Goal: Task Accomplishment & Management: Manage account settings

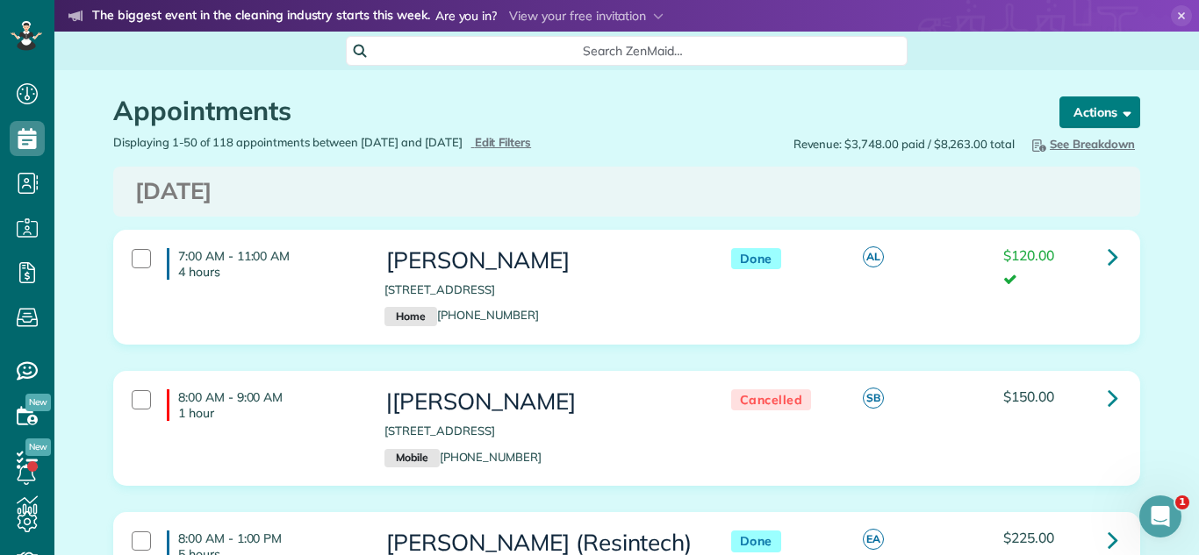
click at [1074, 102] on button "Actions" at bounding box center [1099, 113] width 81 height 32
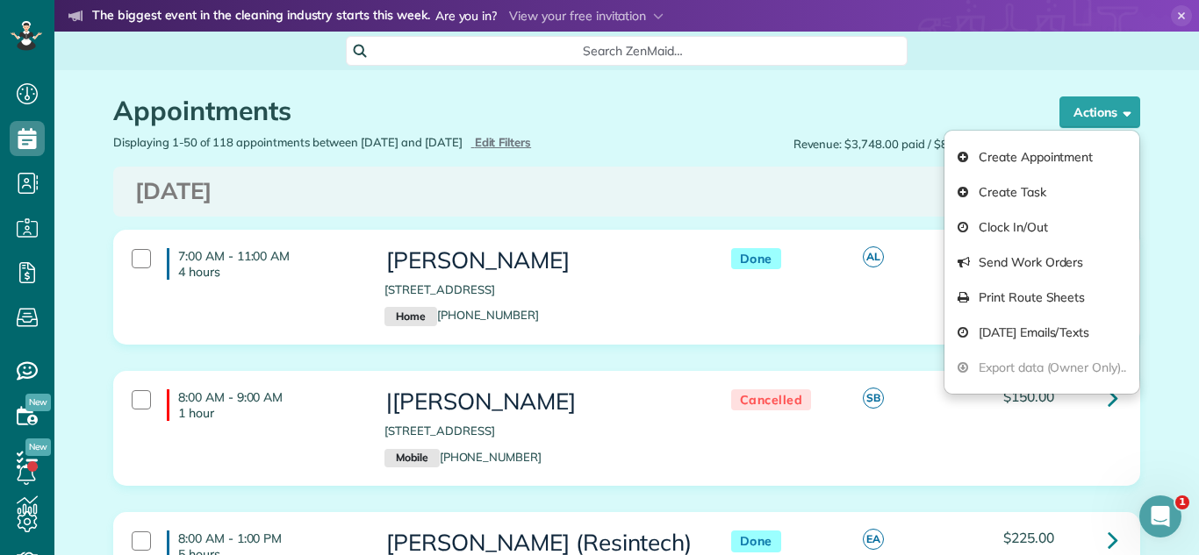
click at [594, 171] on div "Friday Aug 29, 2025" at bounding box center [626, 192] width 1027 height 50
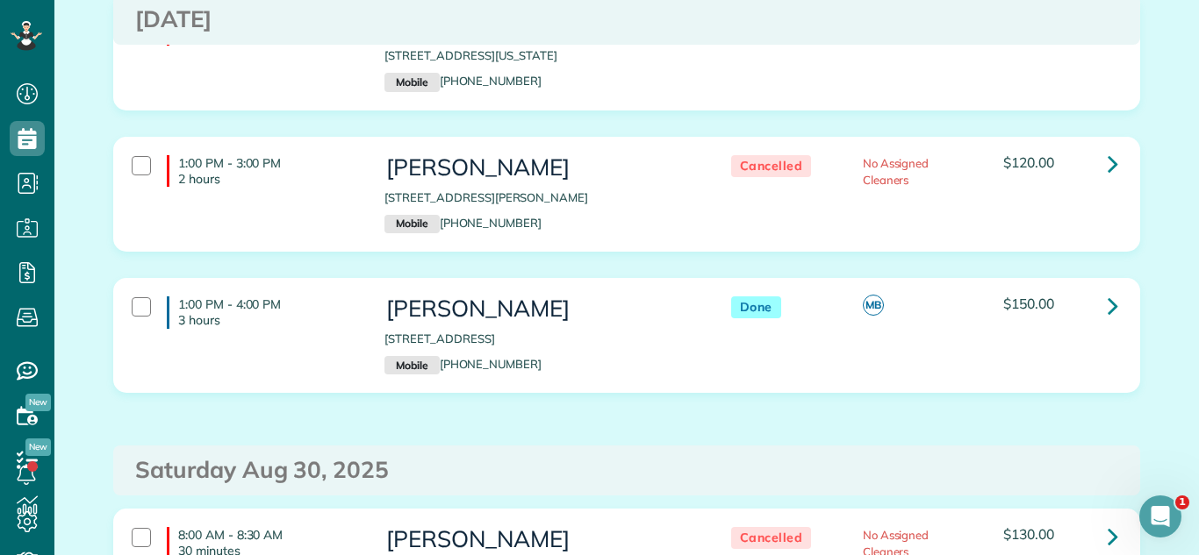
scroll to position [1481, 0]
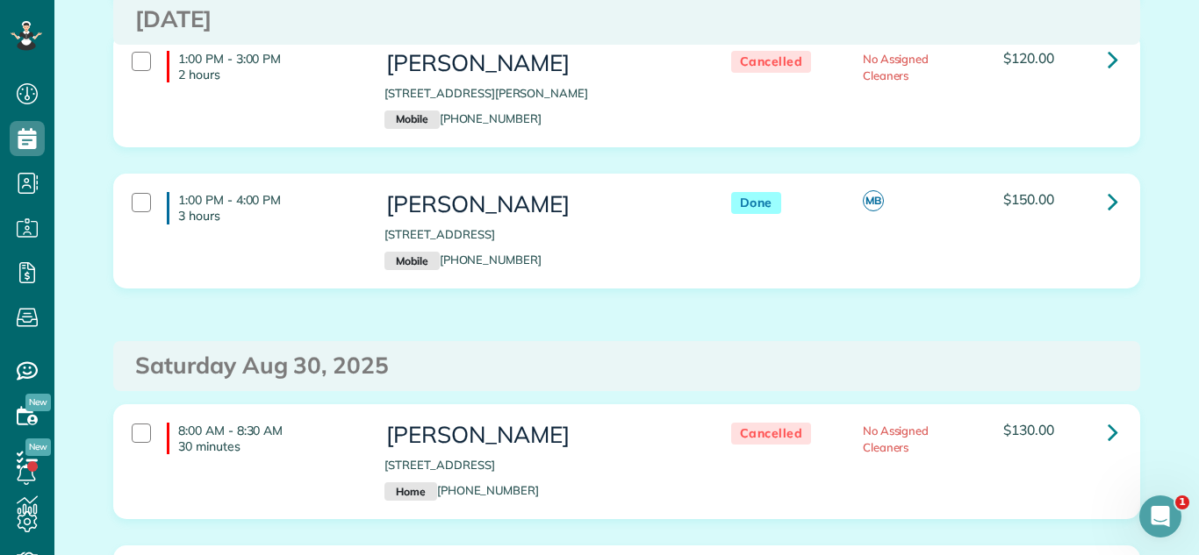
drag, startPoint x: 371, startPoint y: 204, endPoint x: 680, endPoint y: 215, distance: 309.1
click at [680, 215] on div "Bill Shimuk 512 West Northwest Highway Mount Prospect IL 60056 Mobile (815) 814…" at bounding box center [539, 231] width 337 height 96
copy p "512 West Northwest Highway Mount Prospect IL 60056"
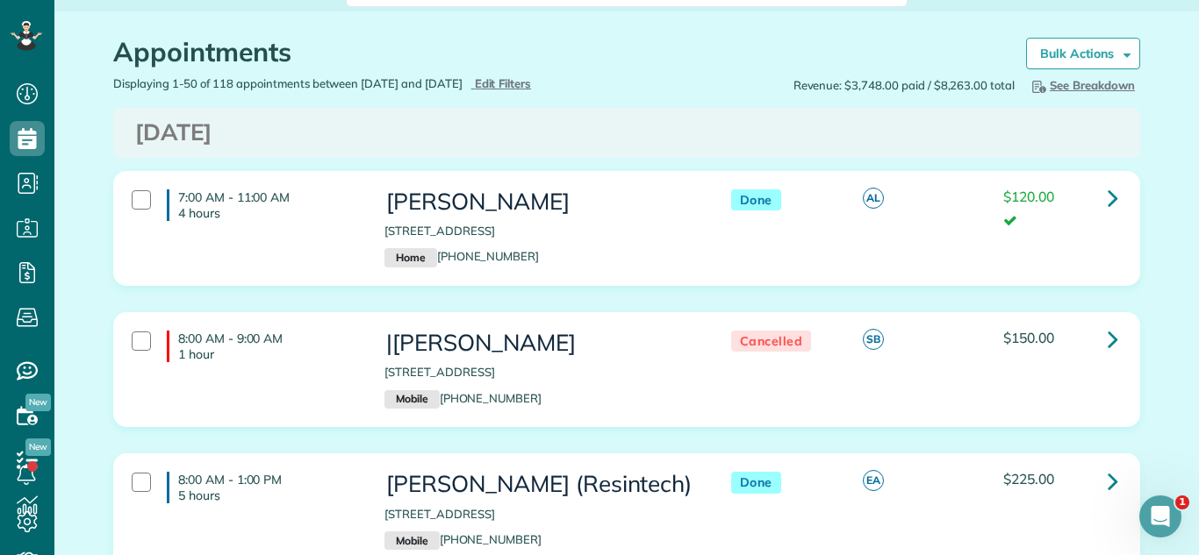
scroll to position [57, 0]
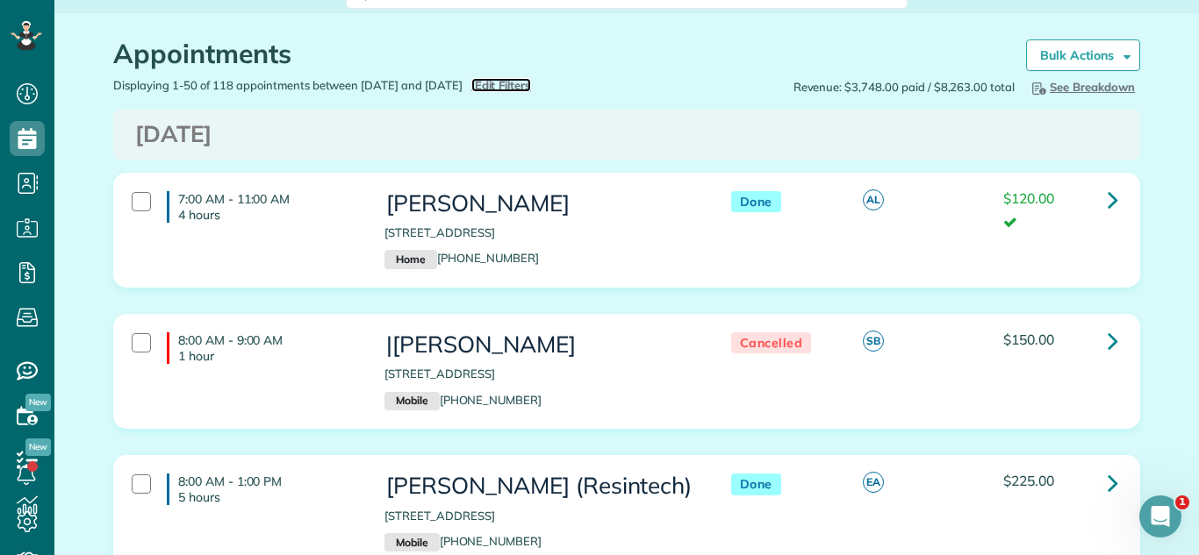
click at [532, 86] on span "Edit Filters" at bounding box center [503, 85] width 57 height 14
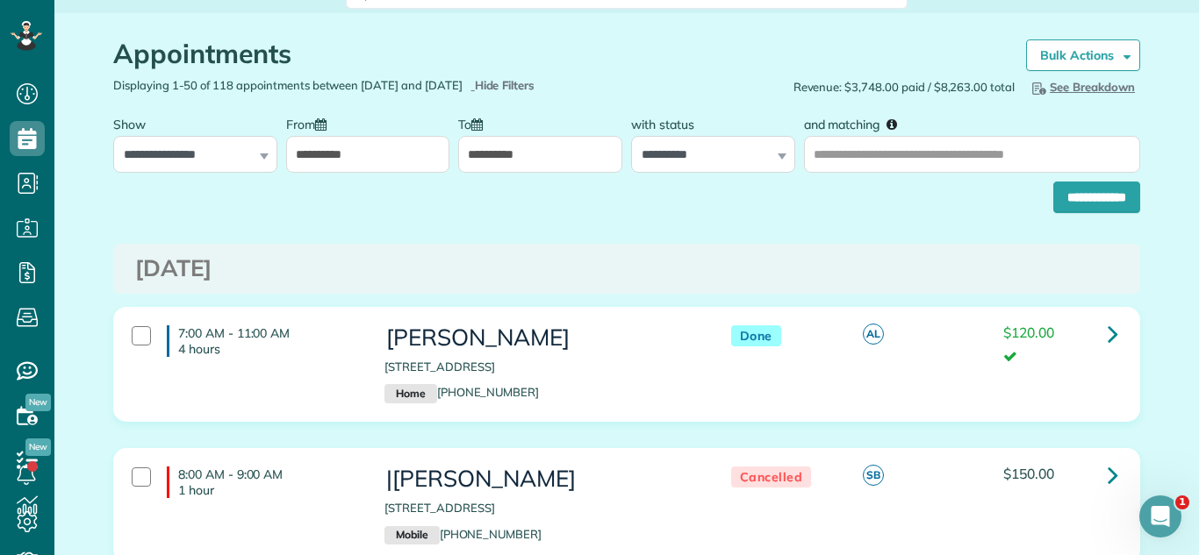
click at [357, 161] on input "**********" at bounding box center [368, 154] width 164 height 37
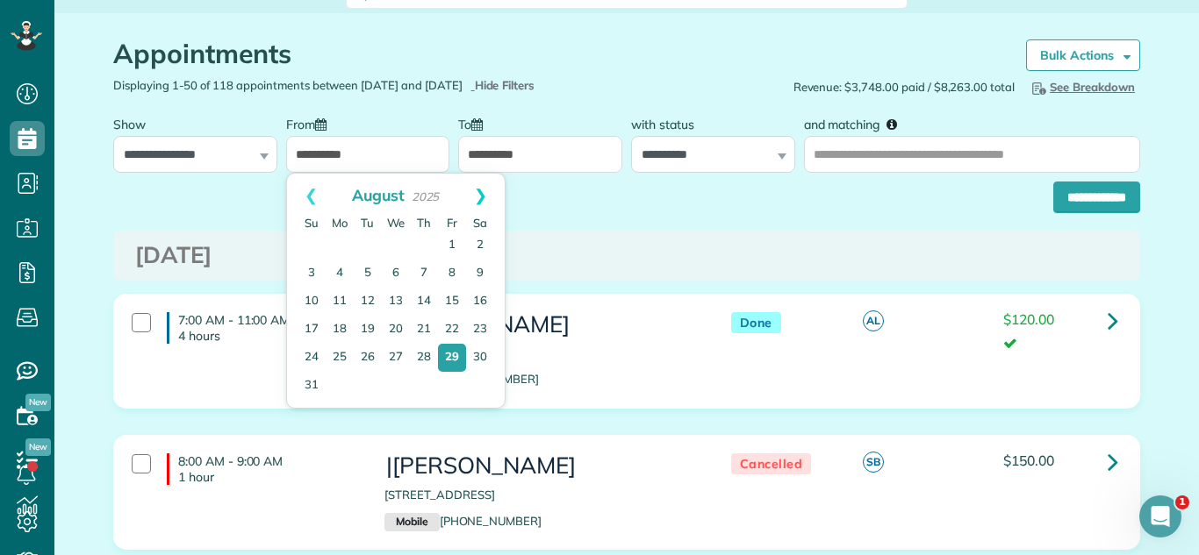
click at [487, 204] on link "Next" at bounding box center [480, 196] width 48 height 44
click at [333, 268] on link "8" at bounding box center [339, 273] width 25 height 25
type input "**********"
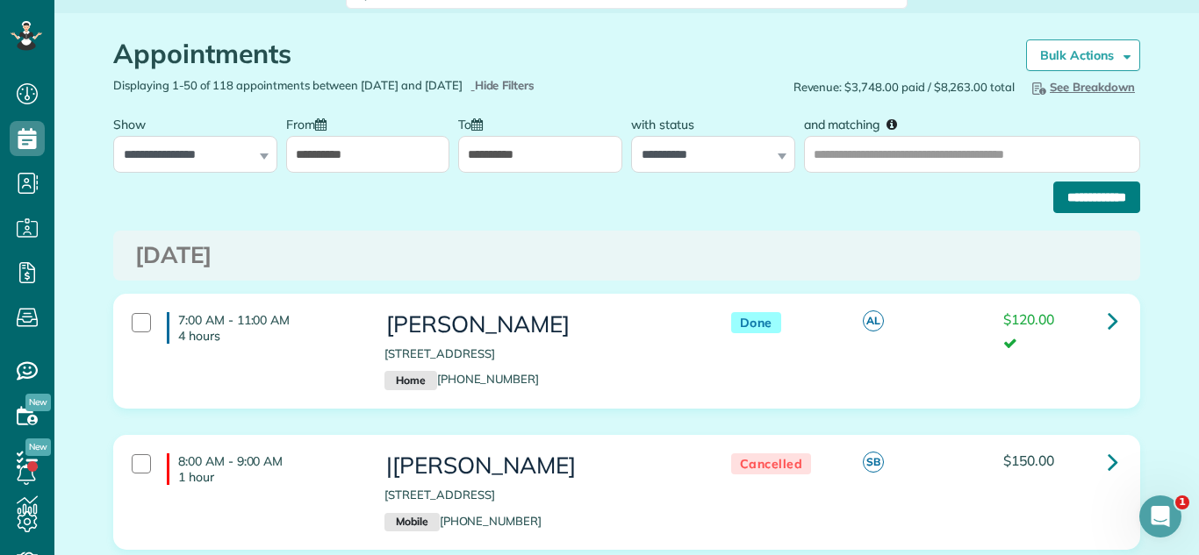
click at [1088, 185] on input "**********" at bounding box center [1096, 198] width 87 height 32
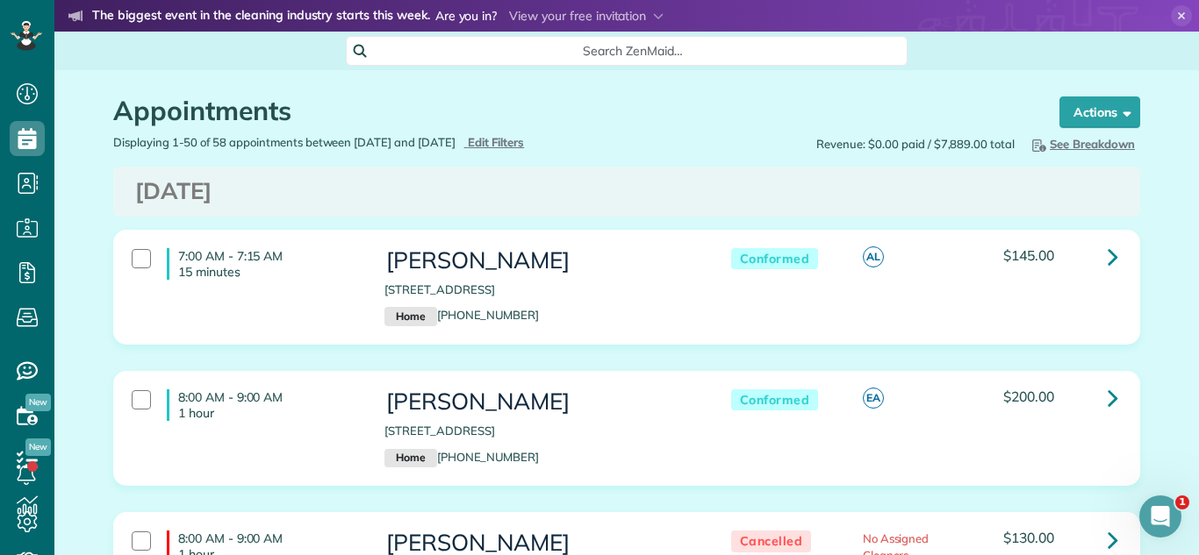
drag, startPoint x: 962, startPoint y: 68, endPoint x: 724, endPoint y: 132, distance: 246.3
click at [652, 180] on h3 "[DATE]" at bounding box center [626, 191] width 983 height 25
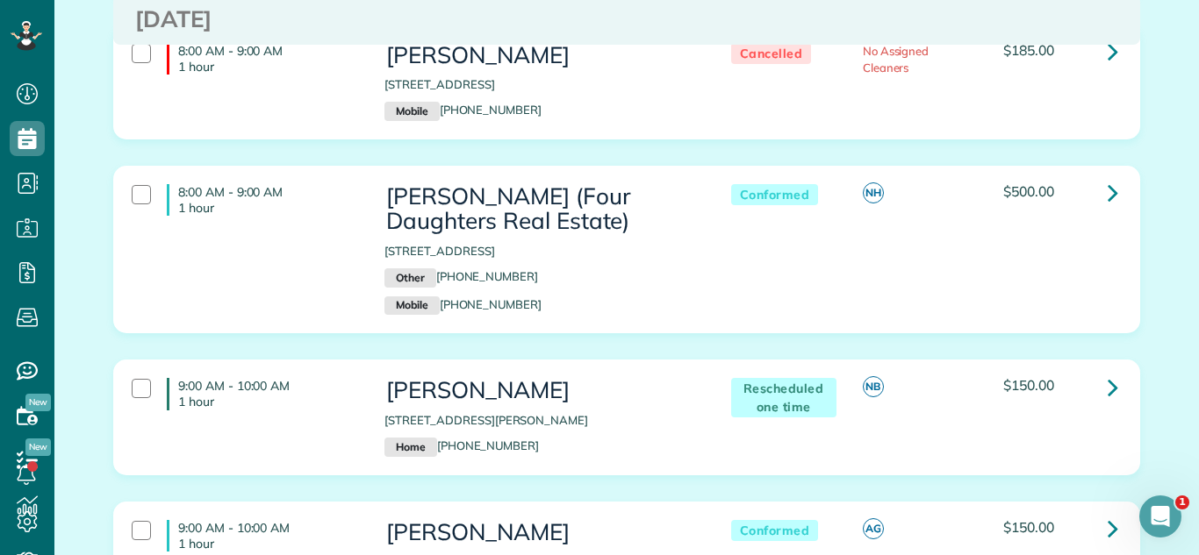
scroll to position [653, 0]
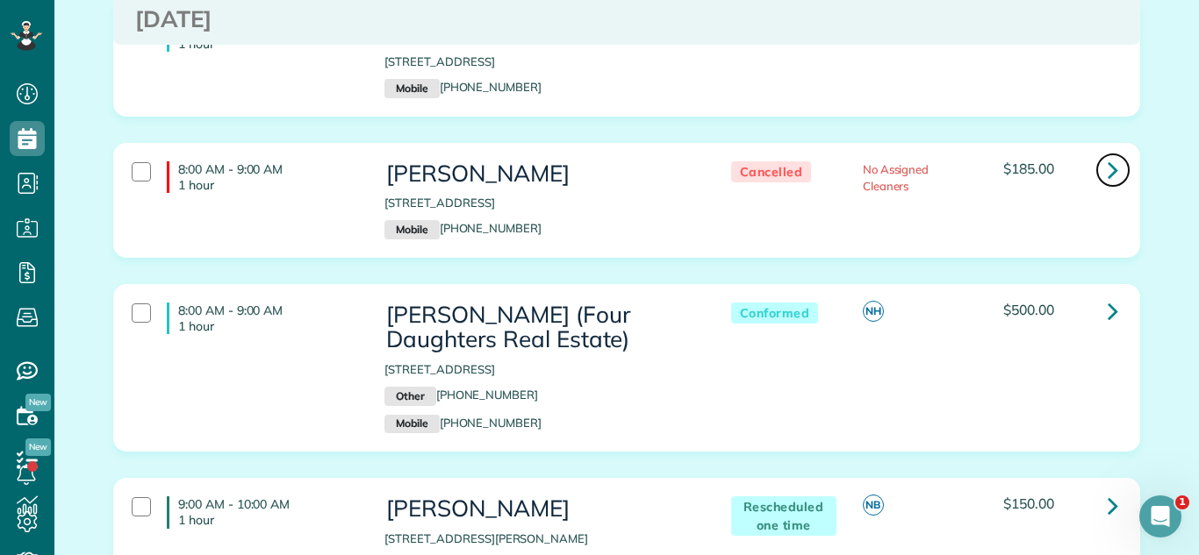
click at [1107, 180] on icon at bounding box center [1112, 169] width 11 height 31
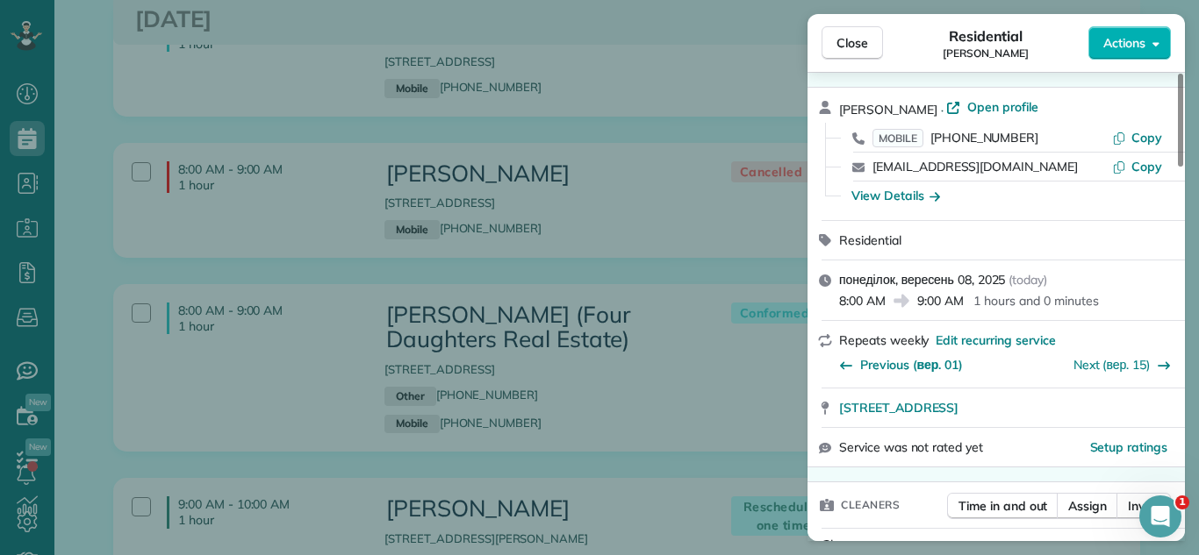
scroll to position [14, 0]
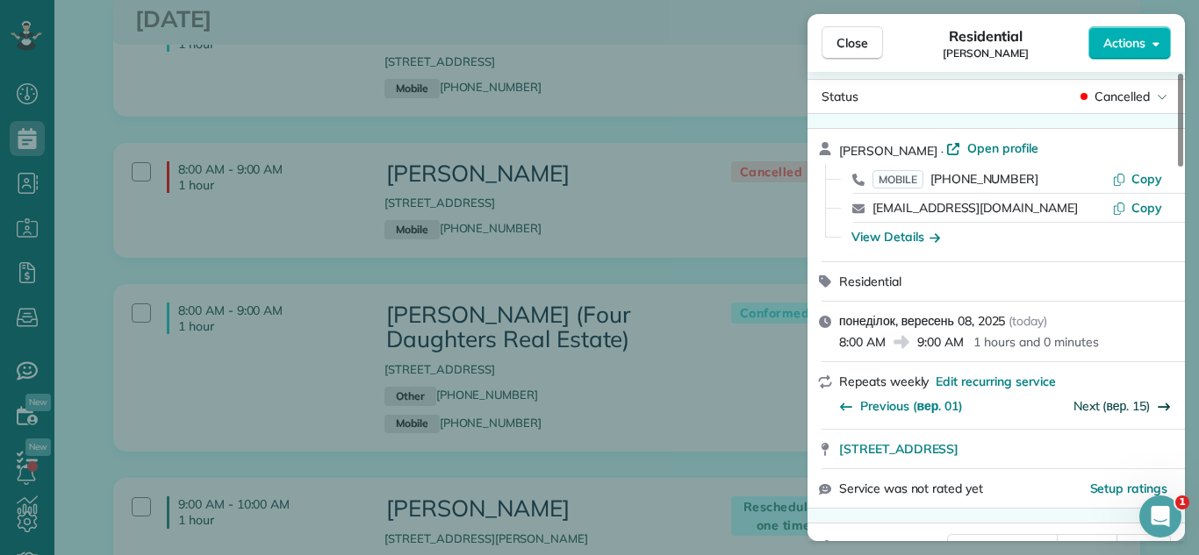
click at [1131, 401] on link "Next (вер. 15)" at bounding box center [1111, 406] width 76 height 16
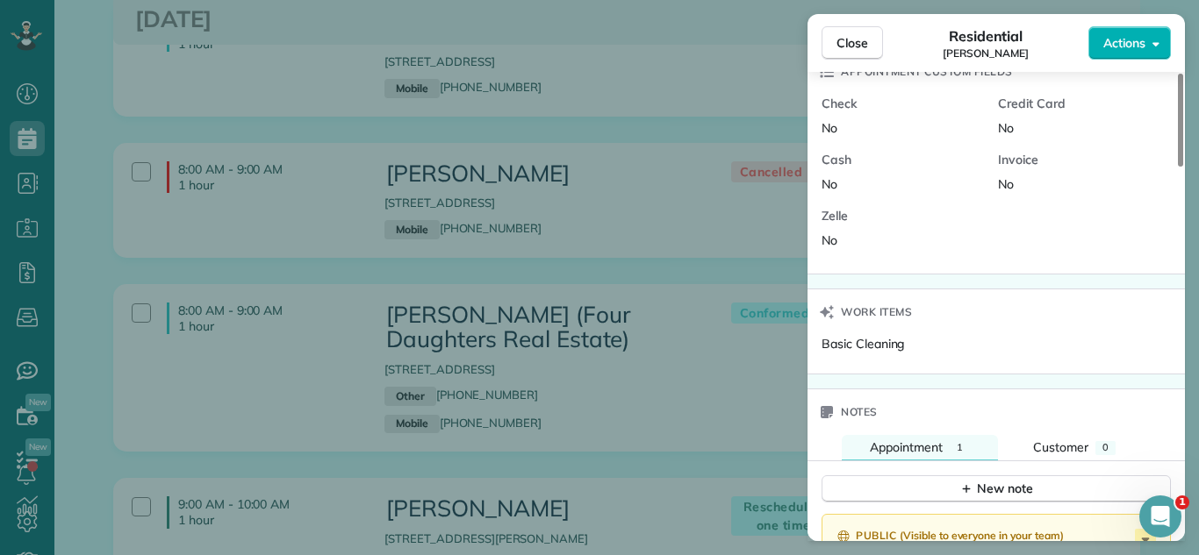
scroll to position [1315, 0]
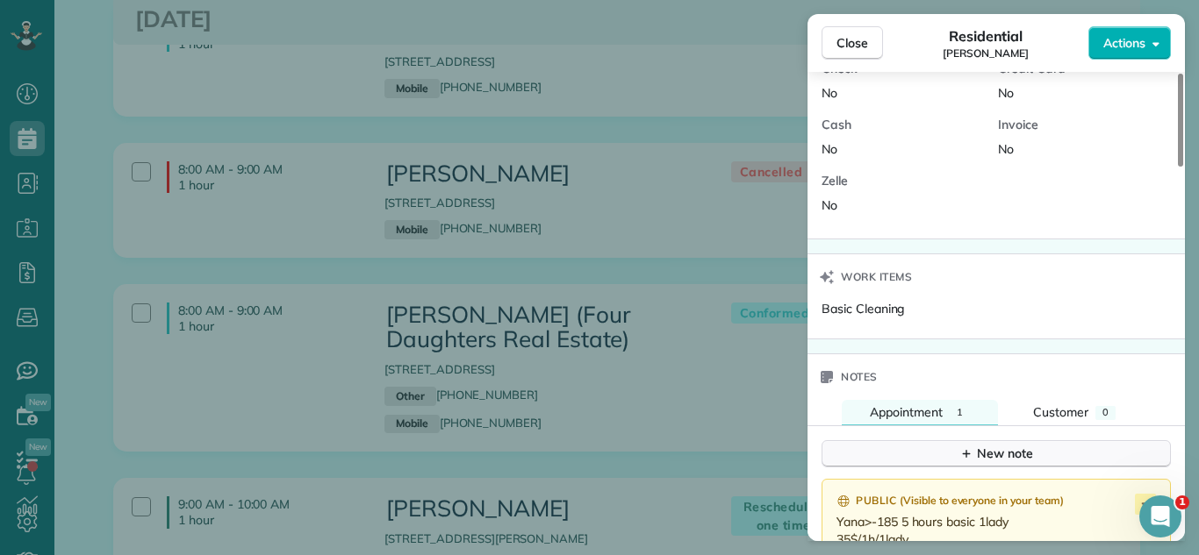
click at [933, 449] on button "New note" at bounding box center [995, 453] width 349 height 27
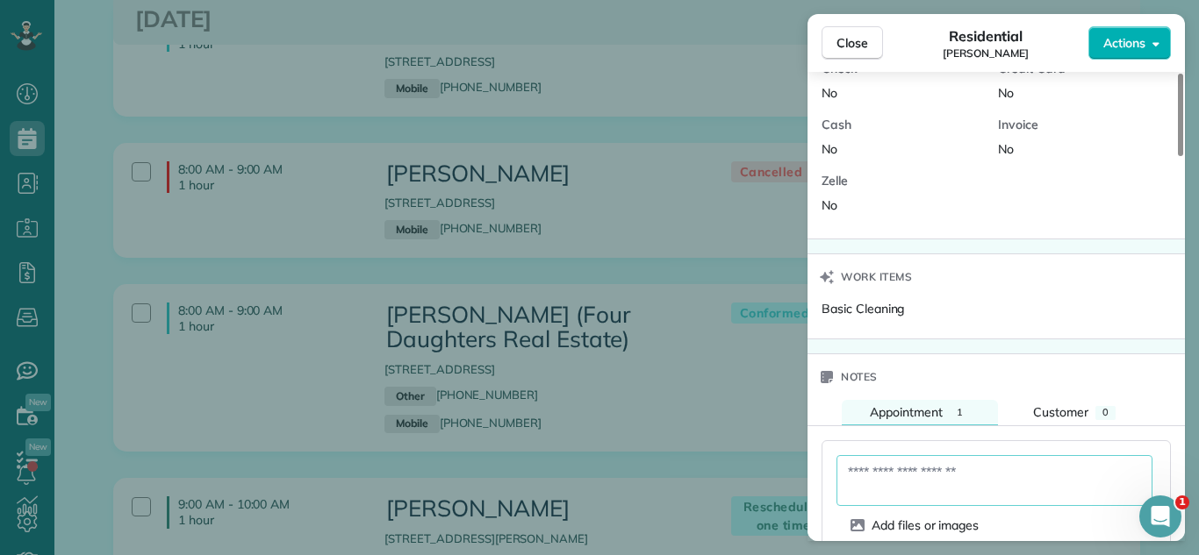
click at [921, 476] on textarea at bounding box center [994, 480] width 316 height 51
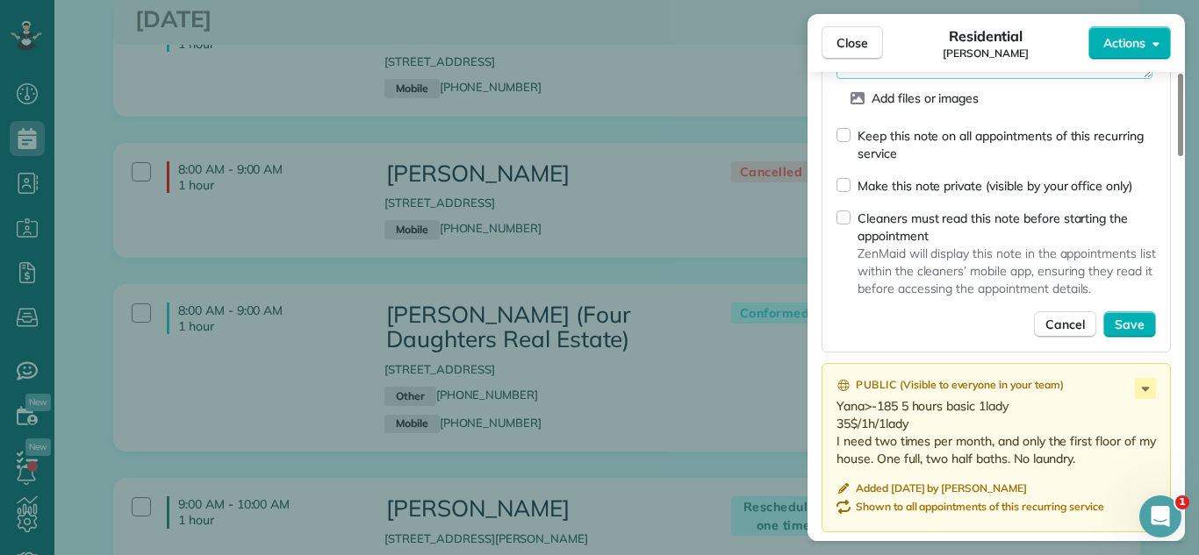
scroll to position [1779, 0]
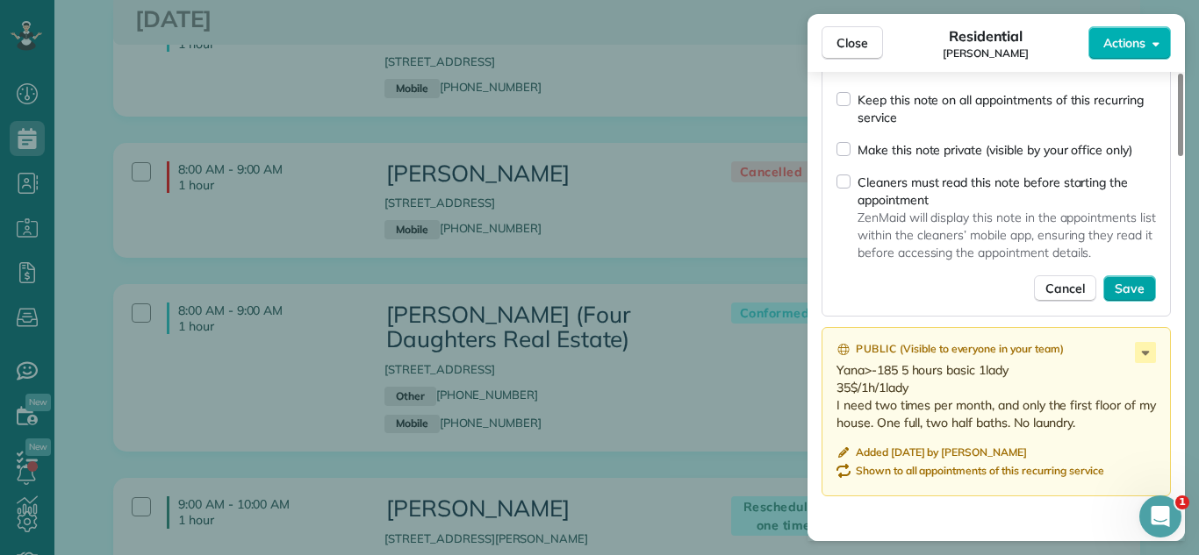
type textarea "**********"
click at [1142, 290] on span "Save" at bounding box center [1129, 289] width 30 height 18
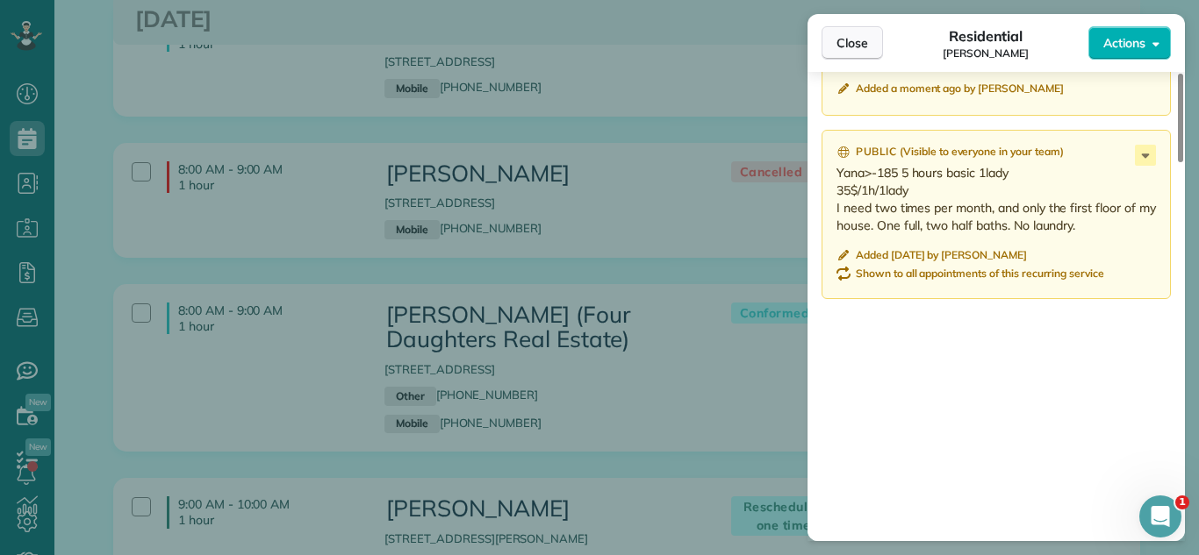
click at [872, 42] on button "Close" at bounding box center [851, 42] width 61 height 33
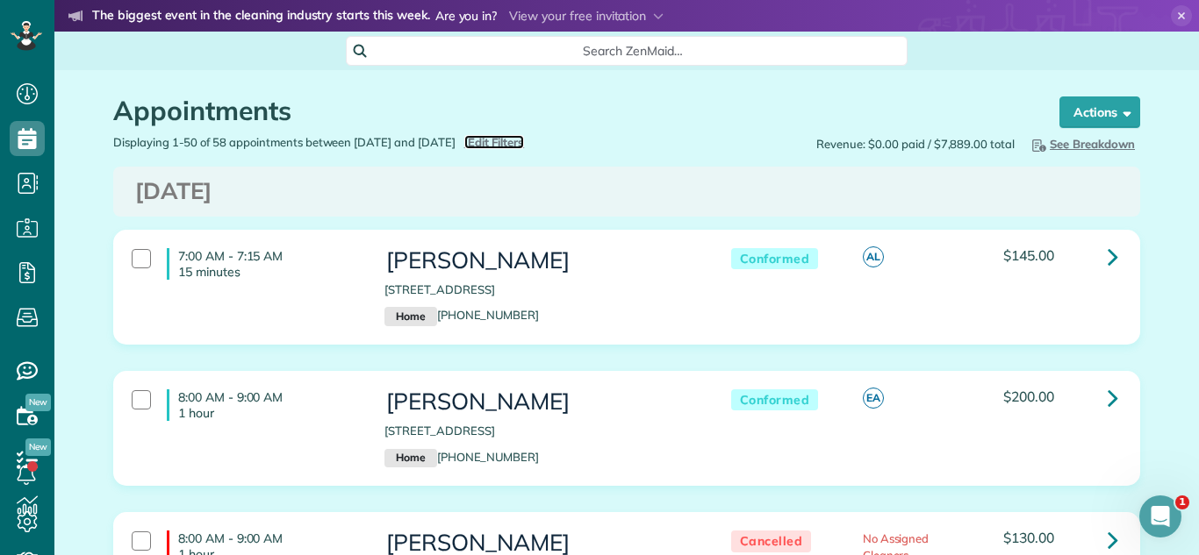
click at [519, 140] on span "Edit Filters" at bounding box center [496, 142] width 57 height 14
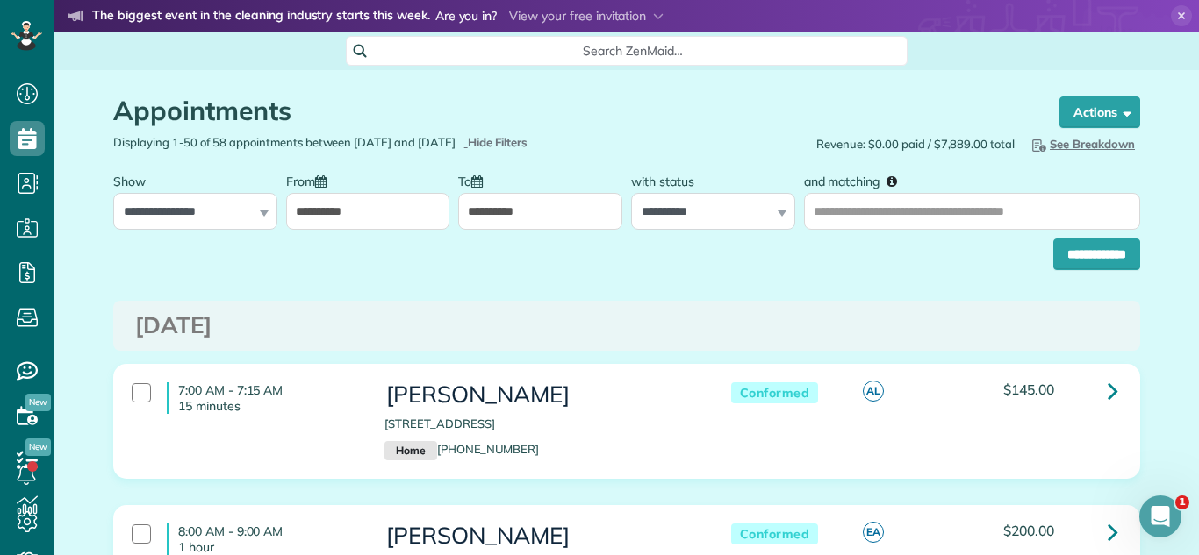
click at [381, 196] on input "**********" at bounding box center [368, 211] width 164 height 37
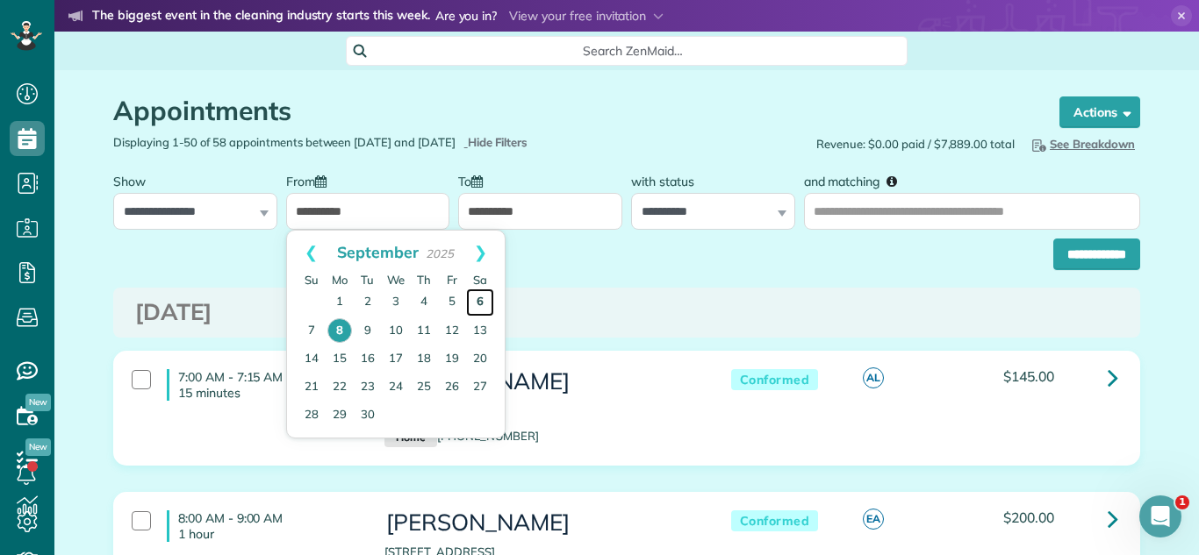
click at [483, 301] on link "6" at bounding box center [480, 303] width 28 height 28
type input "**********"
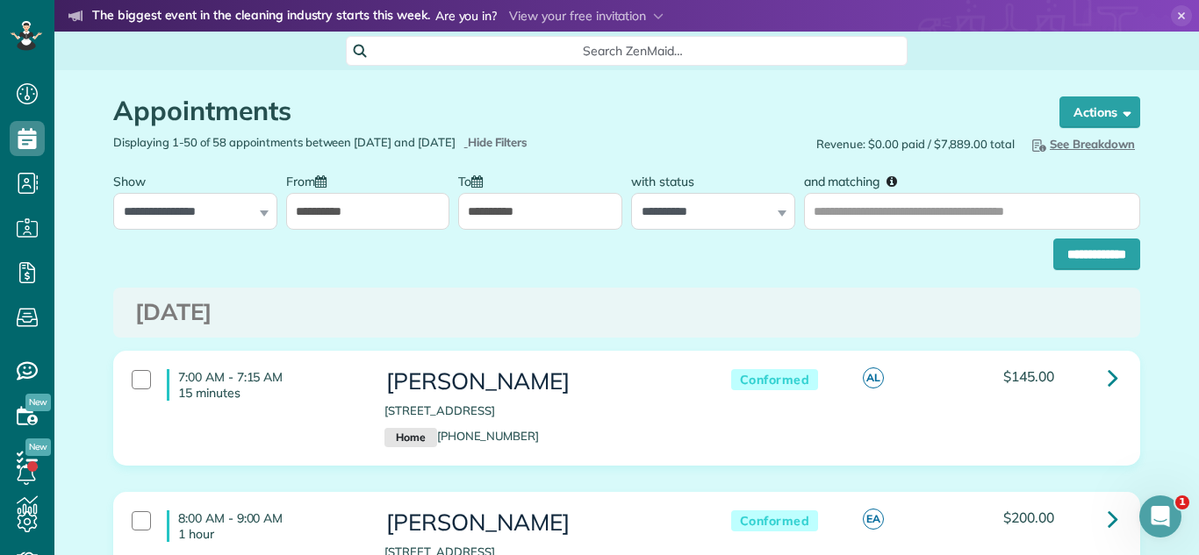
click at [843, 325] on h3 "[DATE]" at bounding box center [626, 312] width 983 height 25
click at [1095, 261] on input "**********" at bounding box center [1096, 255] width 87 height 32
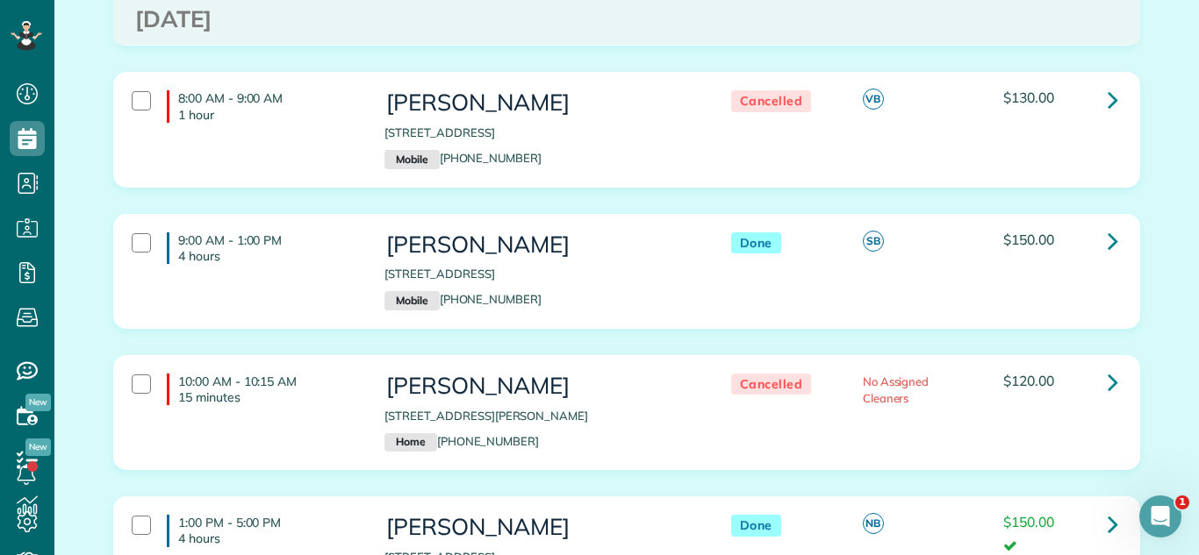
scroll to position [378, 0]
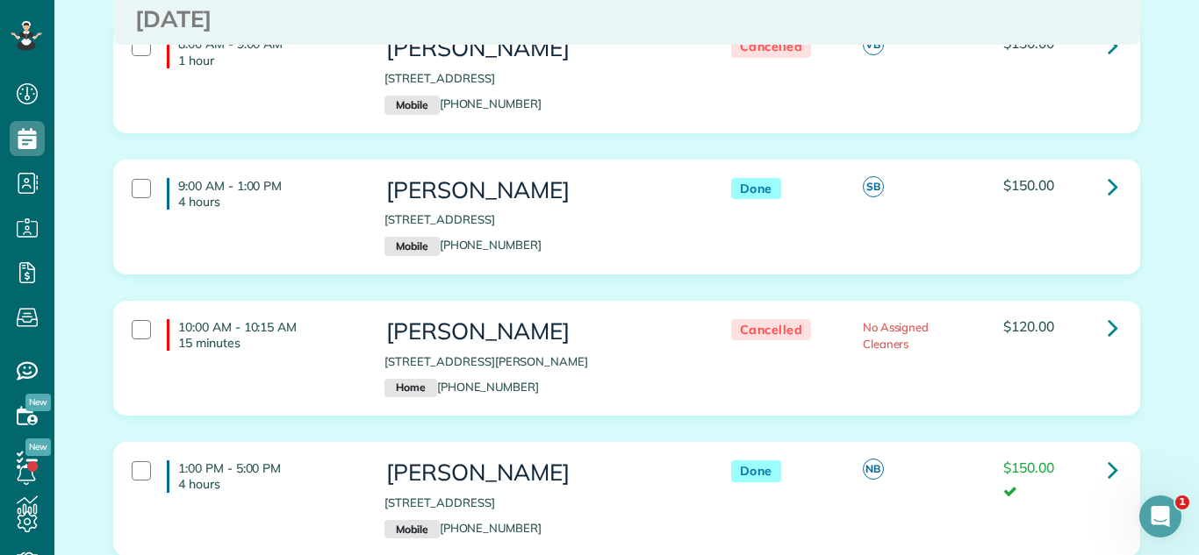
click at [915, 412] on div "10:00 AM - 10:15 AM 15 minutes Roxann Scheid 2160 Rossiter Parkway Plainfield I…" at bounding box center [626, 371] width 1053 height 141
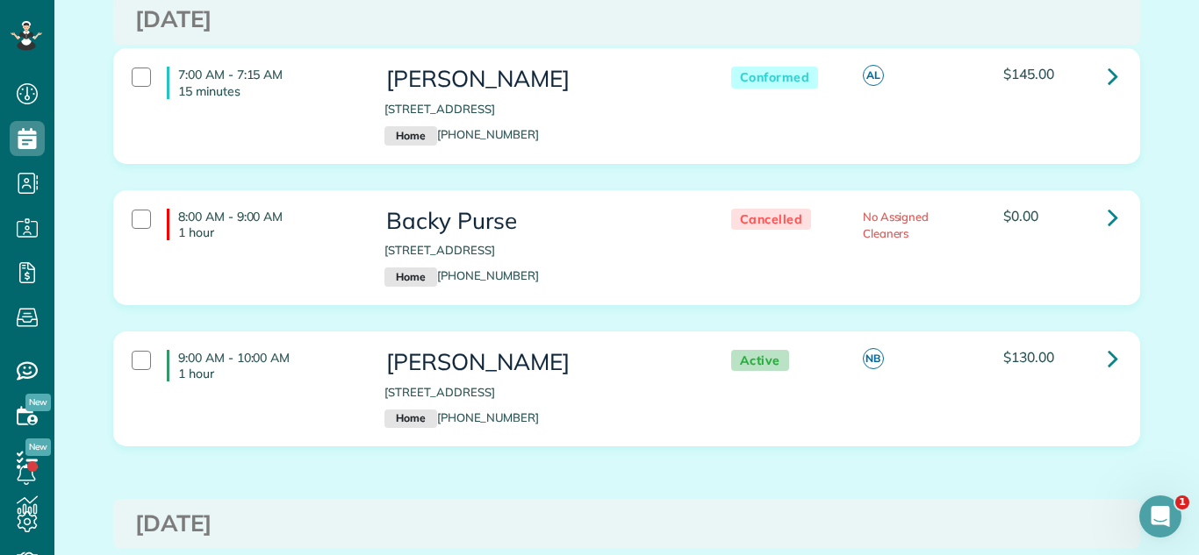
scroll to position [2802, 0]
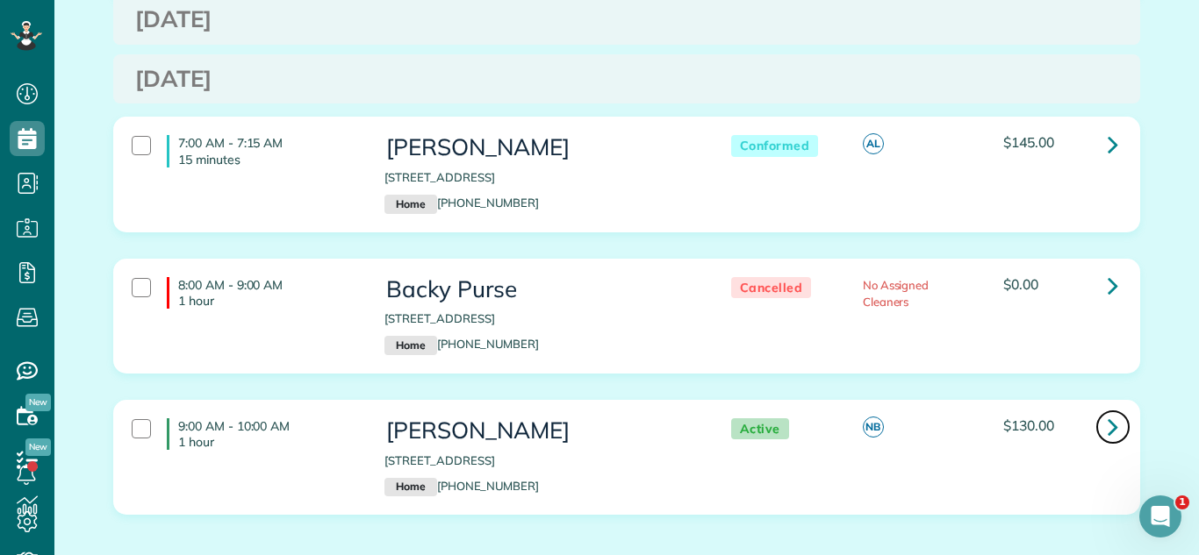
click at [1097, 414] on link at bounding box center [1112, 427] width 35 height 35
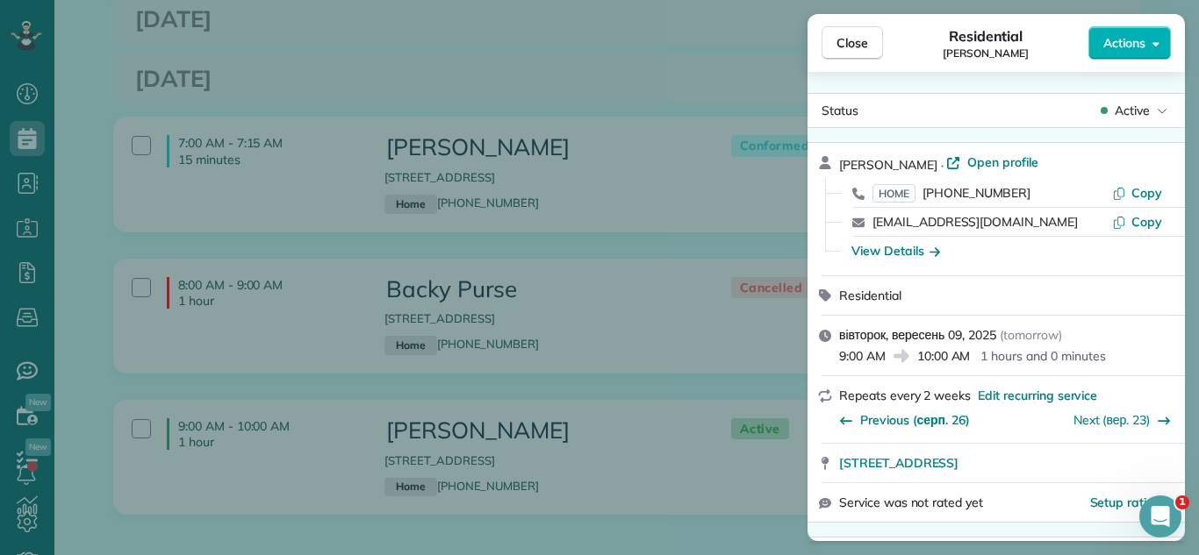
click at [1127, 110] on span "Active" at bounding box center [1131, 111] width 35 height 18
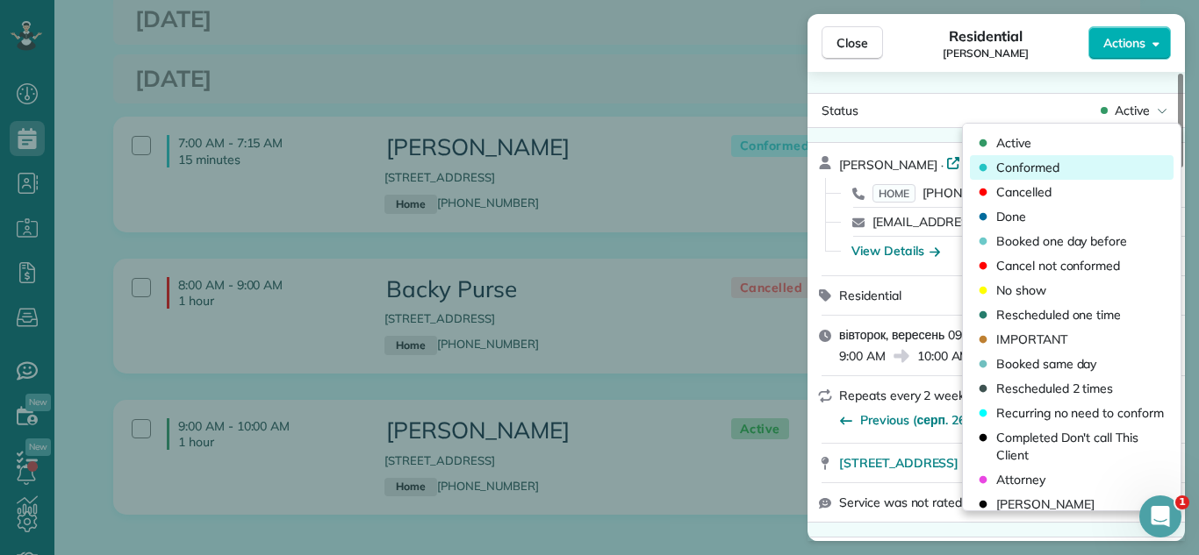
click at [1059, 159] on div "Conformed" at bounding box center [1072, 167] width 204 height 25
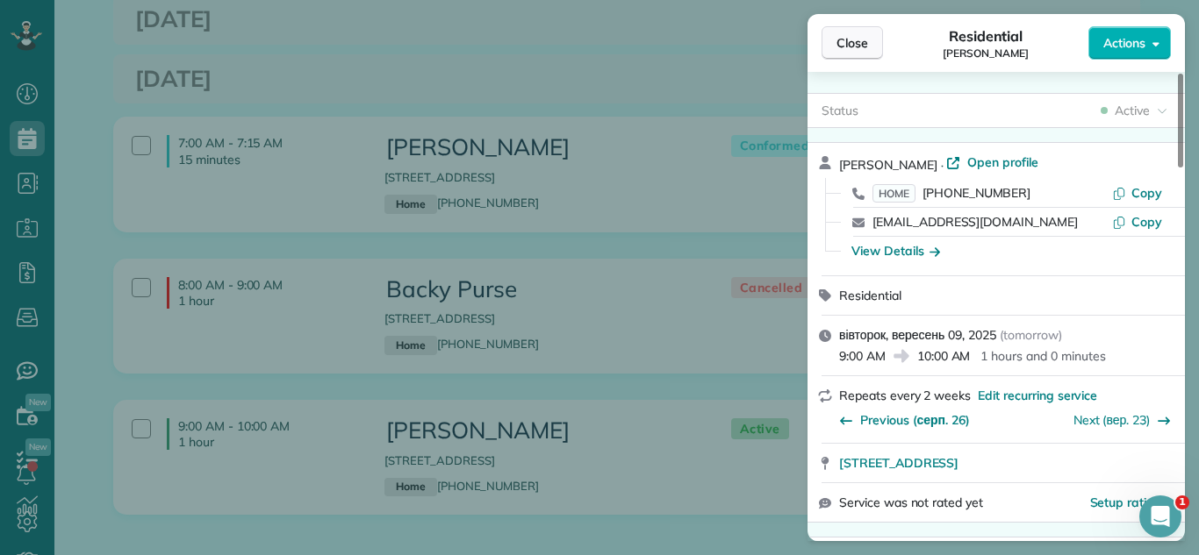
click at [857, 45] on span "Close" at bounding box center [852, 43] width 32 height 18
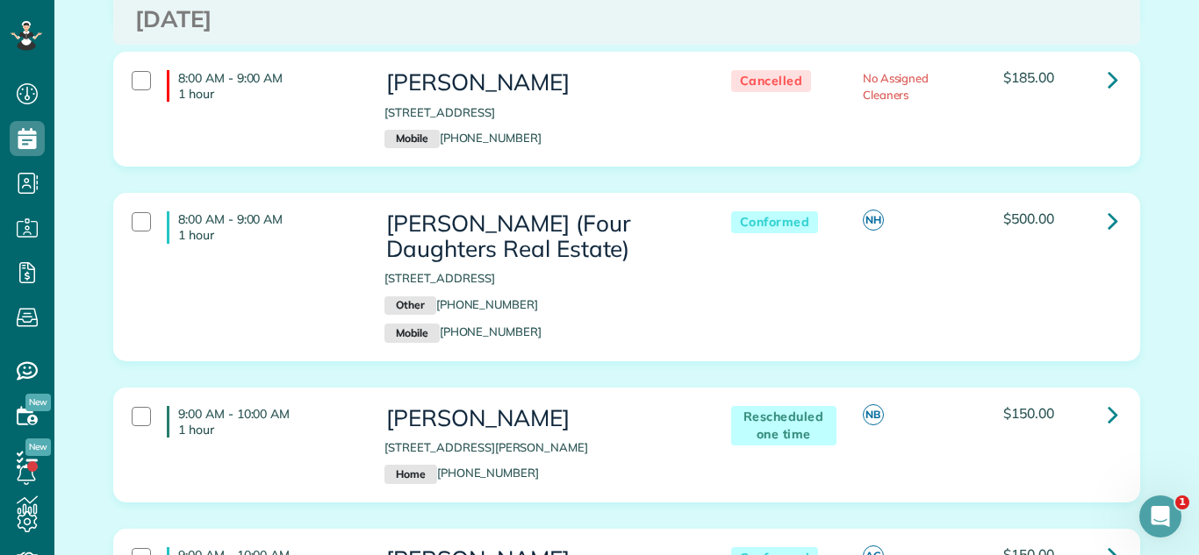
scroll to position [1543, 0]
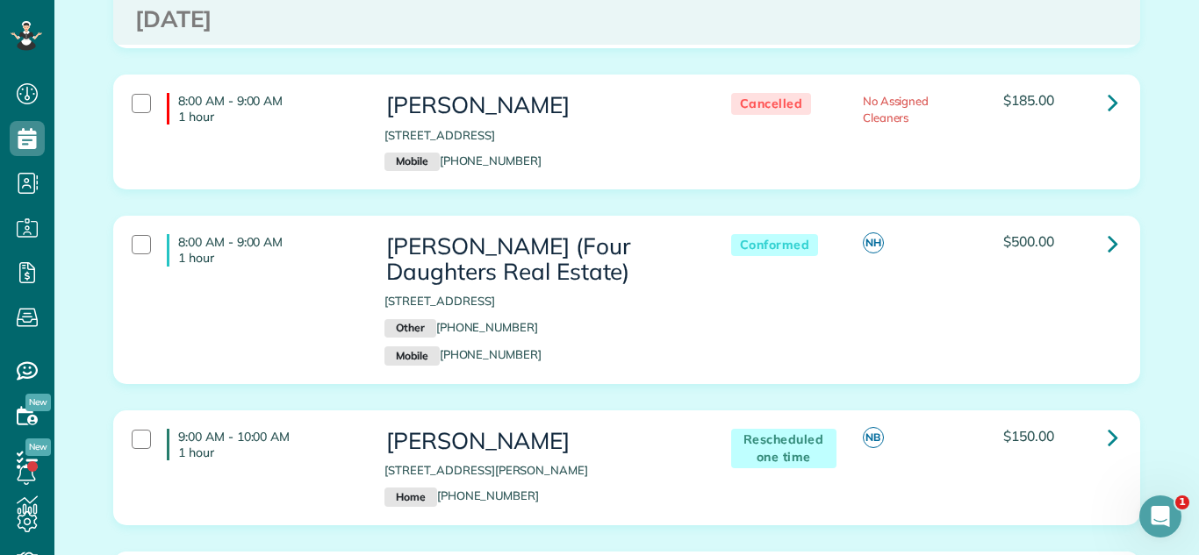
click at [962, 181] on div "8:00 AM - 9:00 AM 1 hour Clarre Cosgrove 22252 West Little Pond Road Kildeer IL…" at bounding box center [626, 145] width 1053 height 141
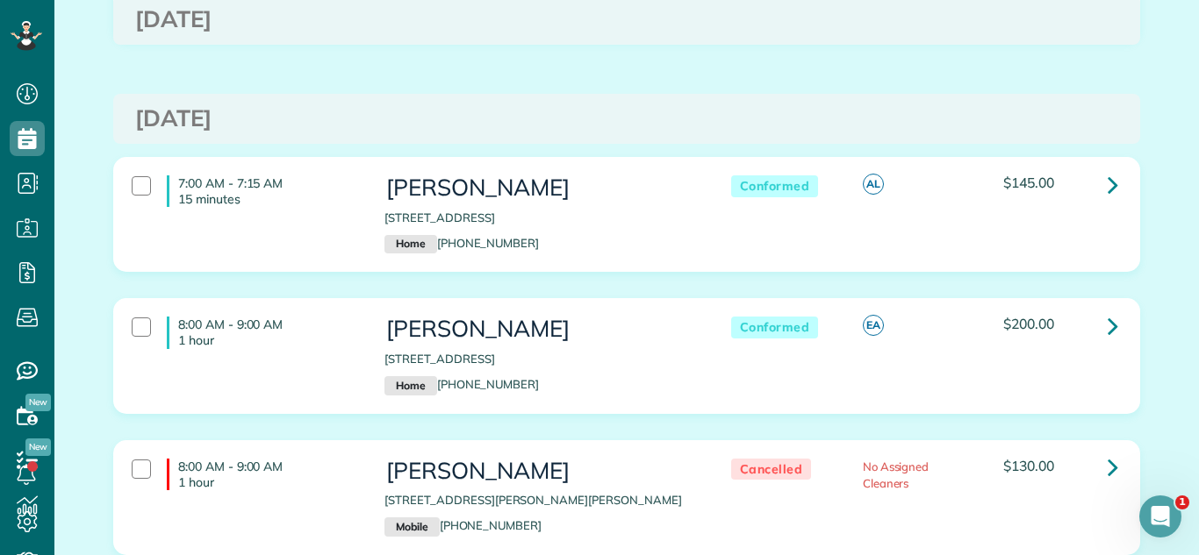
scroll to position [789, 0]
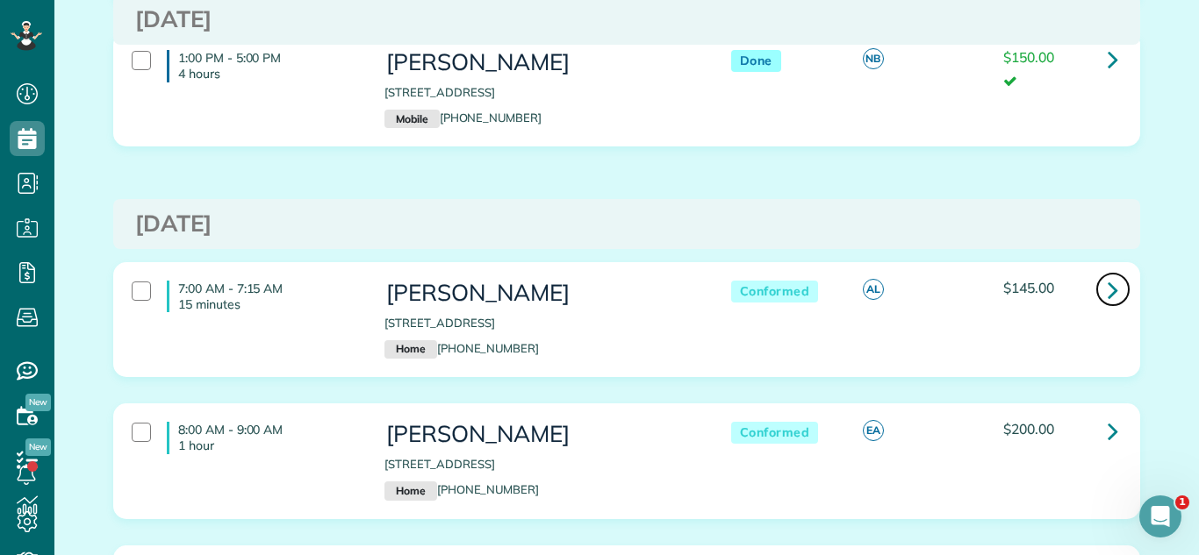
click at [1110, 275] on icon at bounding box center [1112, 290] width 11 height 31
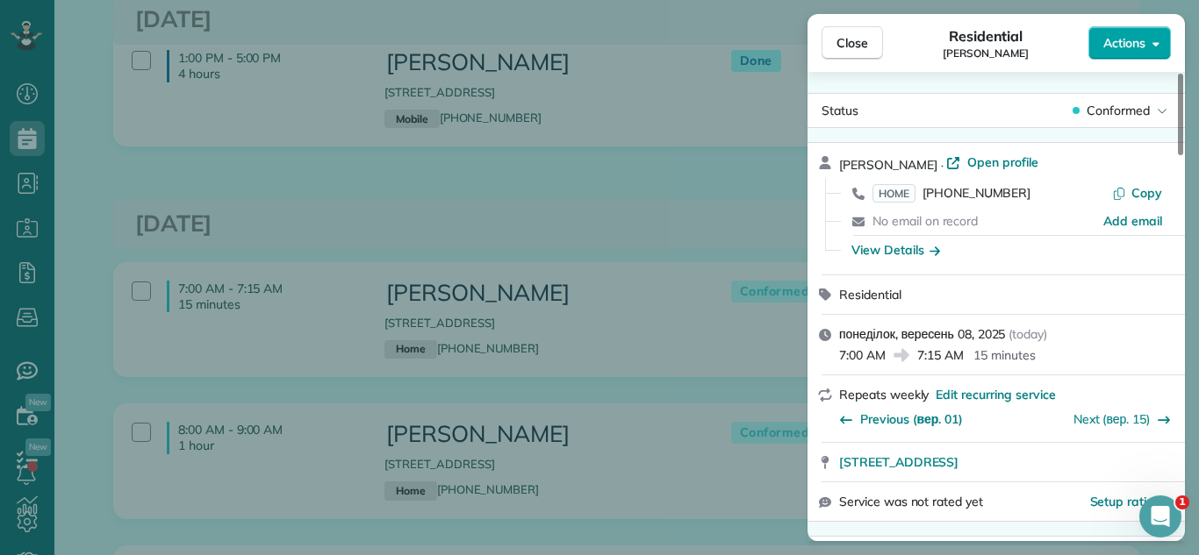
click at [1114, 52] on button "Actions" at bounding box center [1129, 42] width 82 height 33
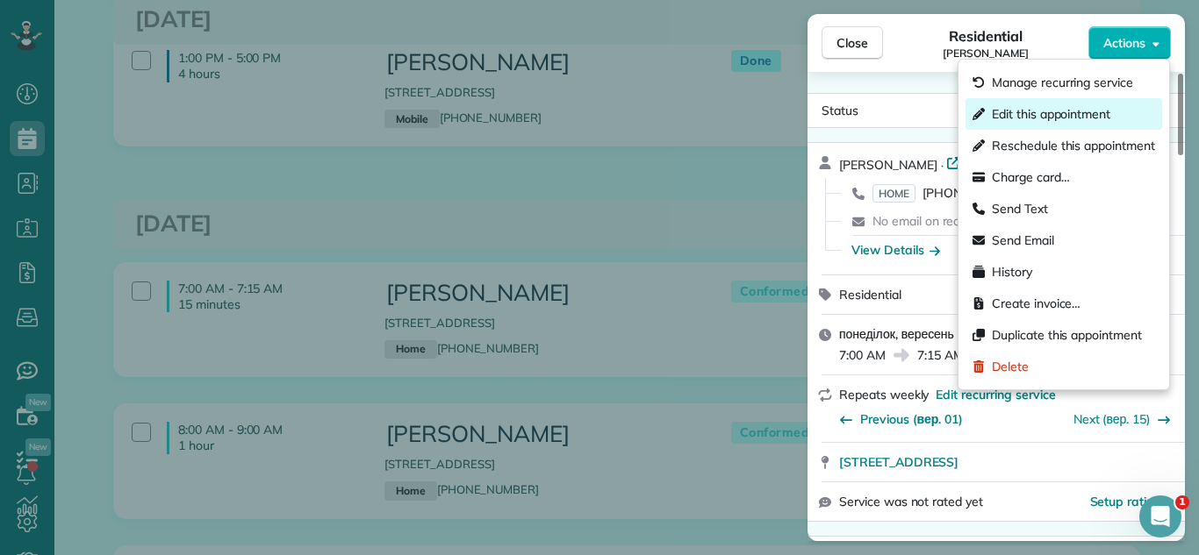
click at [1056, 103] on div "Edit this appointment" at bounding box center [1063, 114] width 197 height 32
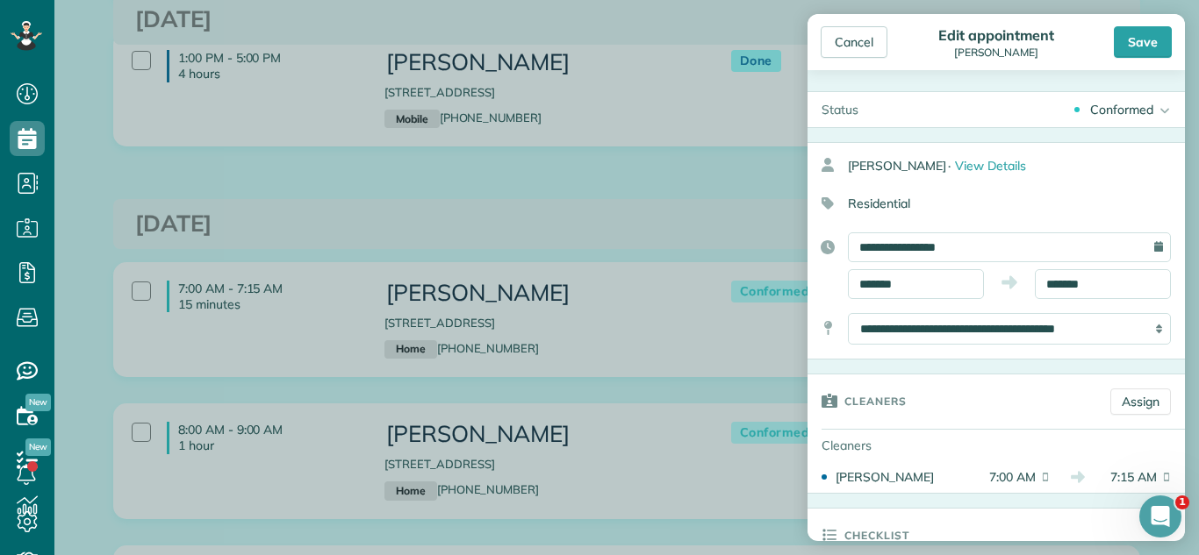
click at [1099, 119] on div "Conformed Active Conformed Cancelled Done Booked one day before" at bounding box center [1028, 109] width 312 height 35
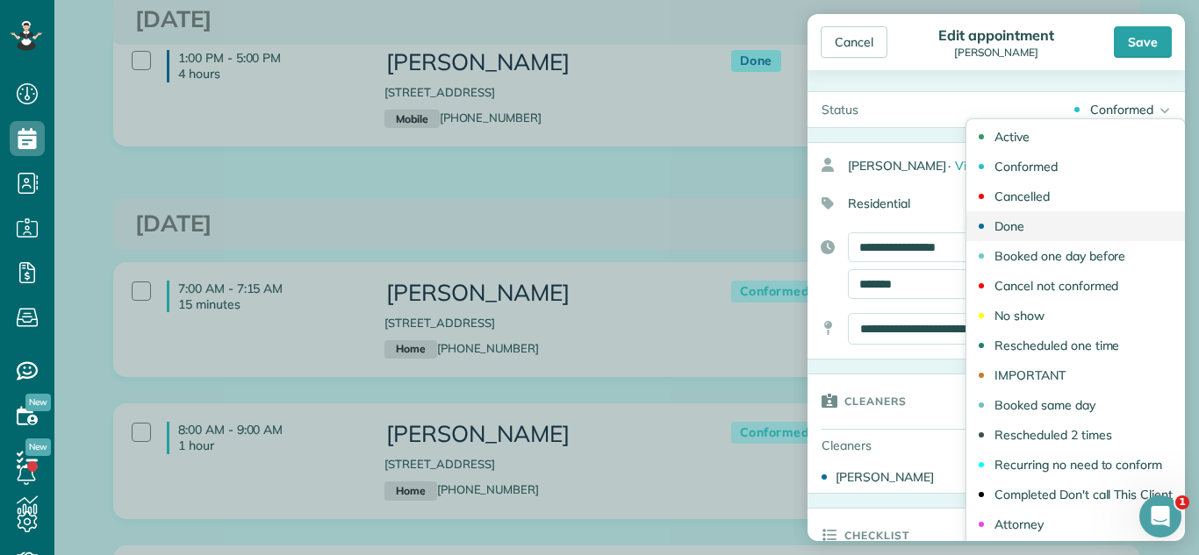
click at [1033, 234] on link "Done" at bounding box center [1075, 226] width 218 height 30
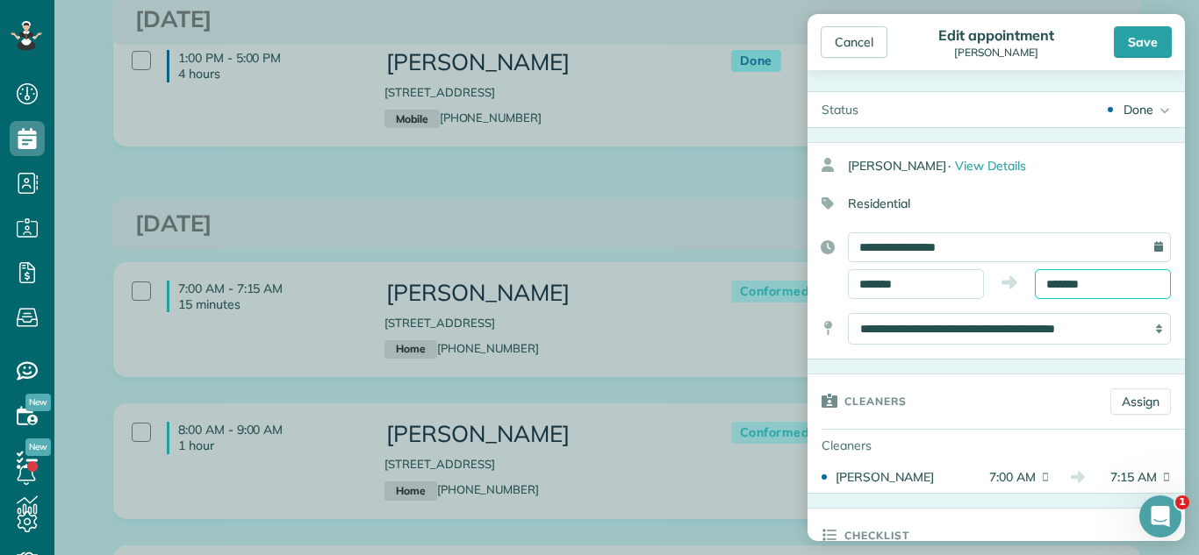
click at [1091, 288] on input "*******" at bounding box center [1103, 284] width 136 height 30
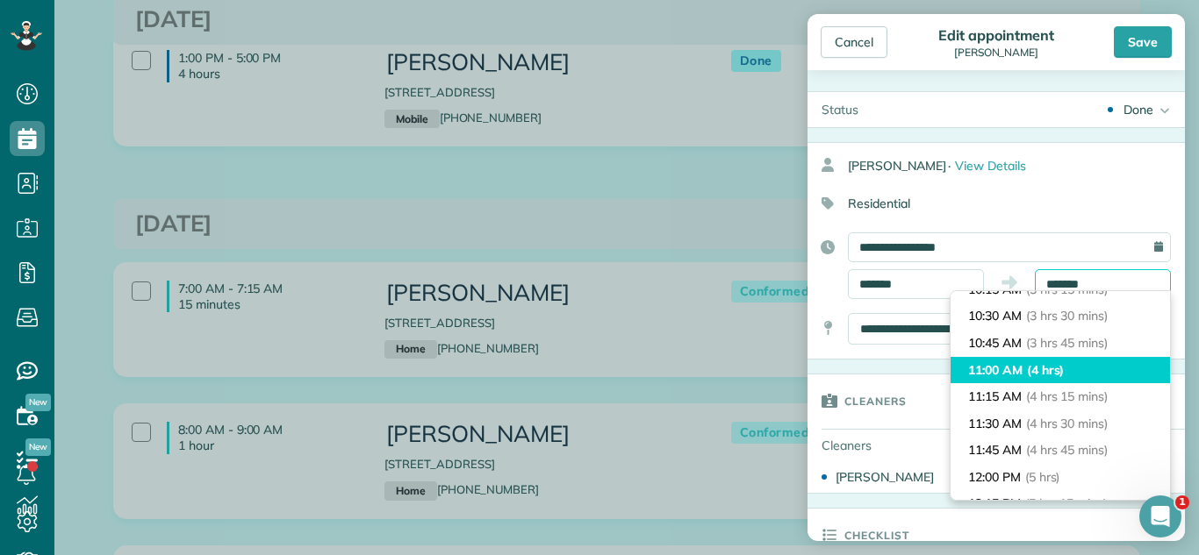
scroll to position [374, 0]
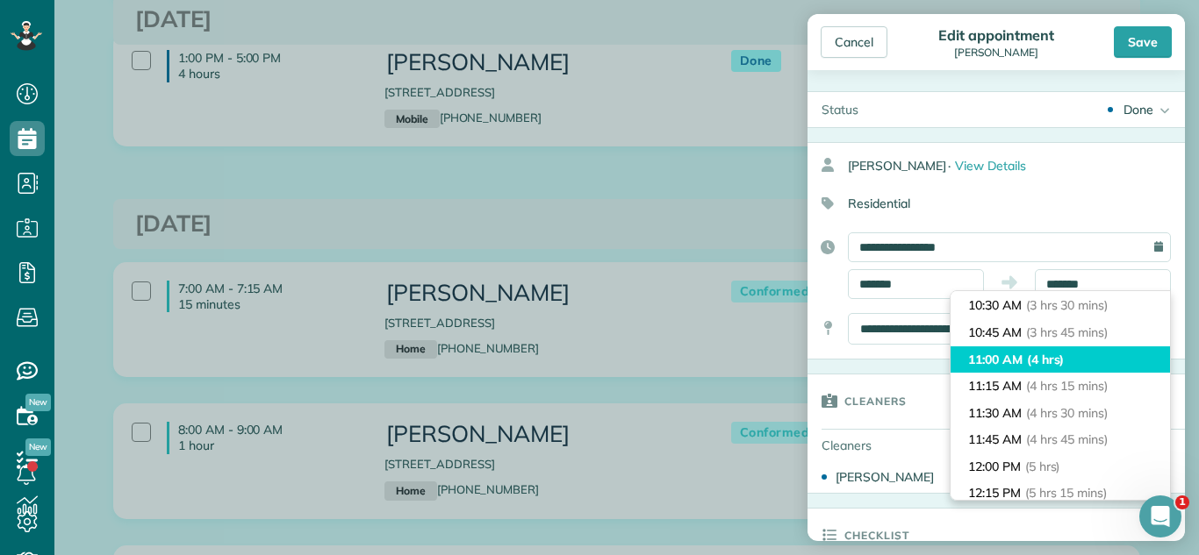
type input "********"
click at [1051, 461] on span "(5 hrs)" at bounding box center [1042, 467] width 35 height 16
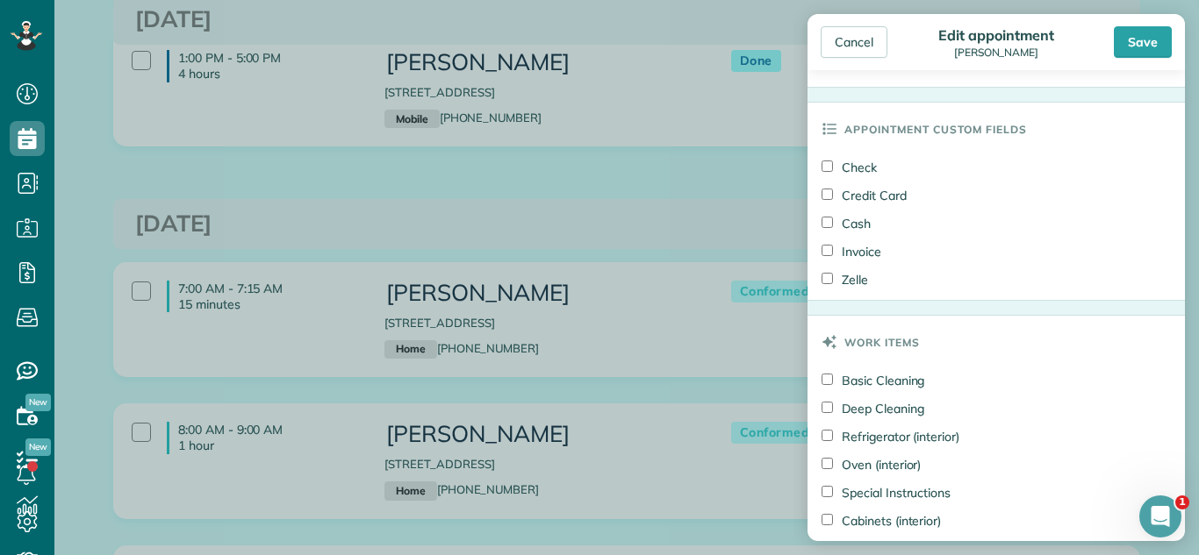
scroll to position [1261, 0]
click at [849, 172] on label "Check" at bounding box center [848, 167] width 55 height 18
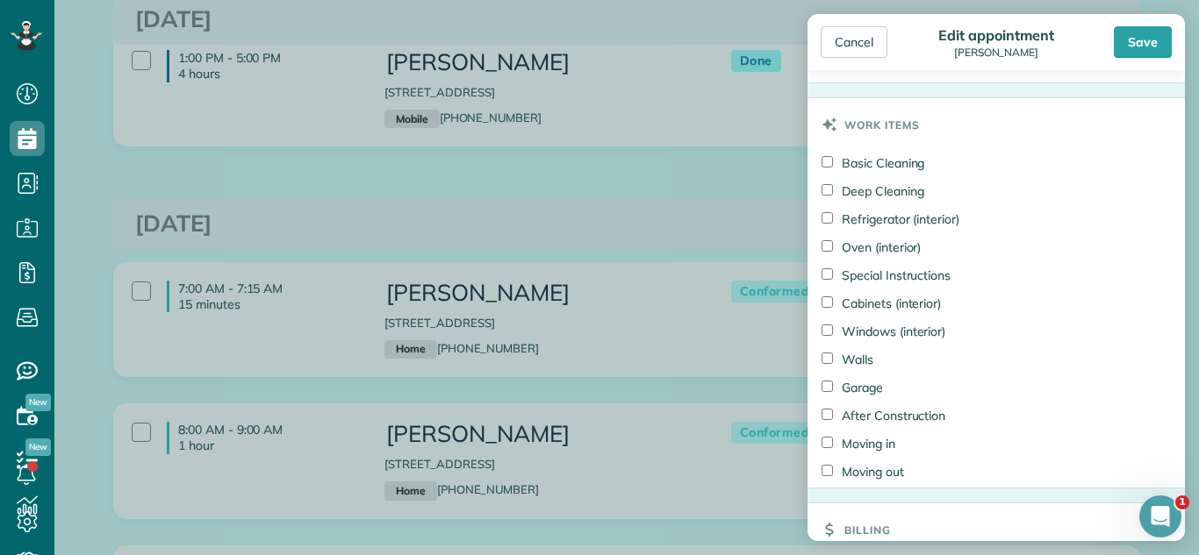
scroll to position [1678, 0]
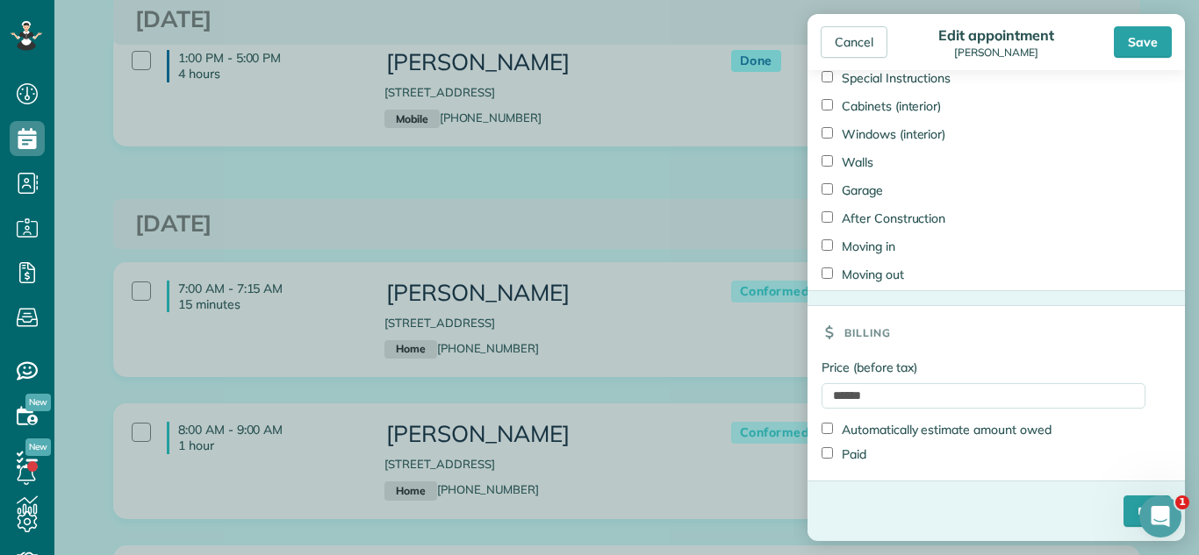
click at [858, 463] on div "Paid" at bounding box center [983, 454] width 324 height 25
click at [856, 451] on label "Paid" at bounding box center [843, 455] width 45 height 18
click at [1123, 505] on input "****" at bounding box center [1146, 512] width 47 height 32
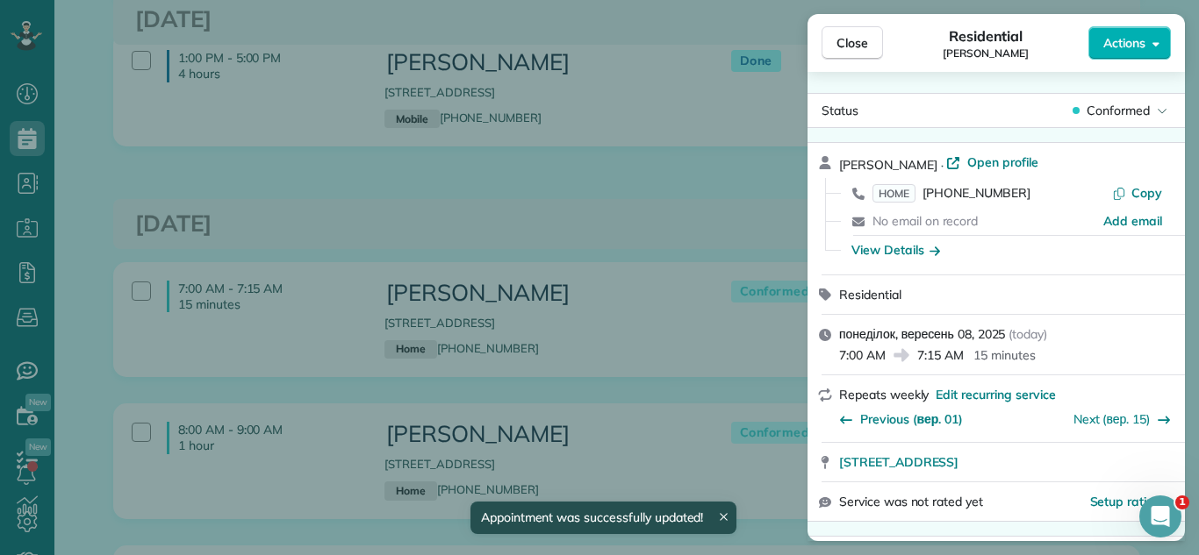
click at [727, 214] on div "Close Residential Carol Bunch Actions Status Conformed Carol Bunch · Open profi…" at bounding box center [599, 277] width 1199 height 555
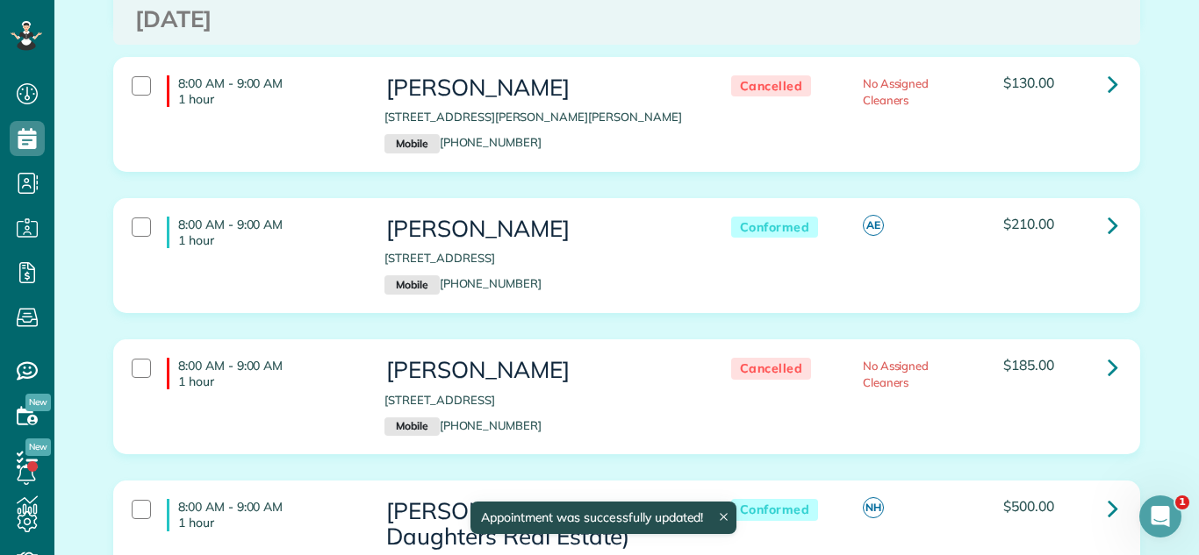
scroll to position [1279, 0]
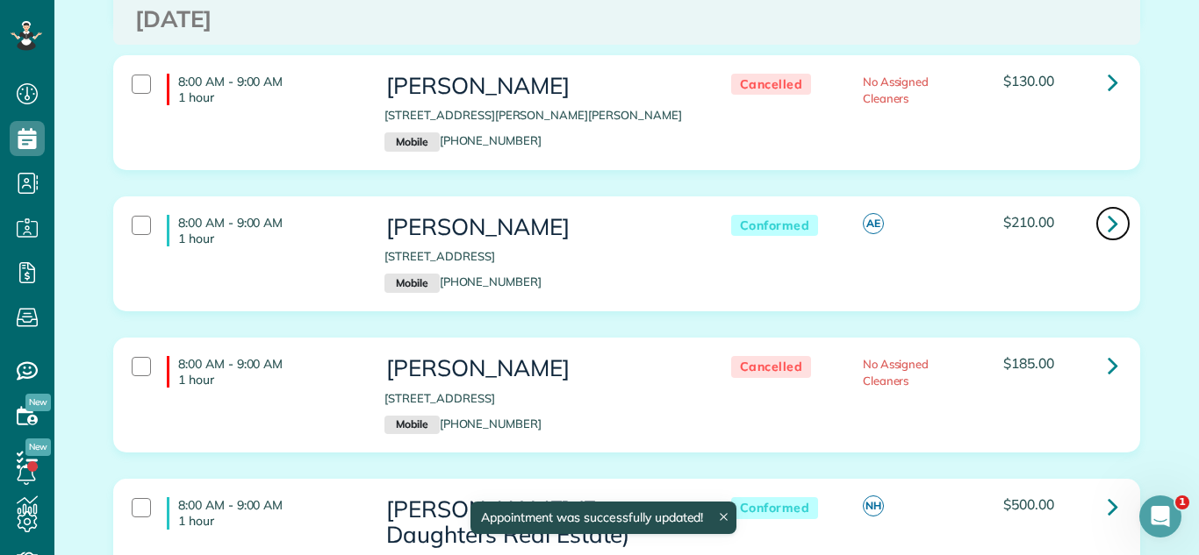
click at [1114, 219] on icon at bounding box center [1112, 223] width 11 height 31
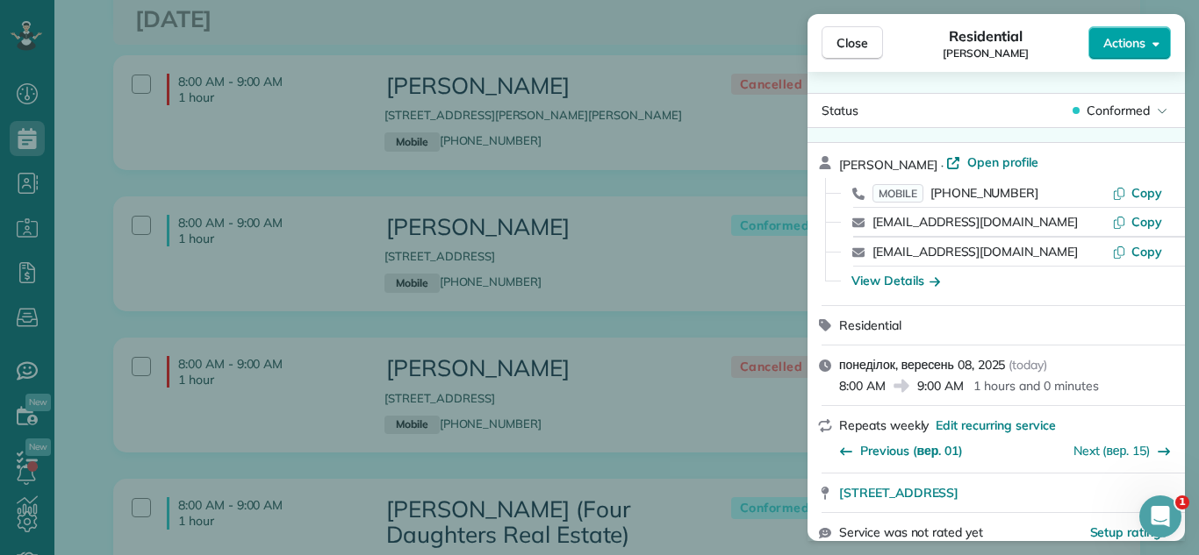
click at [1128, 38] on span "Actions" at bounding box center [1124, 43] width 42 height 18
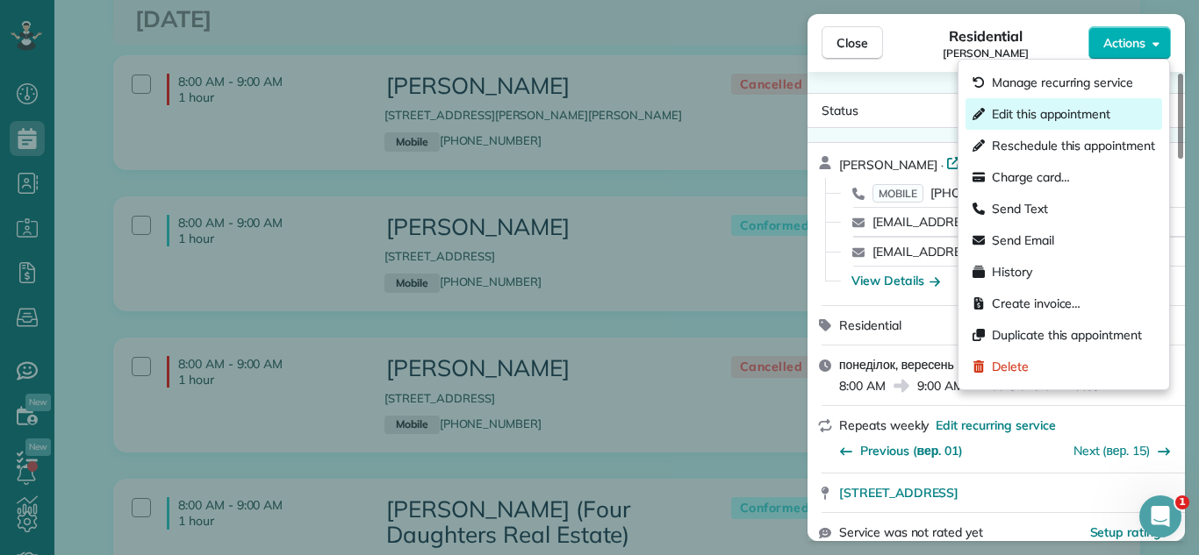
click at [1021, 118] on span "Edit this appointment" at bounding box center [1051, 114] width 118 height 18
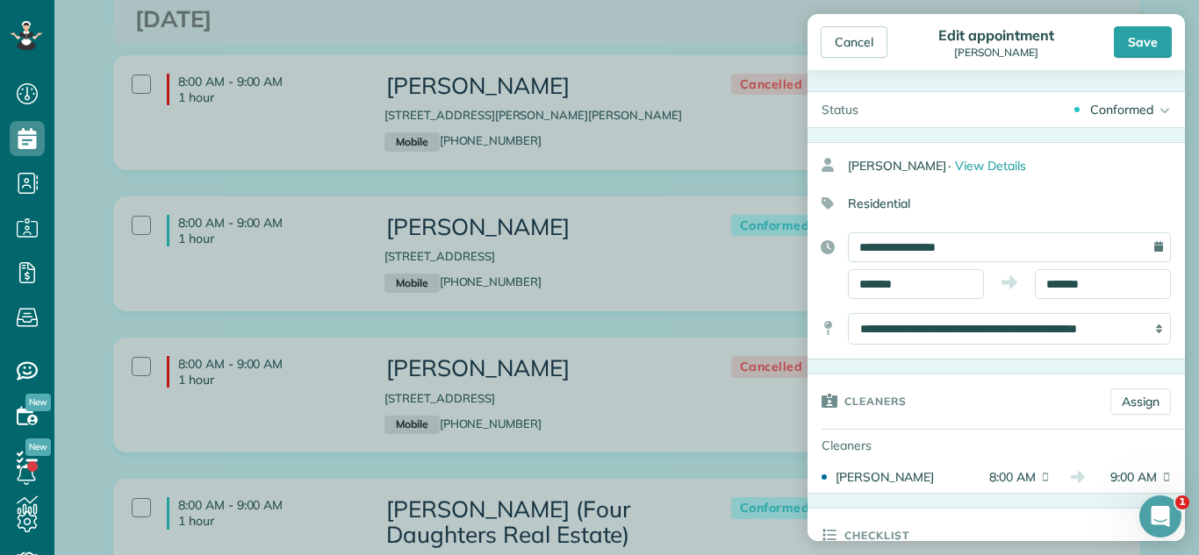
click at [1095, 121] on div "Conformed Active Conformed Cancelled Done Booked one day before" at bounding box center [1028, 109] width 312 height 35
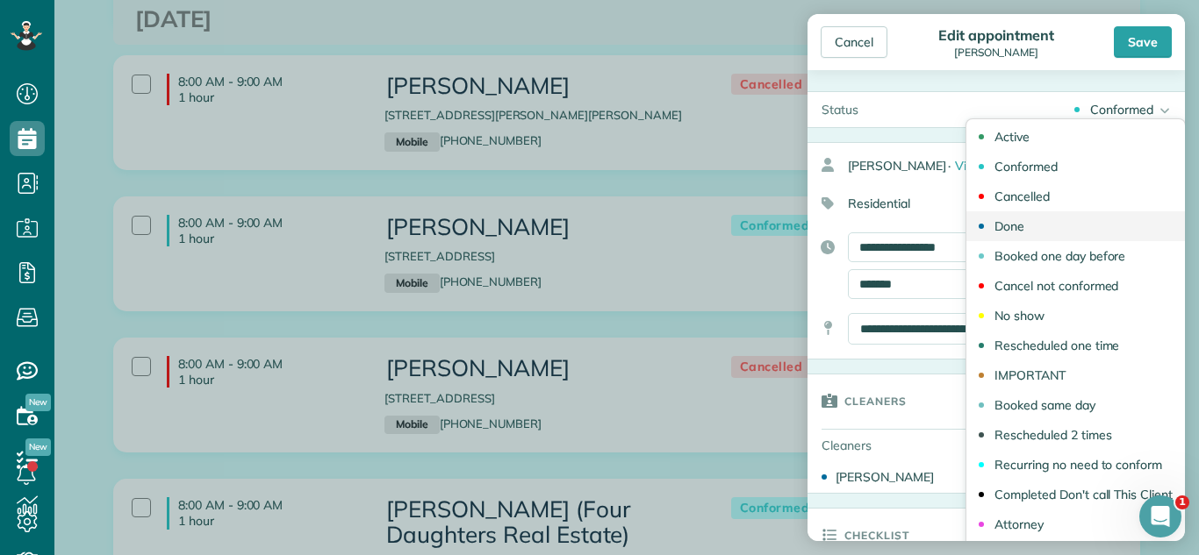
click at [1059, 211] on link "Done" at bounding box center [1075, 226] width 218 height 30
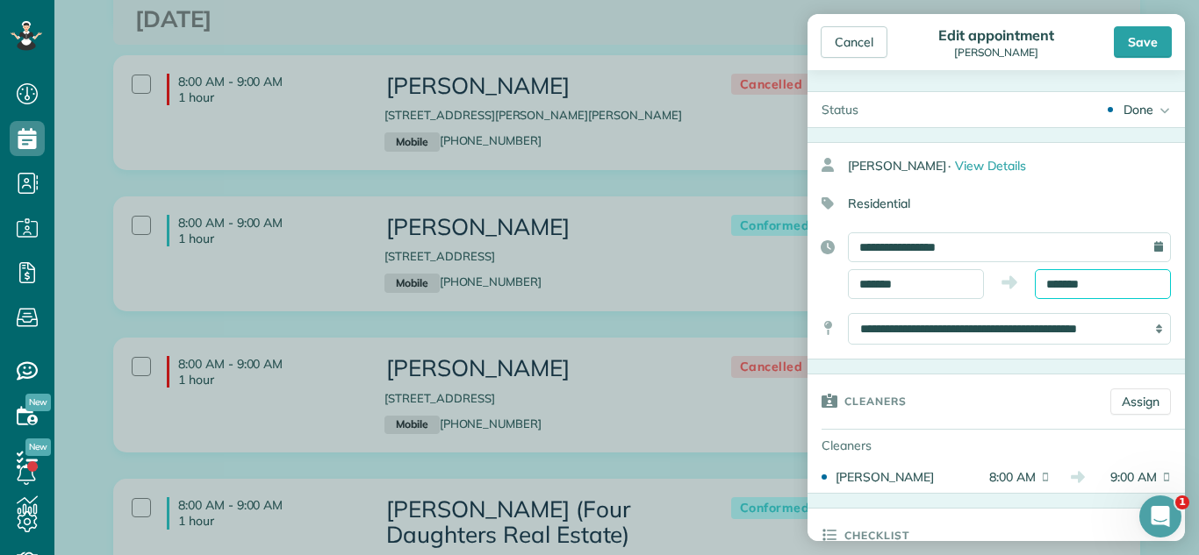
click at [1075, 280] on input "*******" at bounding box center [1103, 284] width 136 height 30
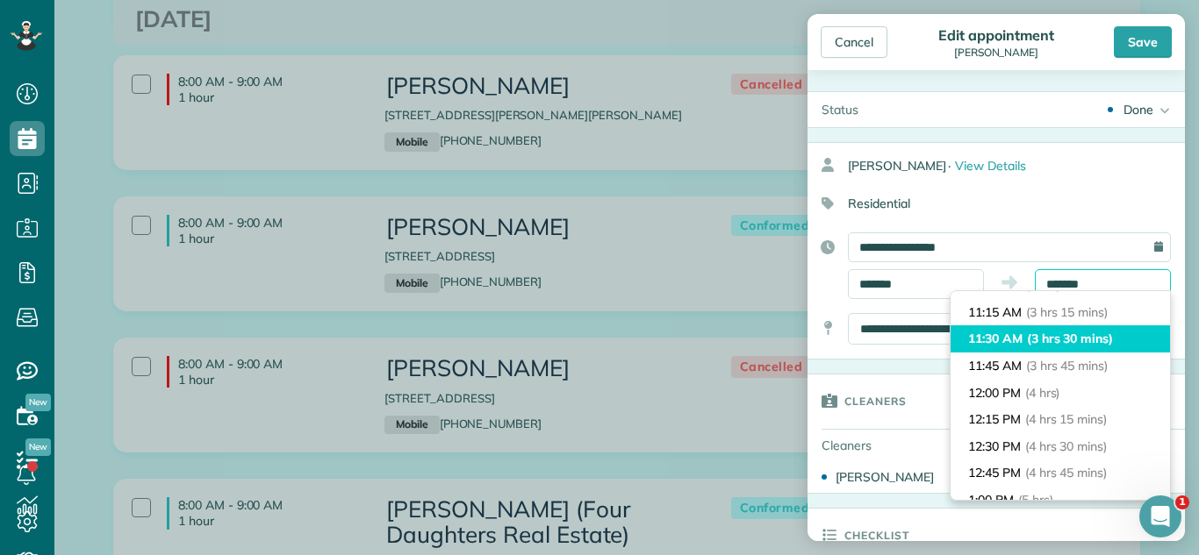
scroll to position [341, 0]
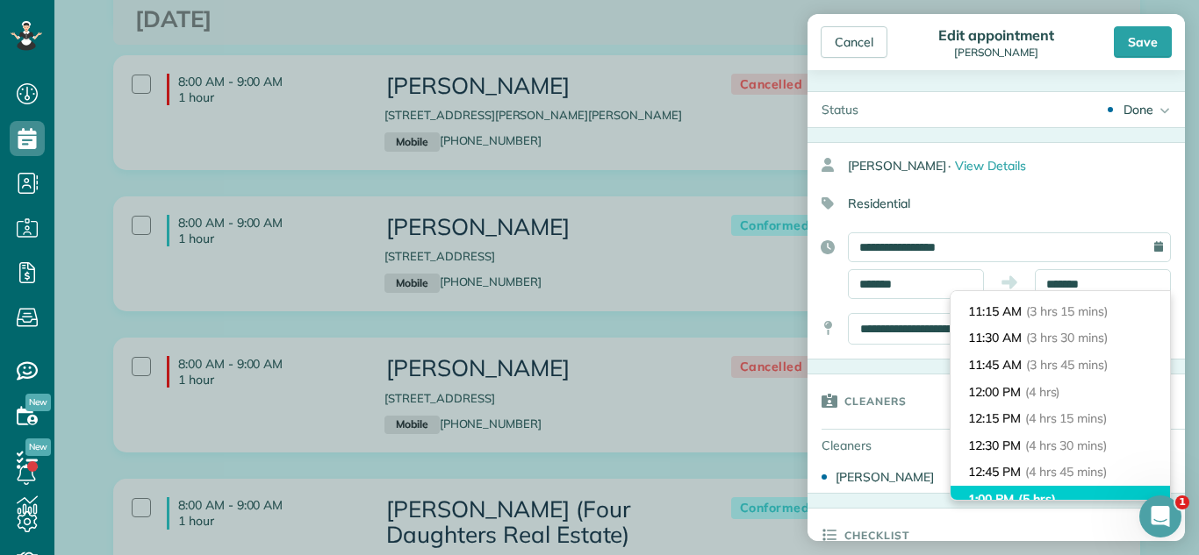
type input "*******"
click at [1042, 493] on span "(5 hrs)" at bounding box center [1037, 499] width 38 height 16
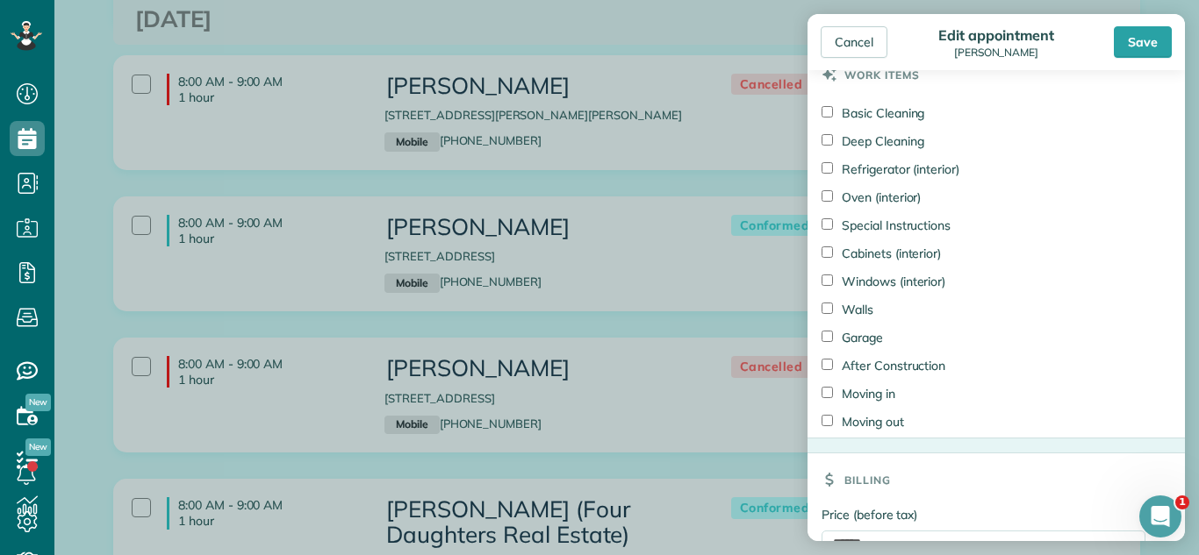
scroll to position [1522, 0]
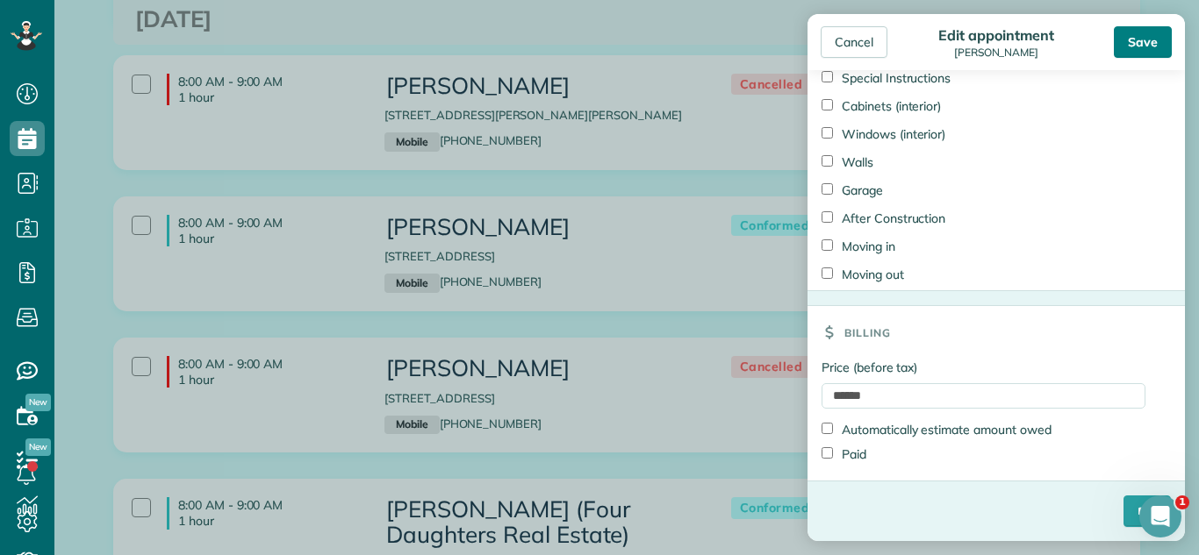
click at [1128, 43] on div "Save" at bounding box center [1143, 42] width 58 height 32
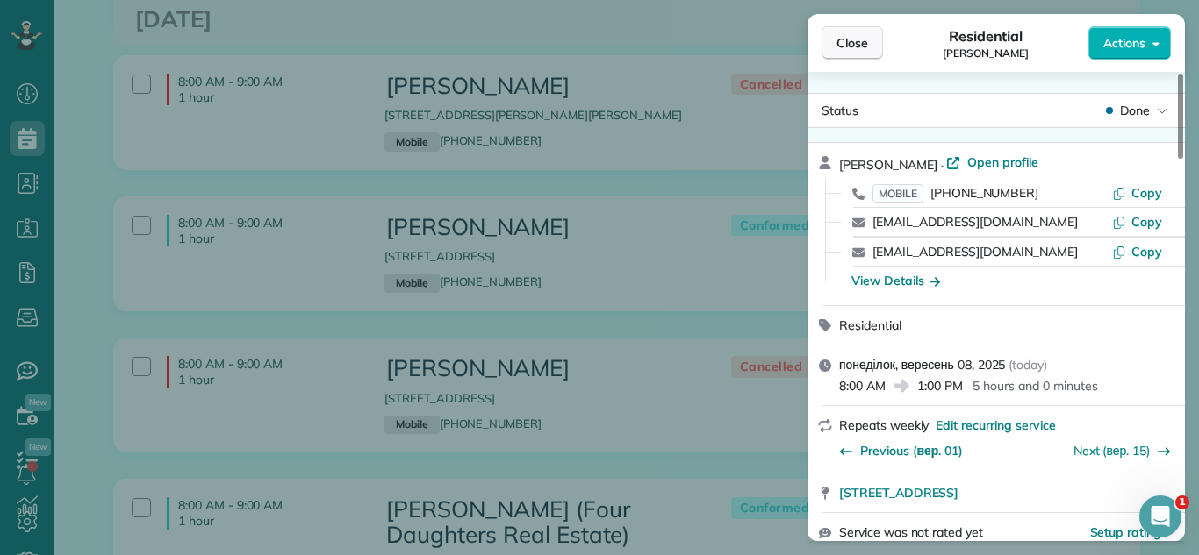
click at [860, 34] on span "Close" at bounding box center [852, 43] width 32 height 18
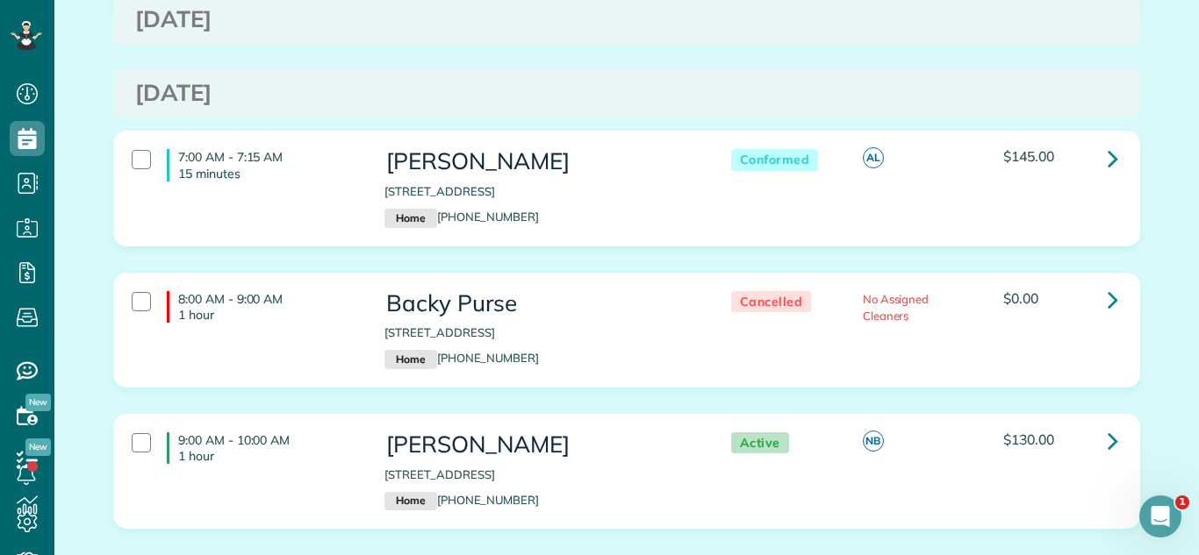
scroll to position [2793, 0]
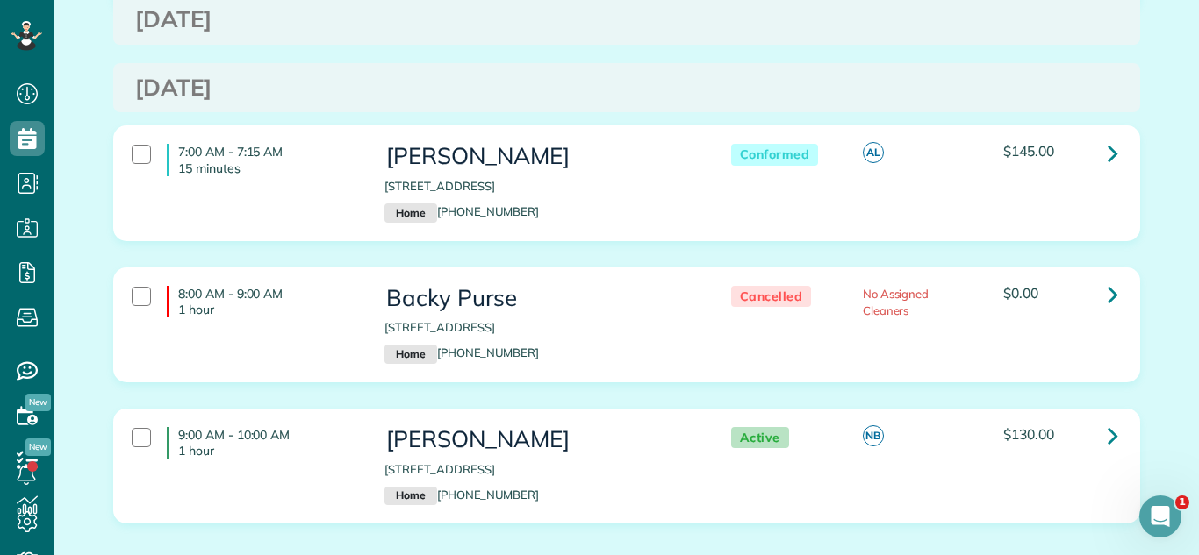
click at [937, 153] on div "AL" at bounding box center [919, 158] width 140 height 28
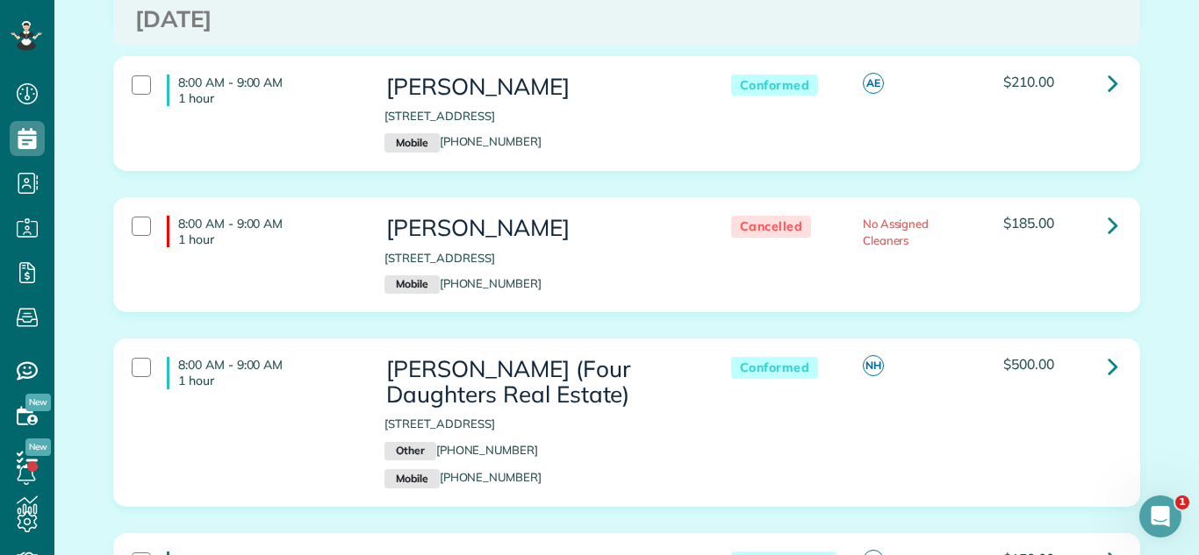
scroll to position [1396, 0]
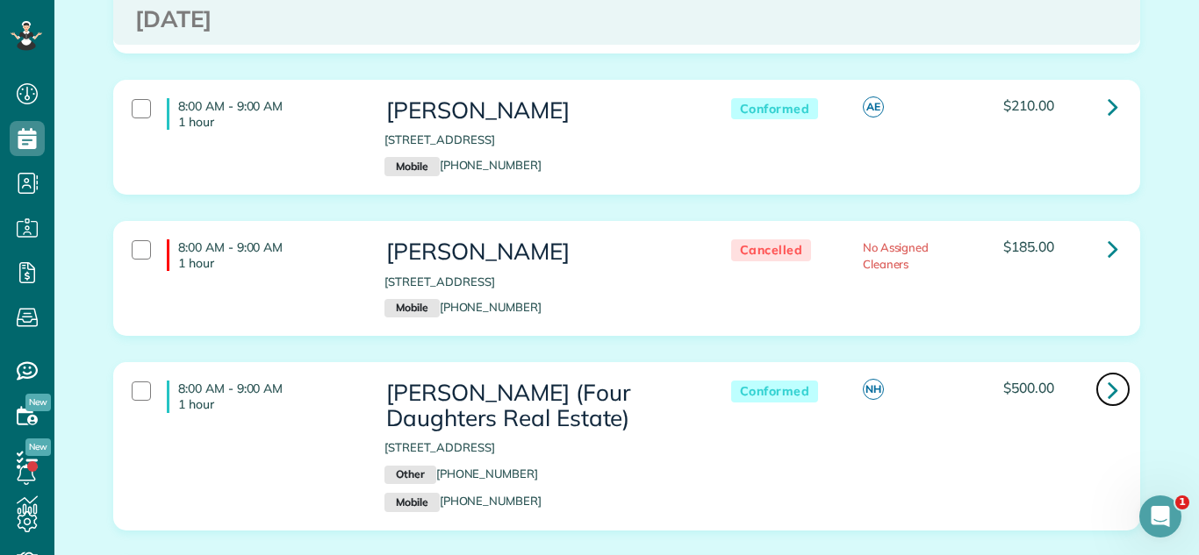
click at [1126, 386] on link at bounding box center [1112, 389] width 35 height 35
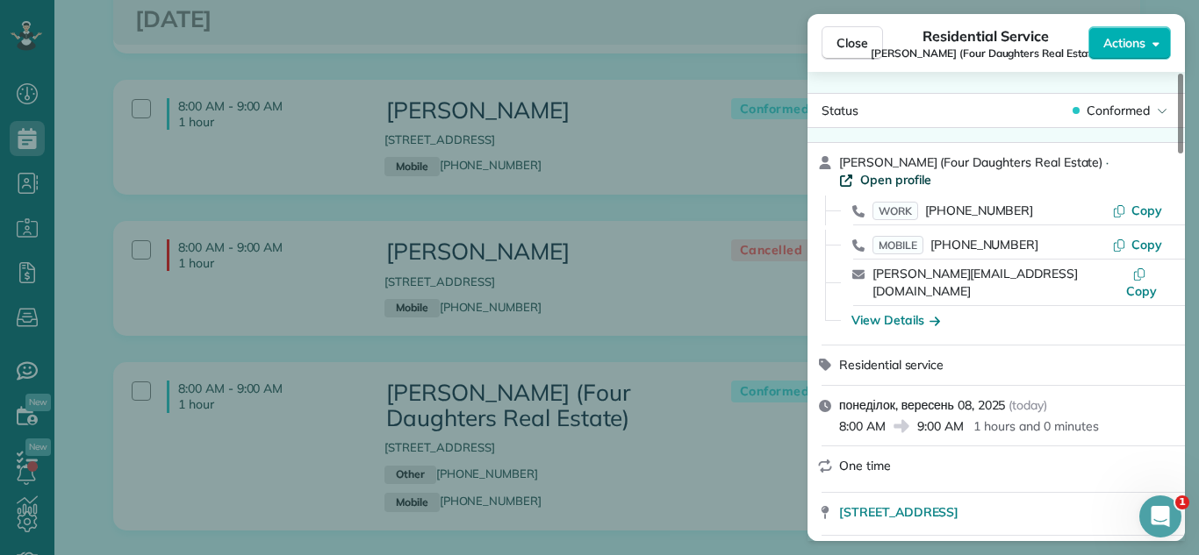
click at [899, 177] on span "Open profile" at bounding box center [895, 180] width 71 height 18
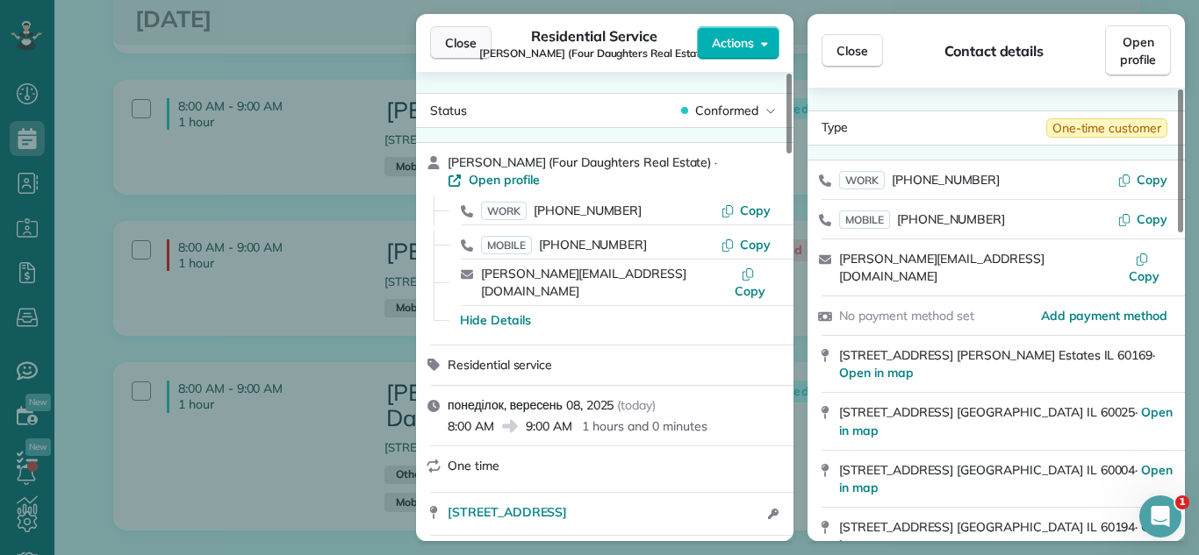
click at [449, 48] on span "Close" at bounding box center [461, 43] width 32 height 18
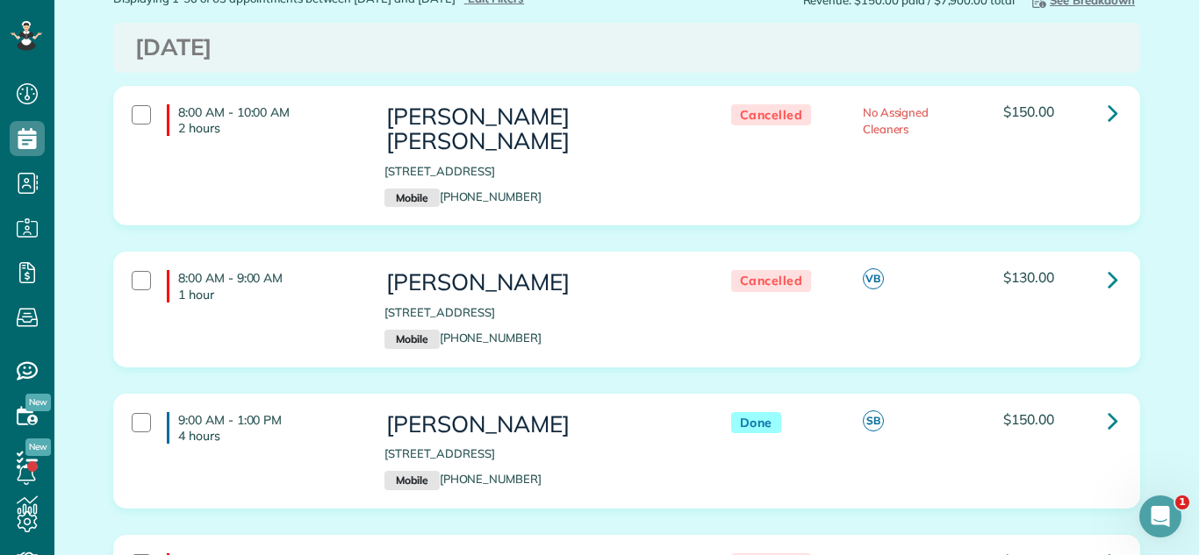
scroll to position [145, 0]
click at [1110, 405] on icon at bounding box center [1112, 420] width 11 height 31
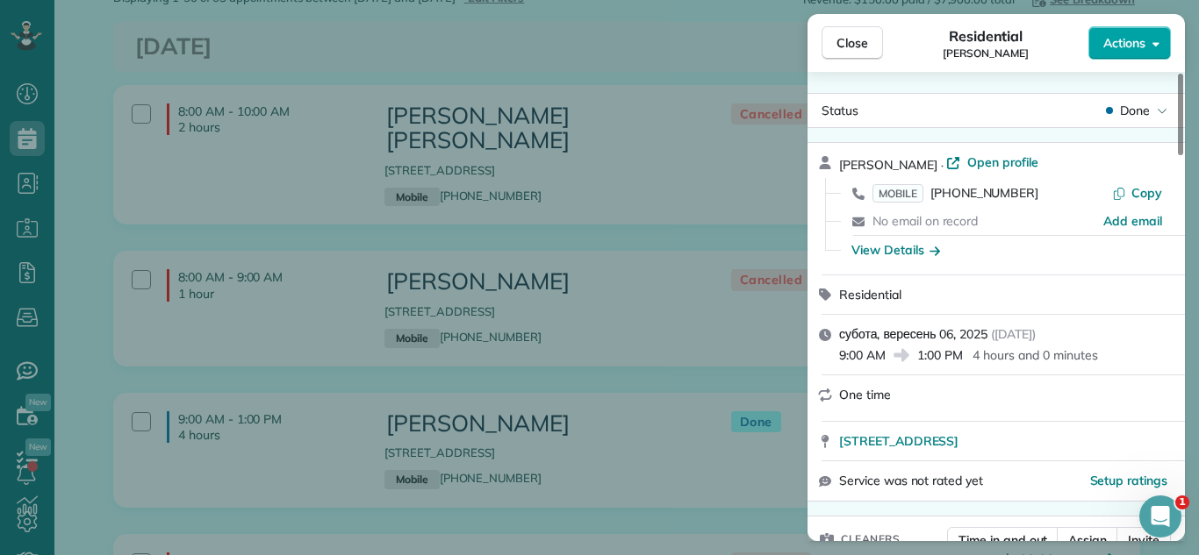
click at [1124, 52] on button "Actions" at bounding box center [1129, 42] width 82 height 33
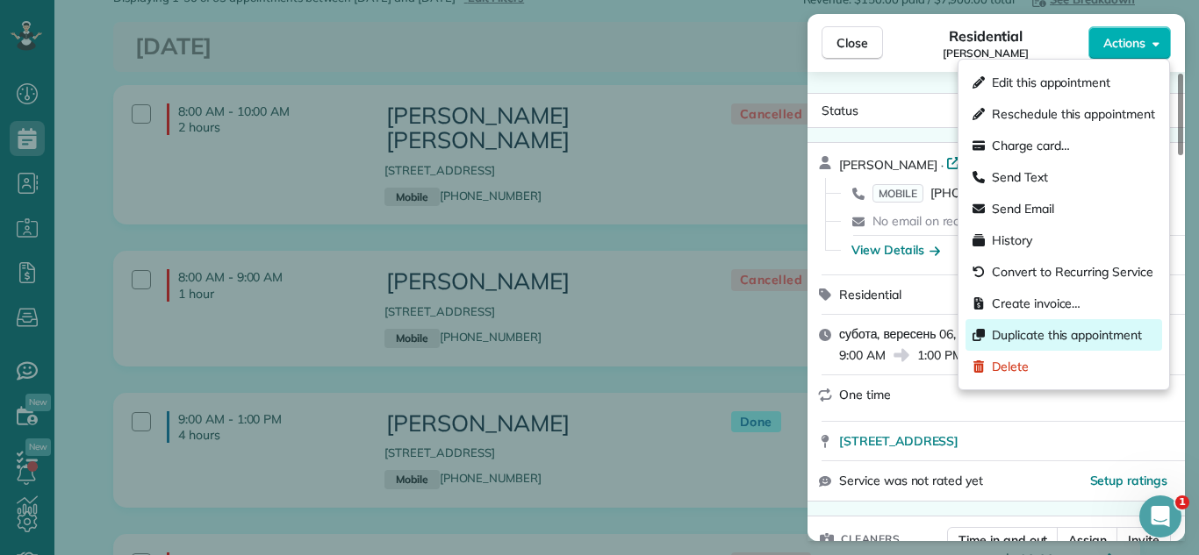
click at [1048, 333] on span "Duplicate this appointment" at bounding box center [1067, 335] width 150 height 18
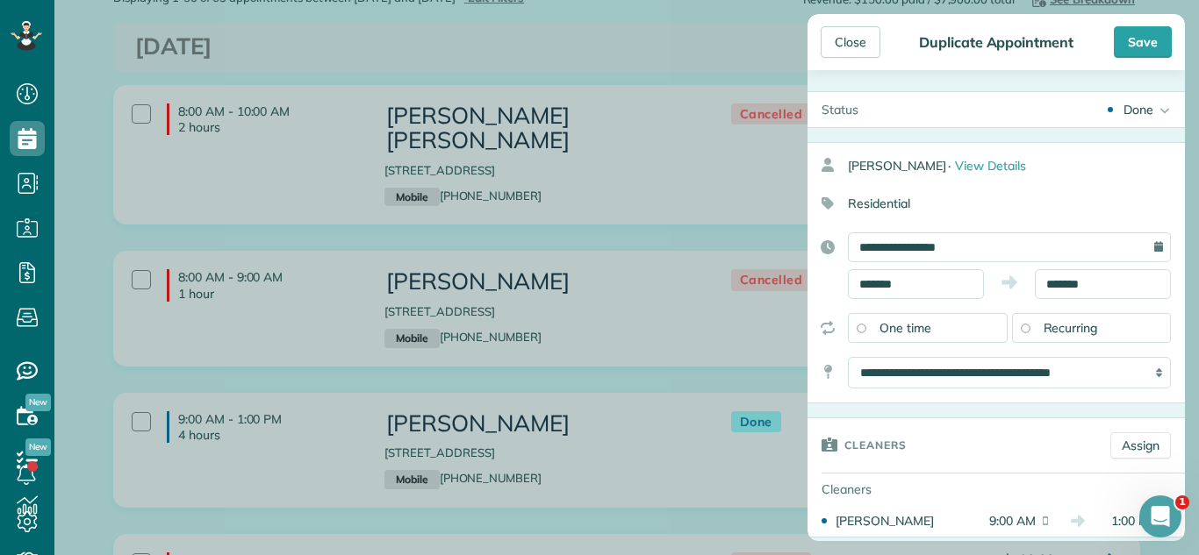
click at [1160, 106] on icon at bounding box center [1162, 109] width 18 height 35
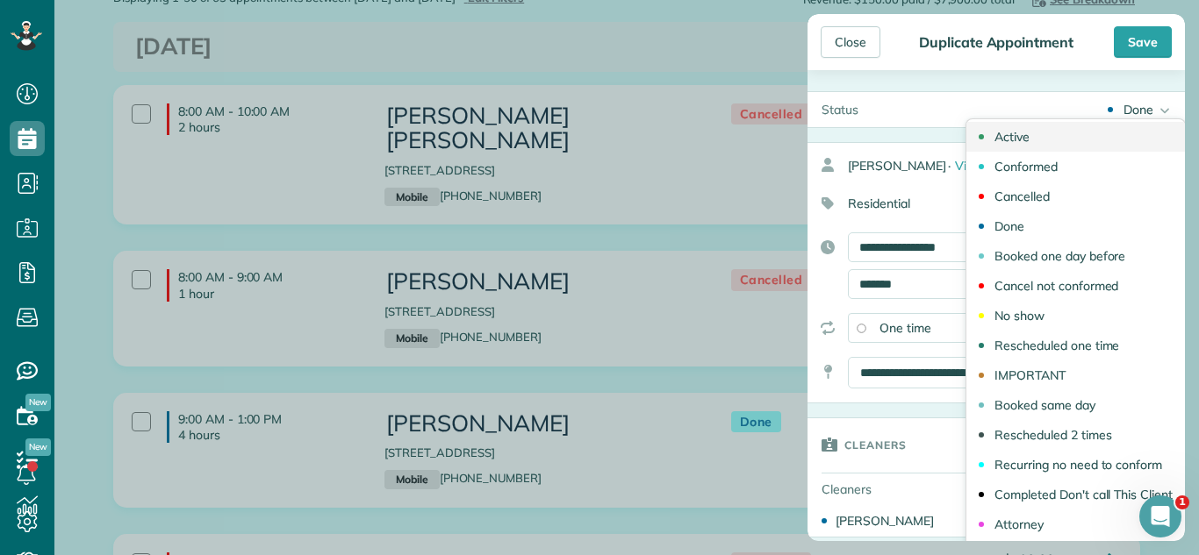
click at [1068, 139] on link "Active" at bounding box center [1075, 137] width 218 height 30
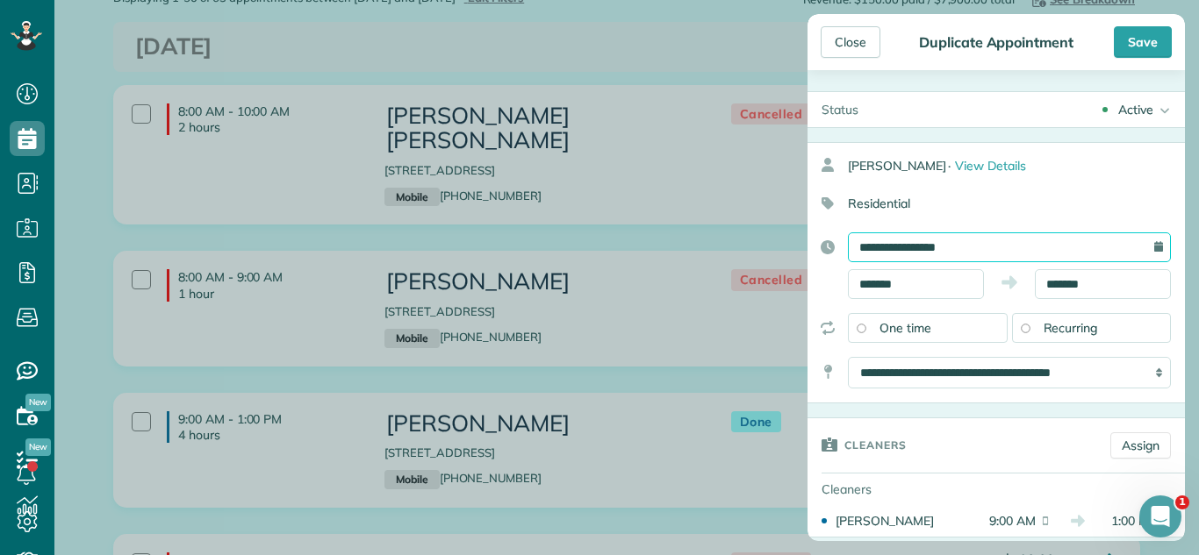
click at [1006, 253] on input "**********" at bounding box center [1009, 248] width 323 height 30
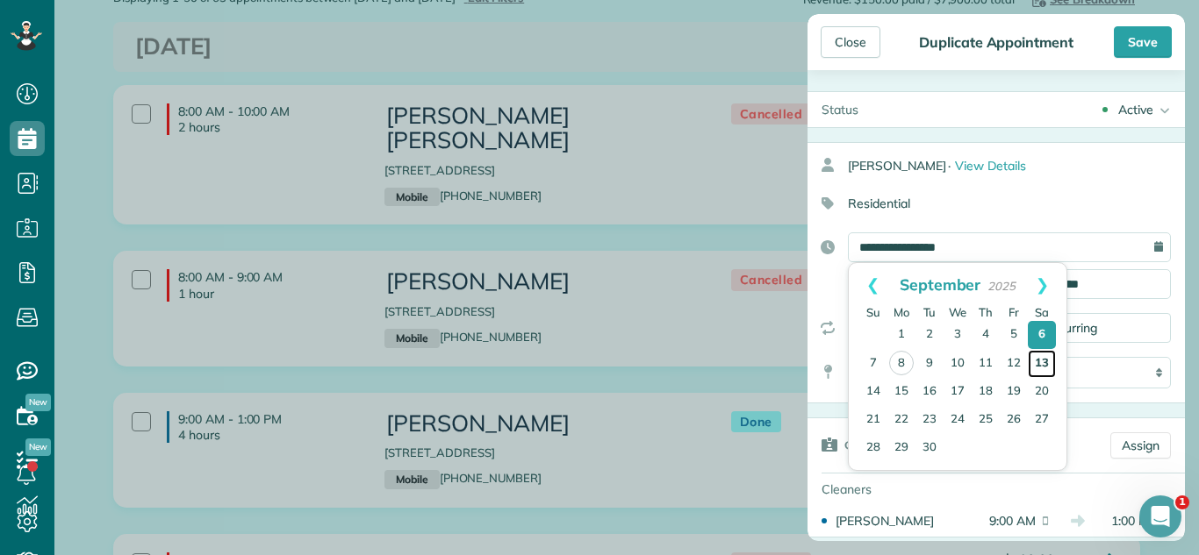
click at [1044, 361] on link "13" at bounding box center [1042, 364] width 28 height 28
type input "**********"
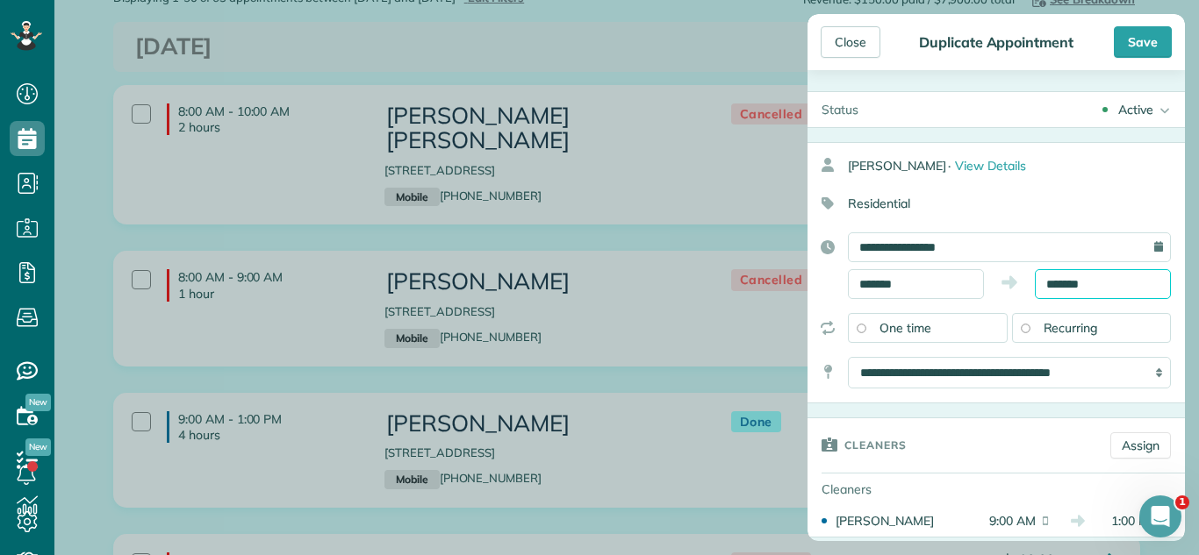
click at [1100, 290] on body "Dashboard Scheduling Calendar View List View Dispatch View - Weekly scheduling …" at bounding box center [599, 277] width 1199 height 555
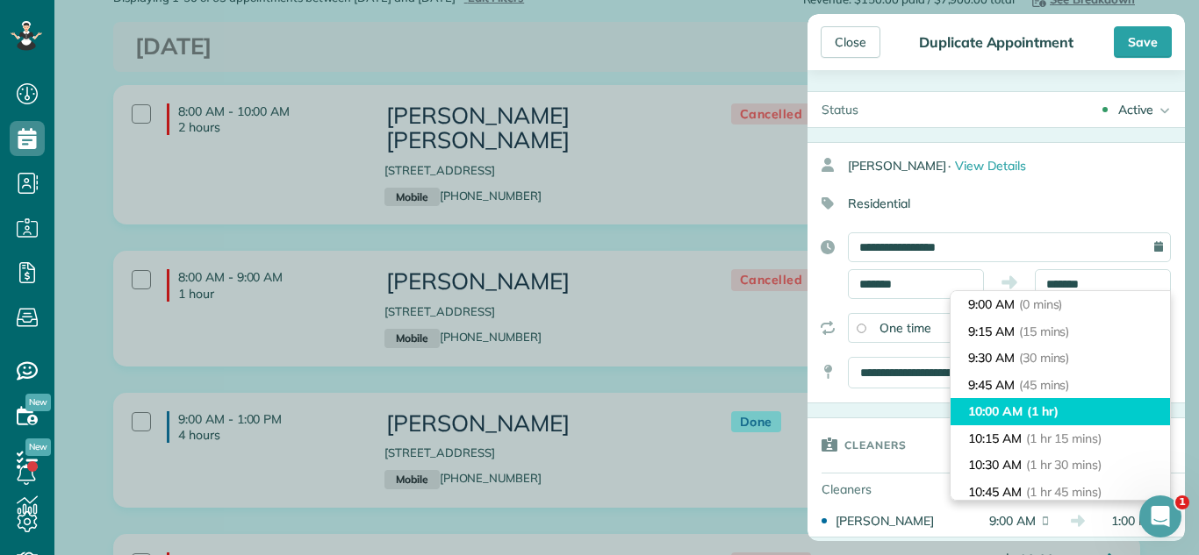
type input "********"
click at [1097, 410] on li "10:00 AM (1 hr)" at bounding box center [1059, 411] width 219 height 27
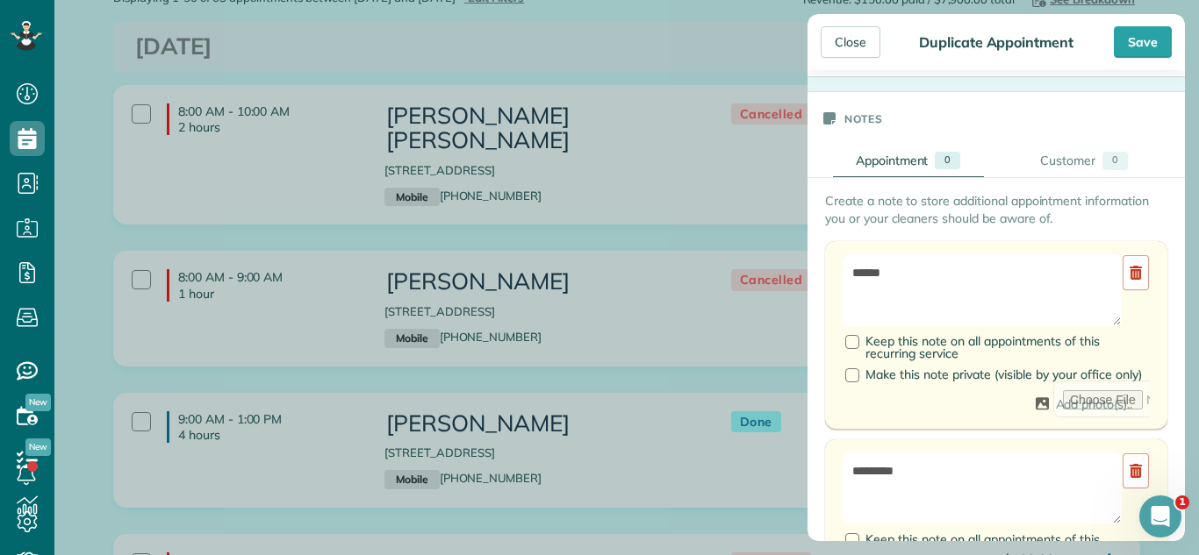
scroll to position [621, 0]
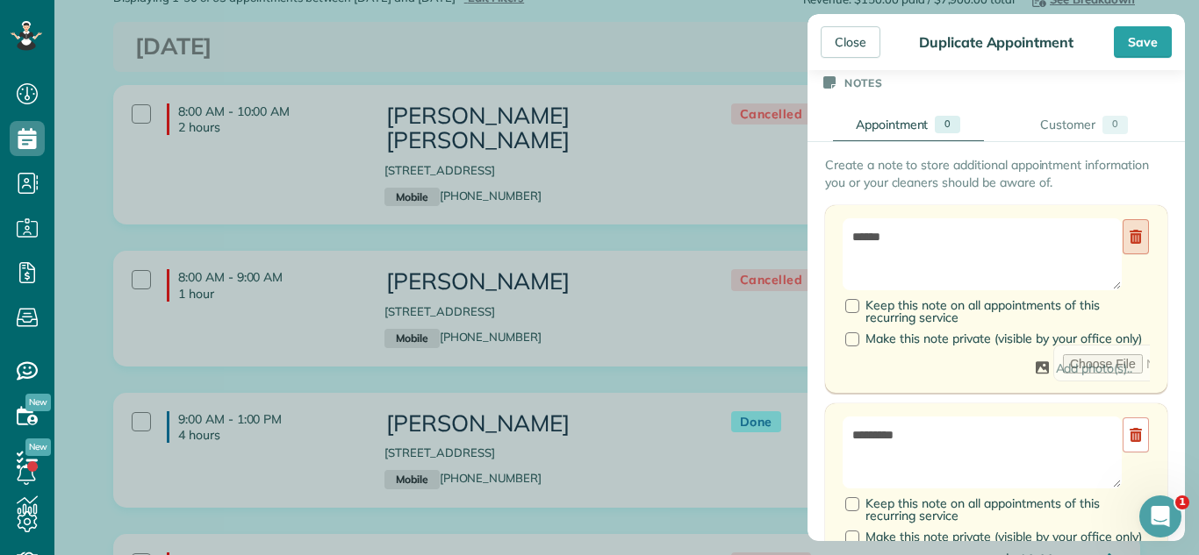
click at [1128, 251] on link at bounding box center [1135, 236] width 26 height 35
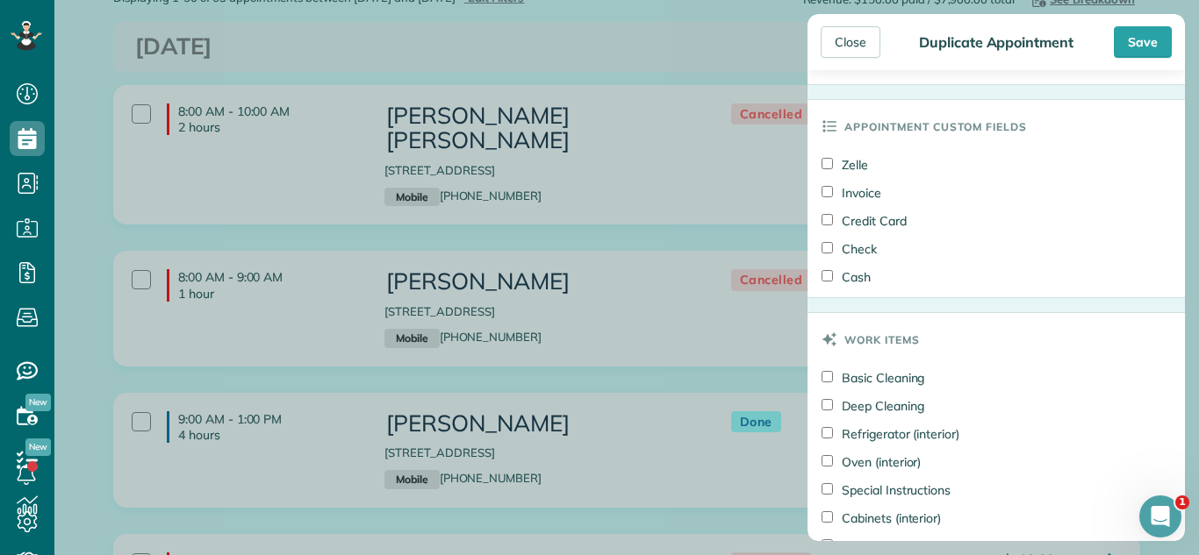
scroll to position [2102, 0]
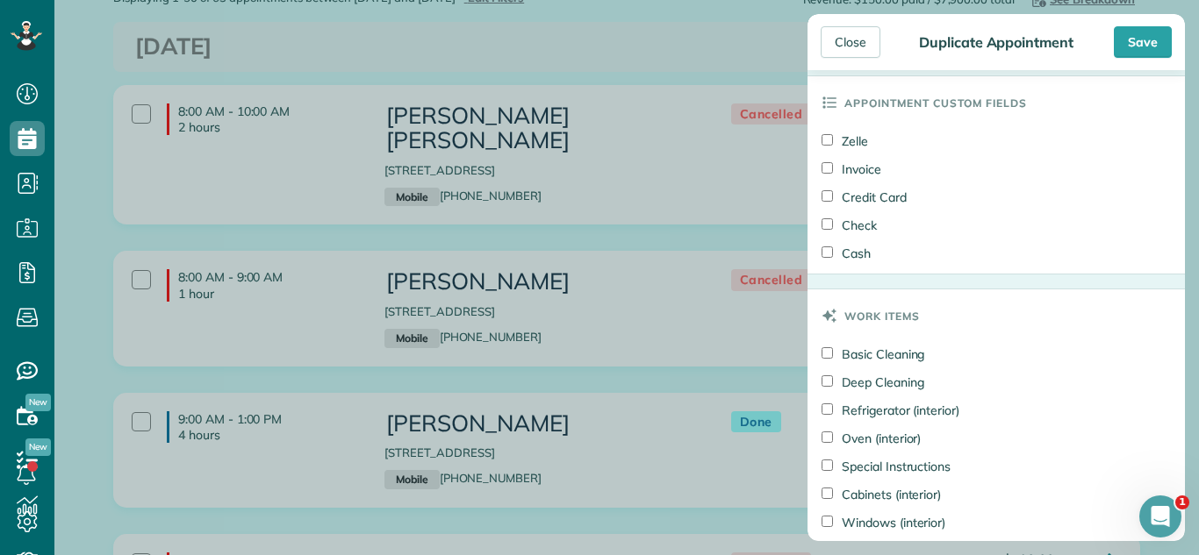
click at [855, 130] on div "Zelle" at bounding box center [983, 143] width 324 height 28
click at [853, 138] on label "Zelle" at bounding box center [844, 141] width 47 height 18
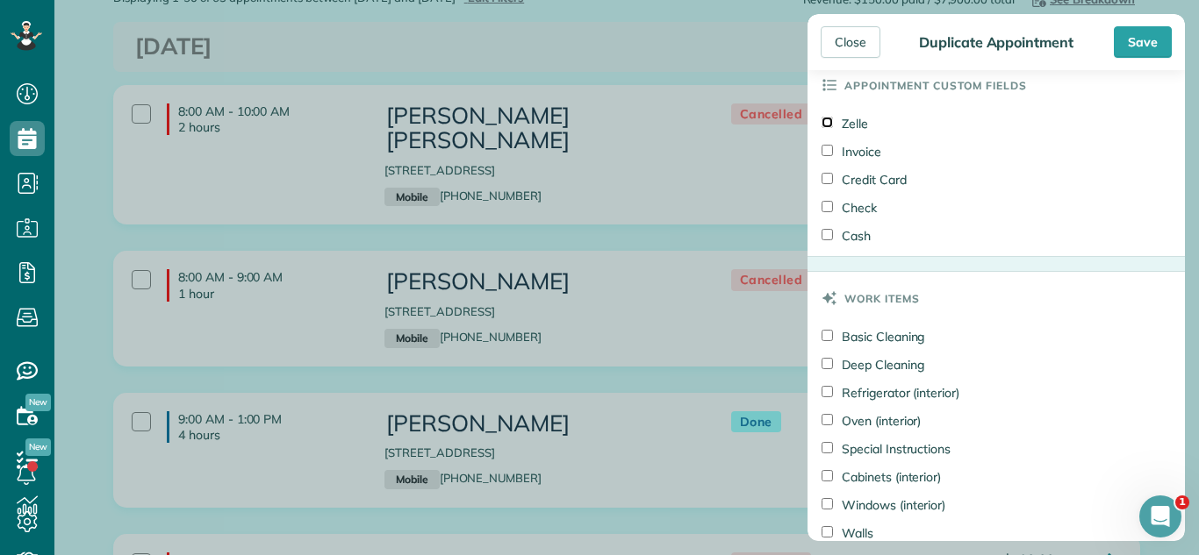
scroll to position [2121, 0]
click at [839, 210] on label "Check" at bounding box center [848, 207] width 55 height 18
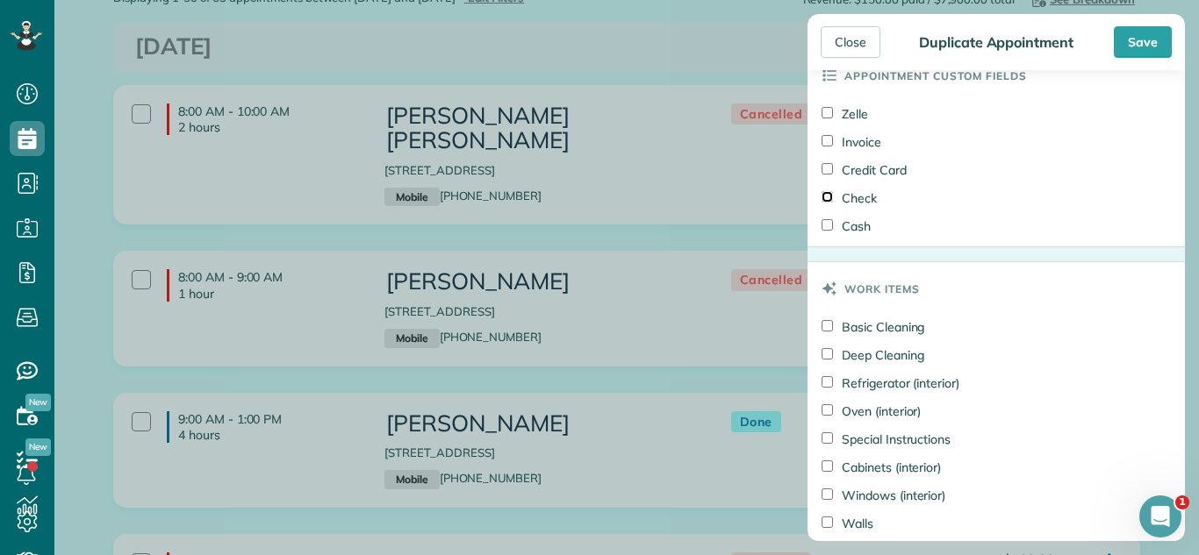
scroll to position [1888, 0]
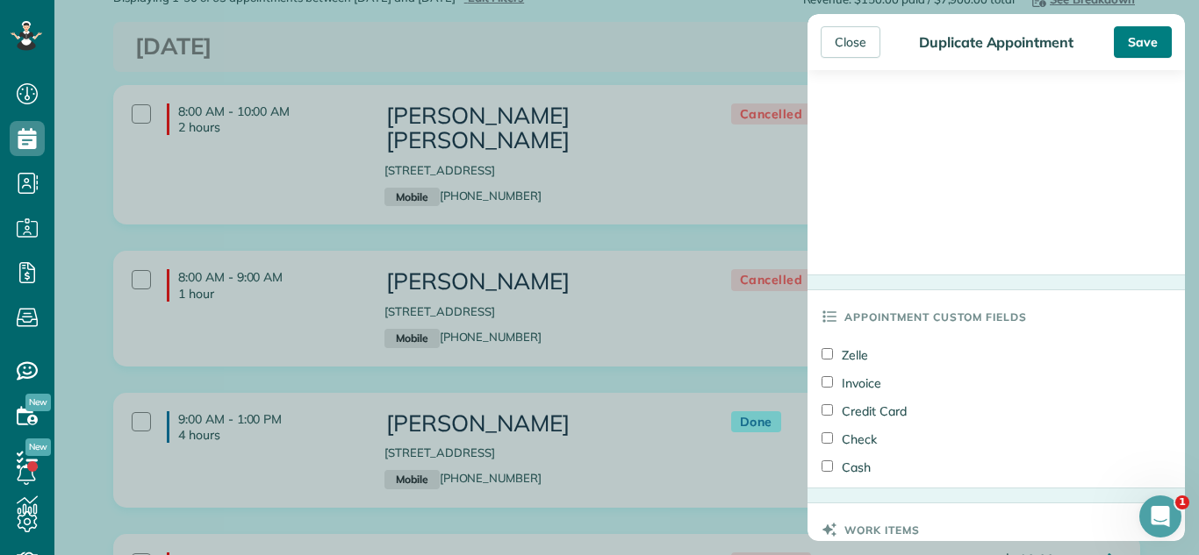
click at [1139, 54] on div "Save" at bounding box center [1143, 42] width 58 height 32
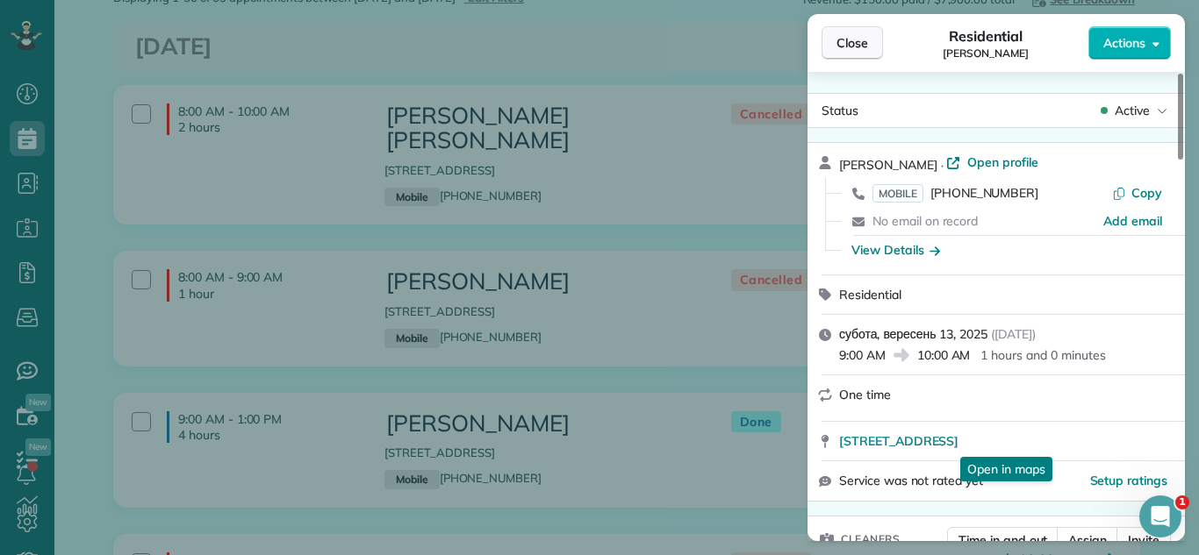
click at [834, 37] on button "Close" at bounding box center [851, 42] width 61 height 33
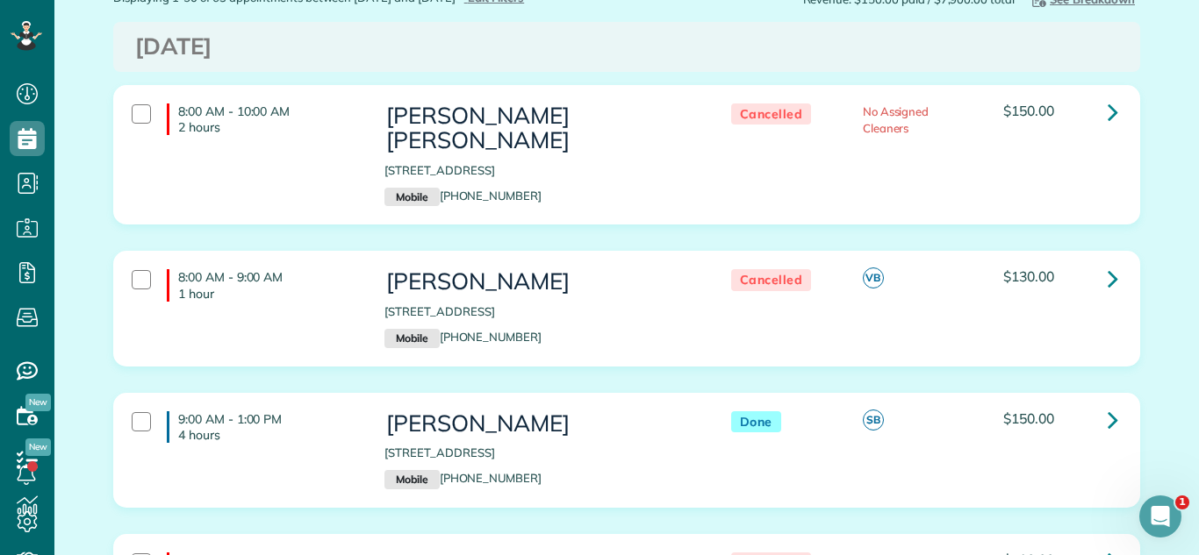
click at [929, 218] on div "8:00 AM - 10:00 AM 2 hours Shah Alam 2 Itasca Road Apt 319 Itasca IL Mobile (84…" at bounding box center [626, 168] width 1053 height 167
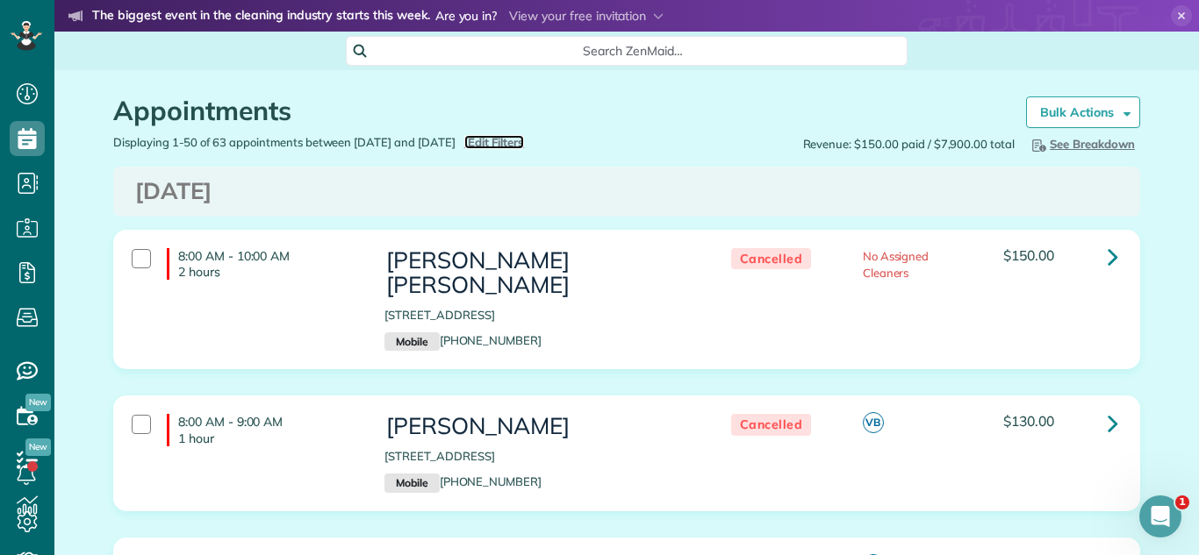
click at [525, 140] on span "Edit Filters" at bounding box center [496, 142] width 57 height 14
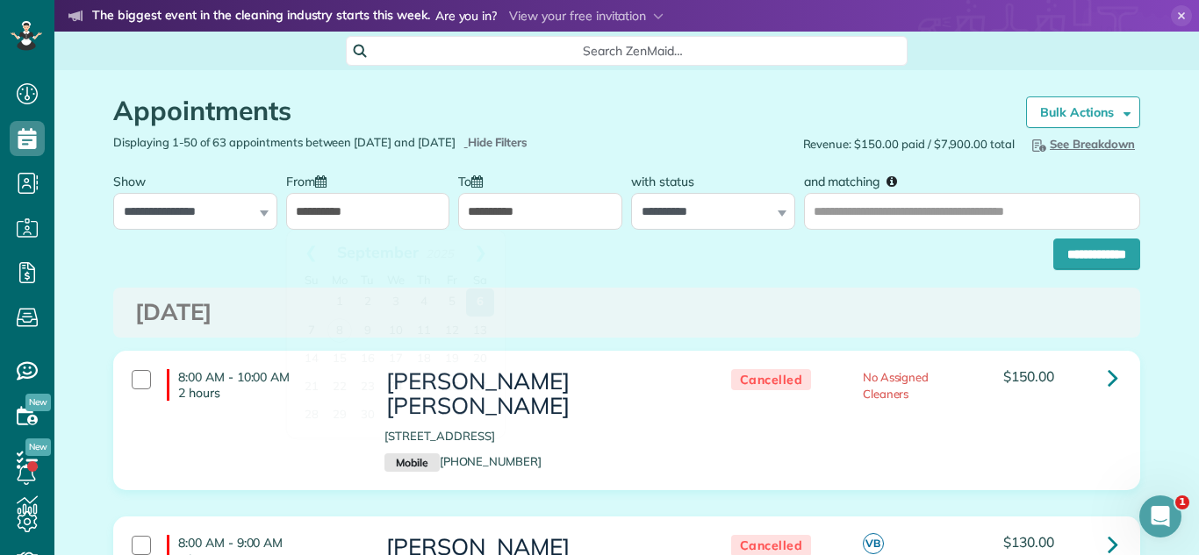
click at [373, 193] on input "**********" at bounding box center [368, 211] width 164 height 37
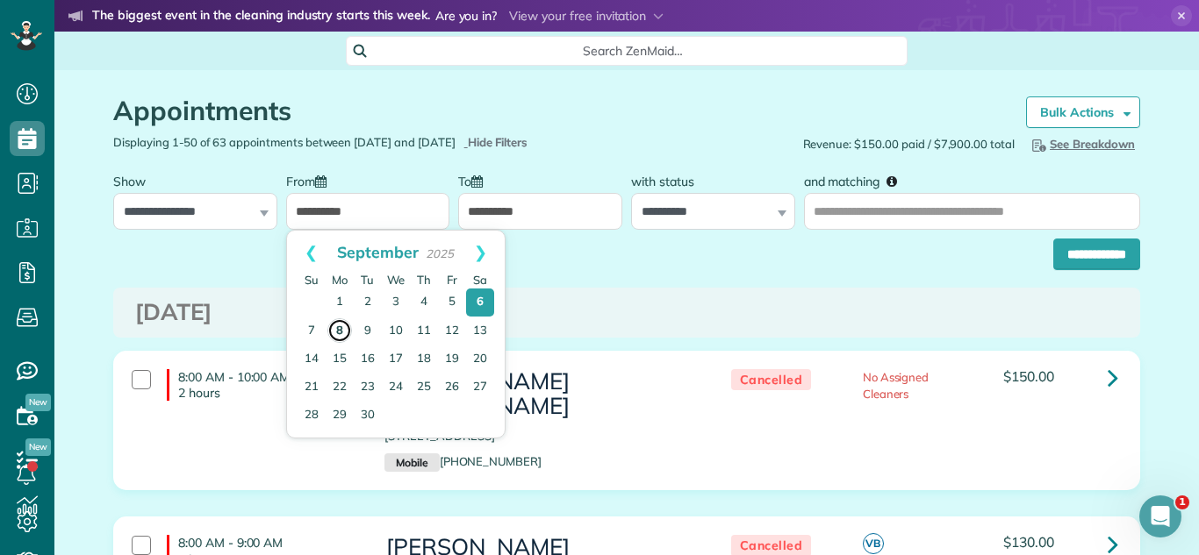
click at [350, 330] on link "8" at bounding box center [339, 331] width 25 height 25
type input "**********"
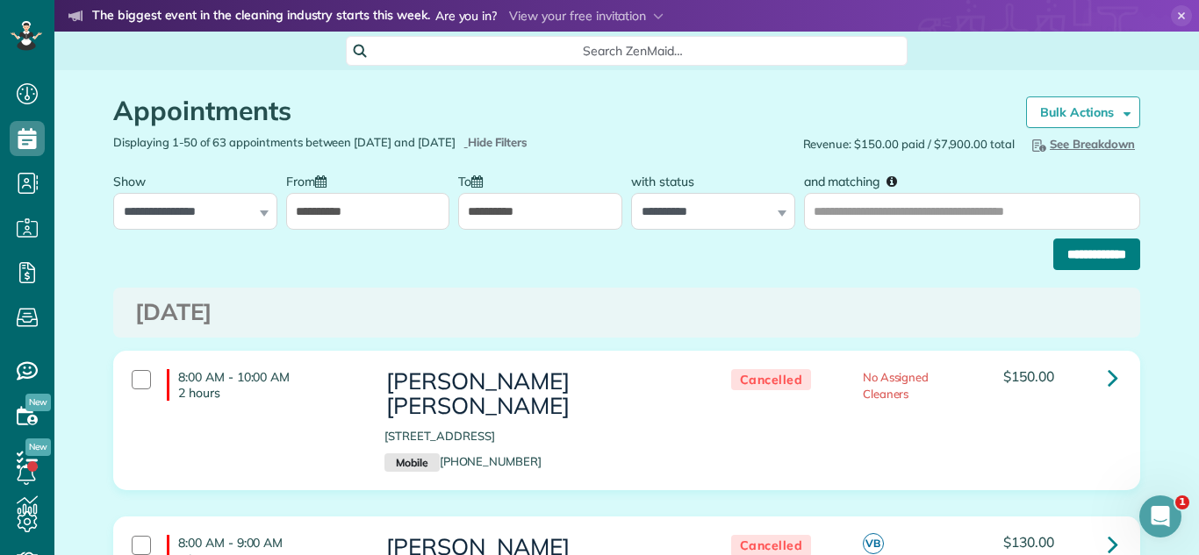
click at [1128, 243] on input "**********" at bounding box center [1096, 255] width 87 height 32
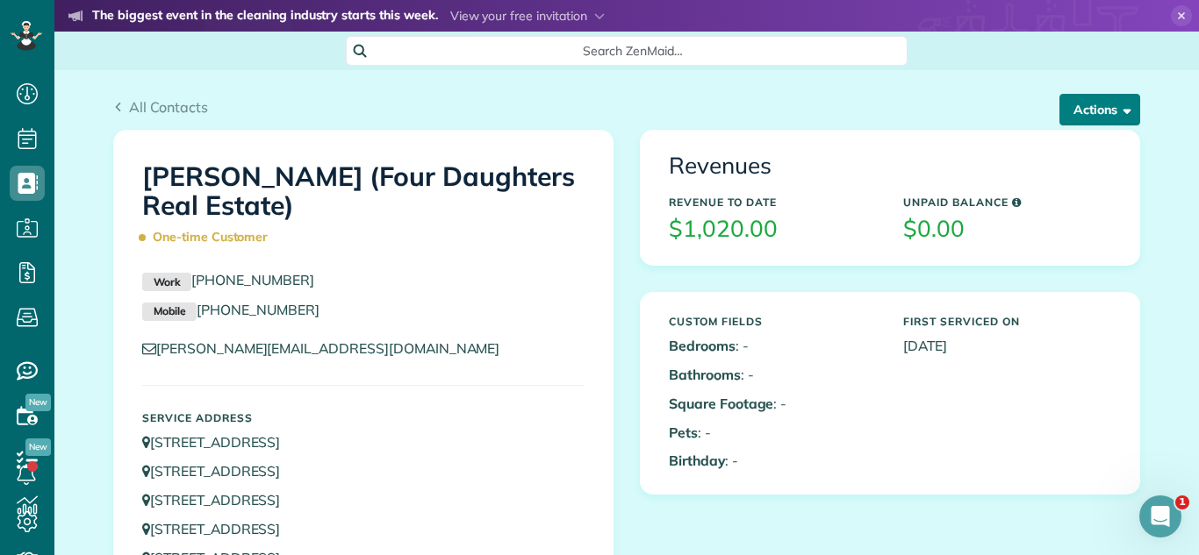
click at [1093, 110] on button "Actions" at bounding box center [1099, 110] width 81 height 32
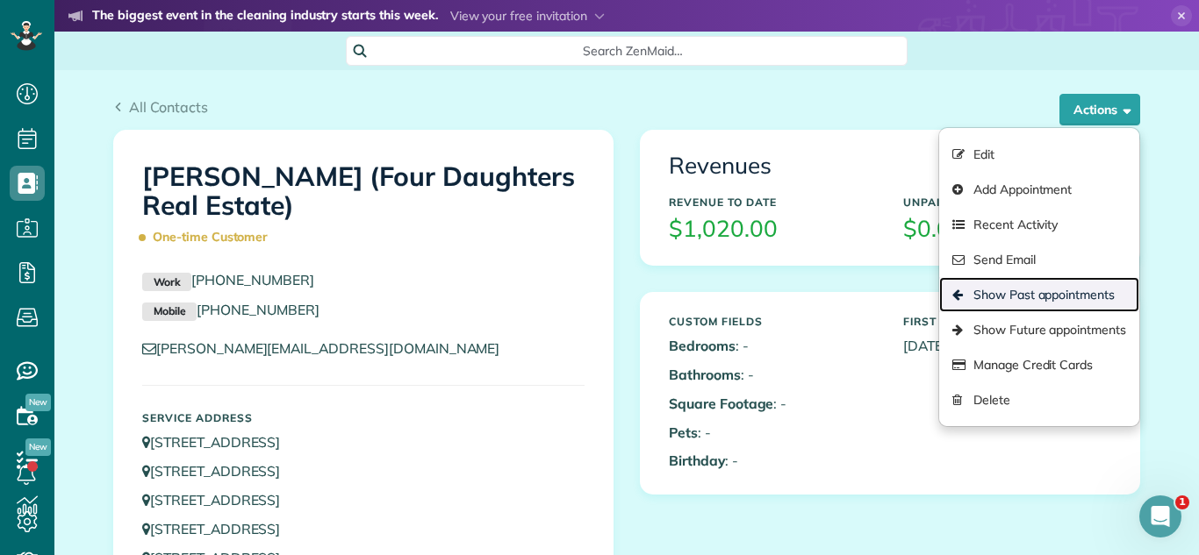
click at [1056, 300] on link "Show Past appointments" at bounding box center [1039, 294] width 200 height 35
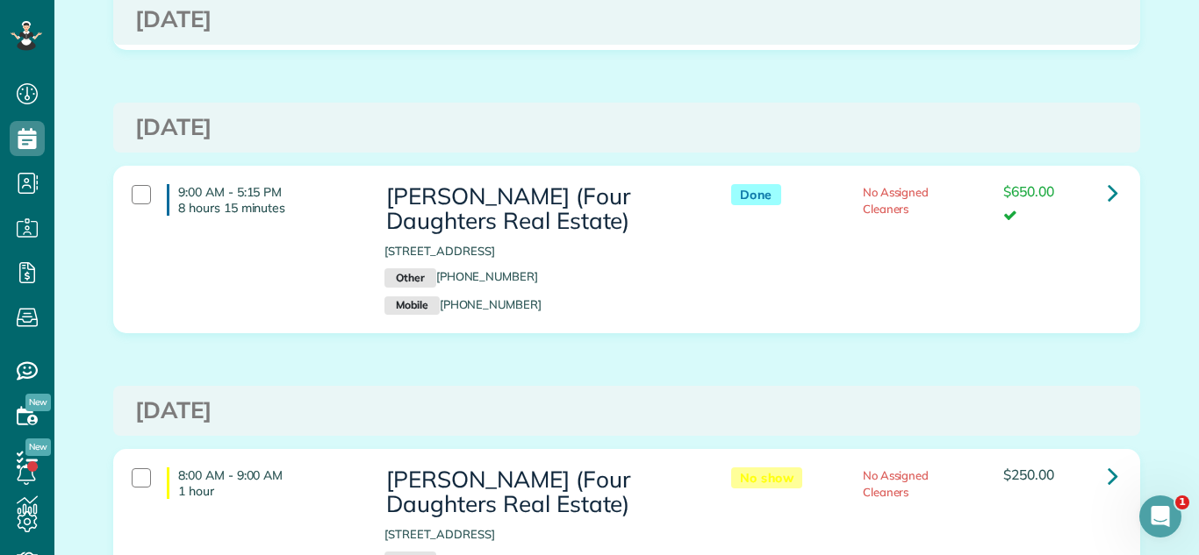
scroll to position [815, 0]
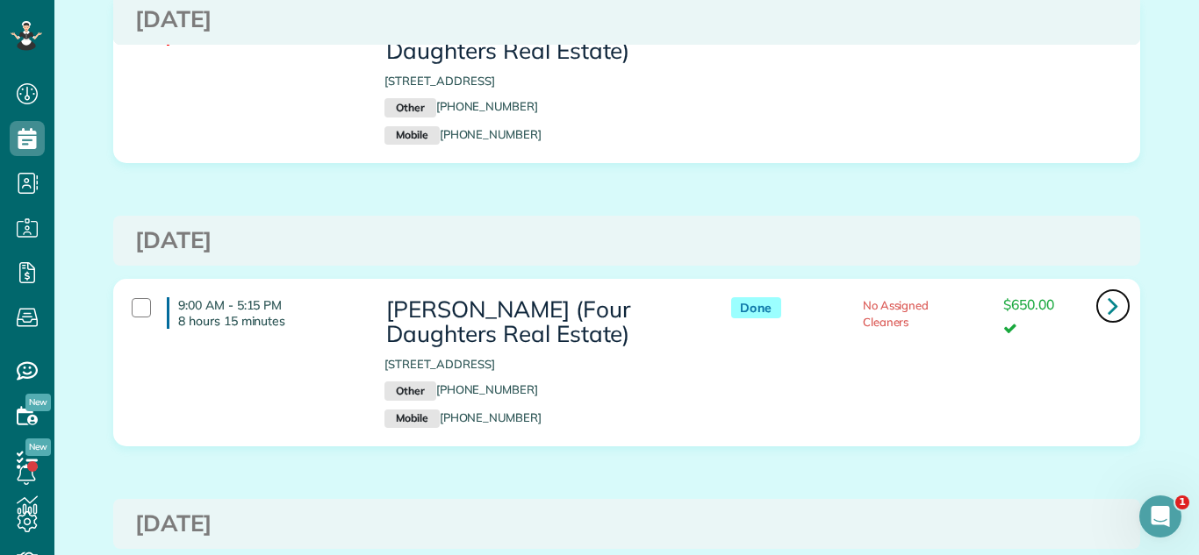
click at [1101, 300] on link at bounding box center [1112, 306] width 35 height 35
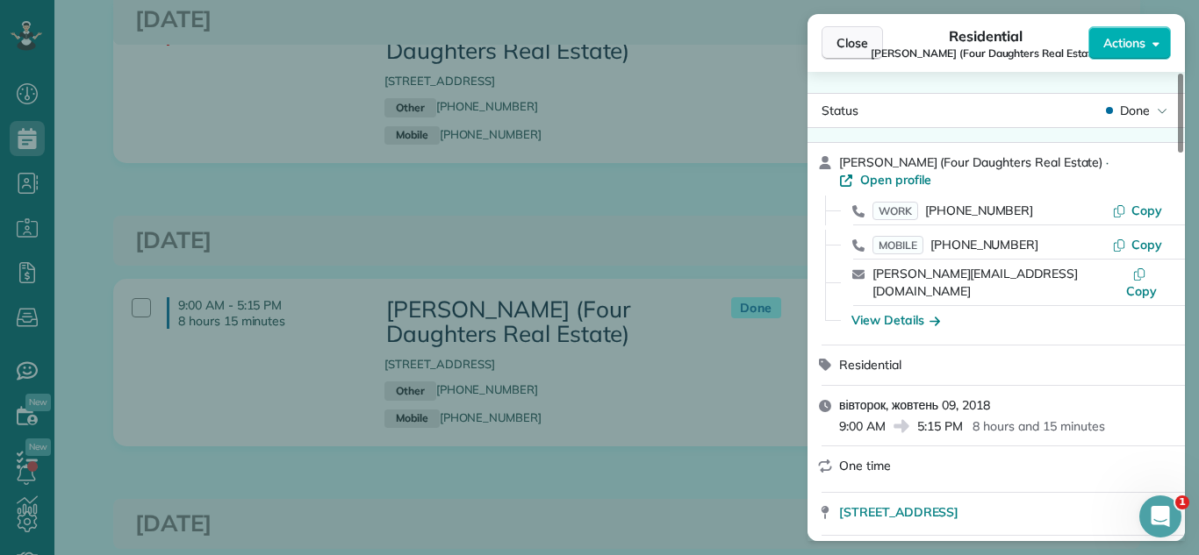
click at [860, 43] on span "Close" at bounding box center [852, 43] width 32 height 18
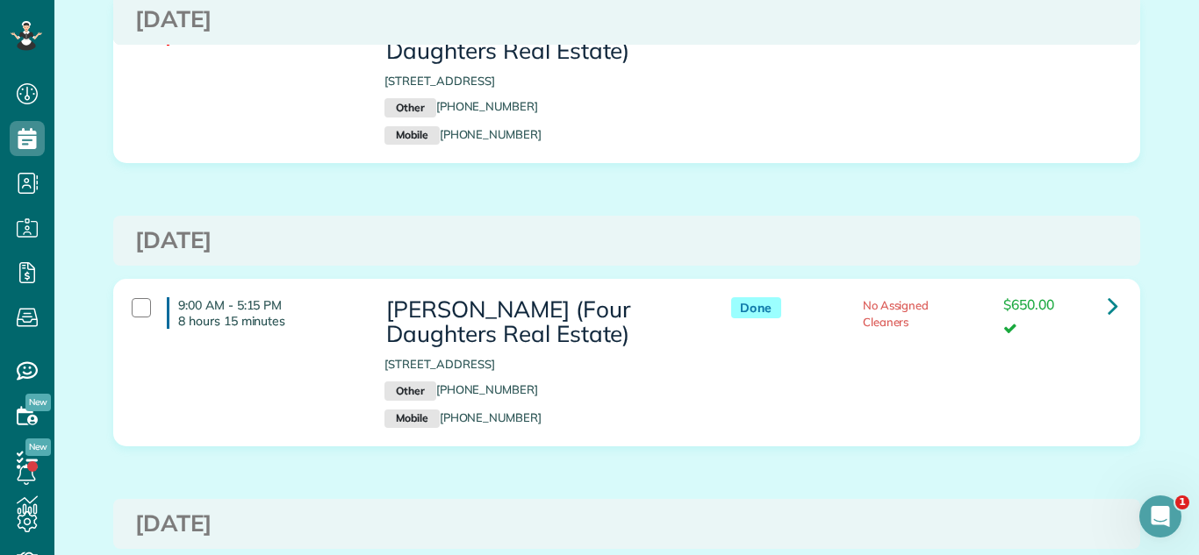
click at [907, 232] on h3 "Tuesday Oct 09, 2018" at bounding box center [626, 240] width 983 height 25
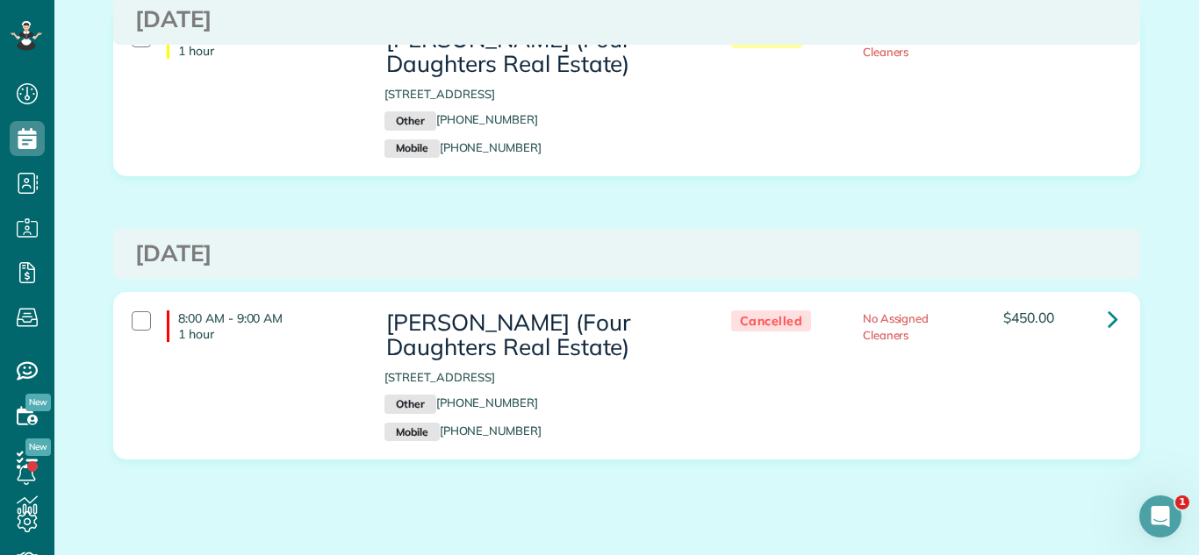
scroll to position [1405, 0]
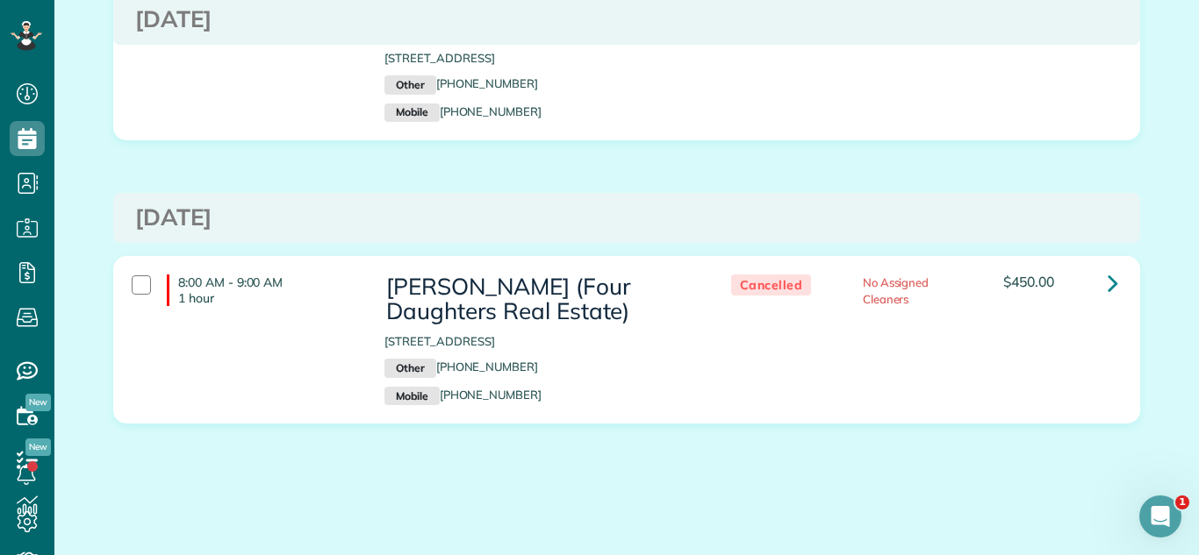
click at [882, 144] on div "8:00 AM - 9:00 AM 1 hour Mario Bilotas (Four Daughters Real Estate) 618 Academy…" at bounding box center [626, 70] width 1053 height 194
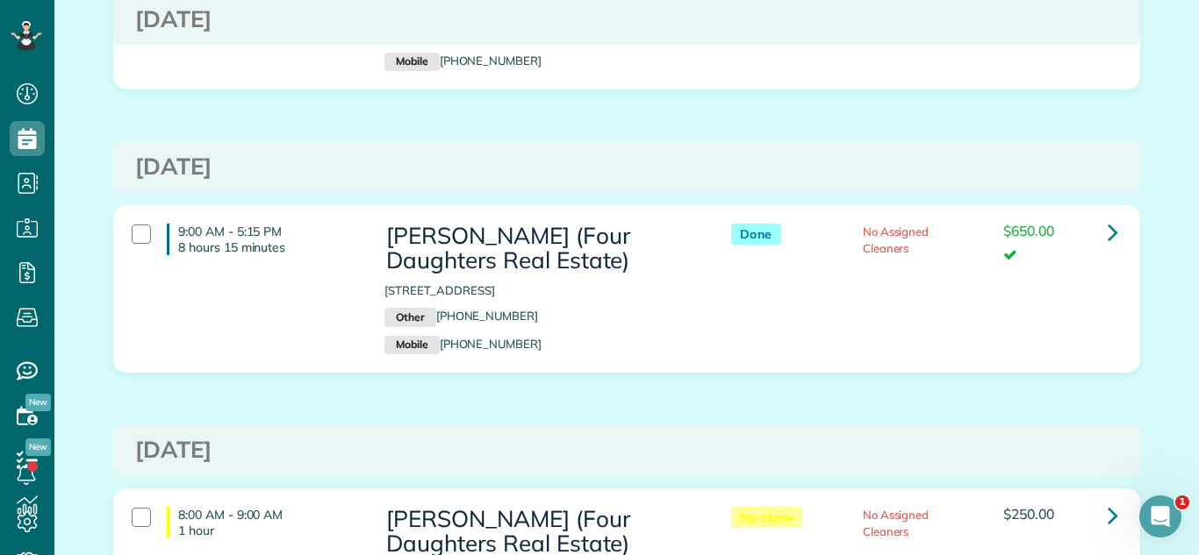
scroll to position [0, 0]
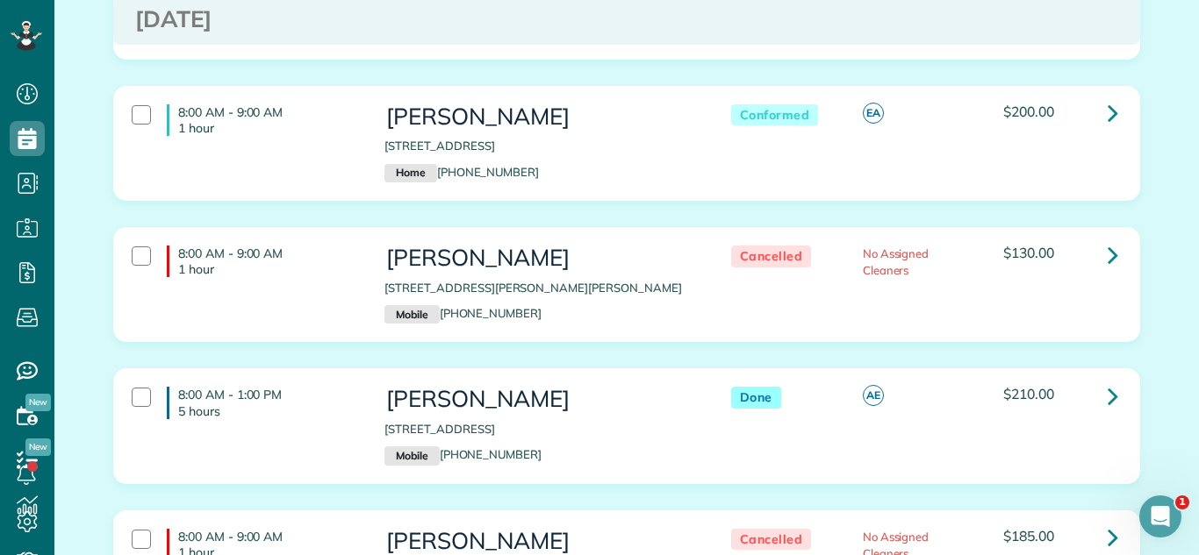
scroll to position [281, 0]
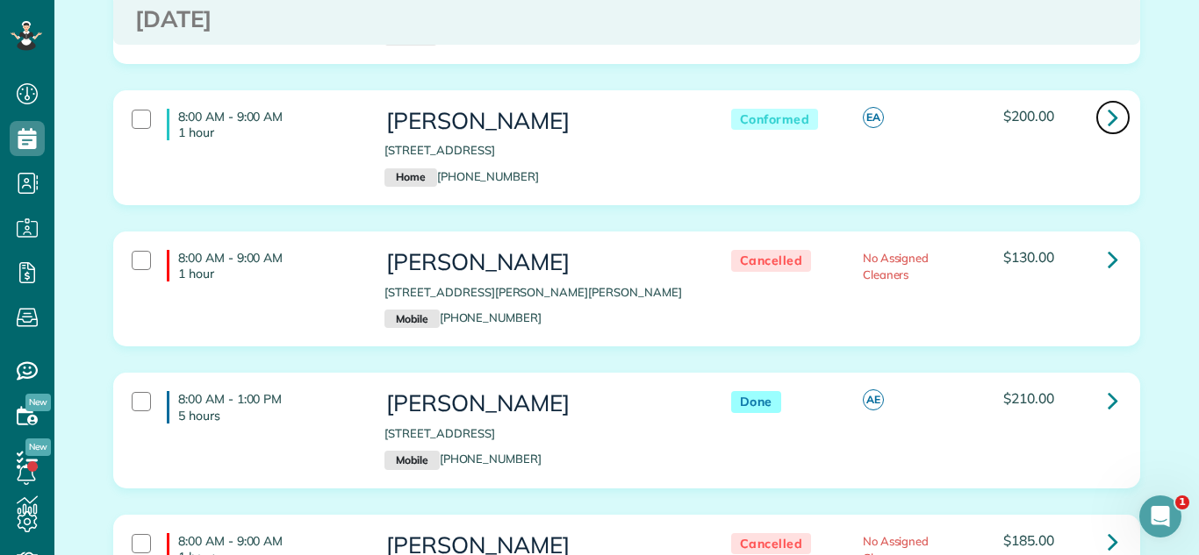
click at [1108, 104] on icon at bounding box center [1112, 117] width 11 height 31
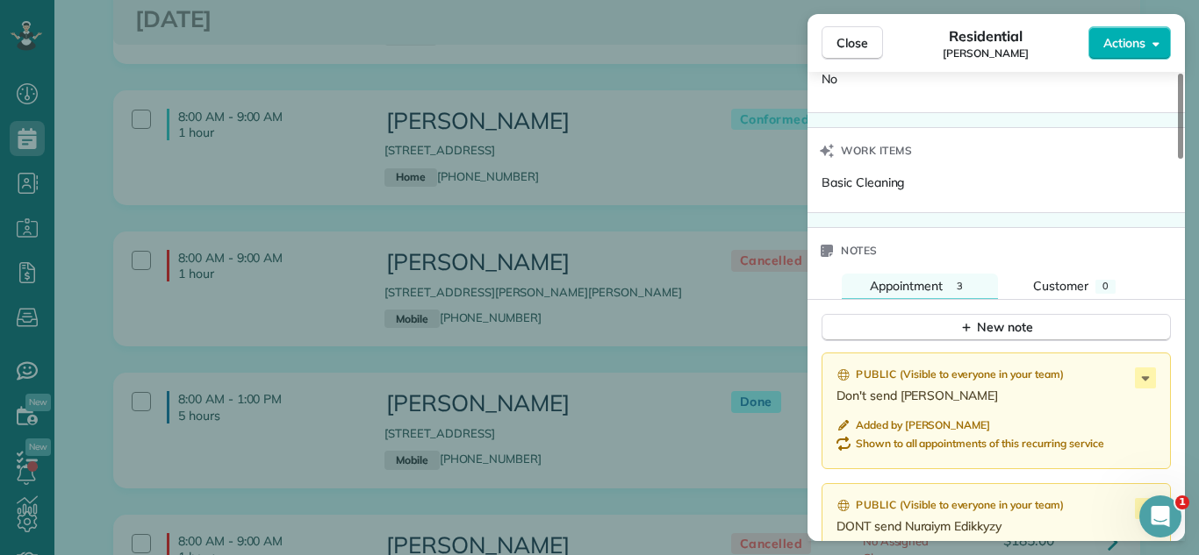
scroll to position [1650, 0]
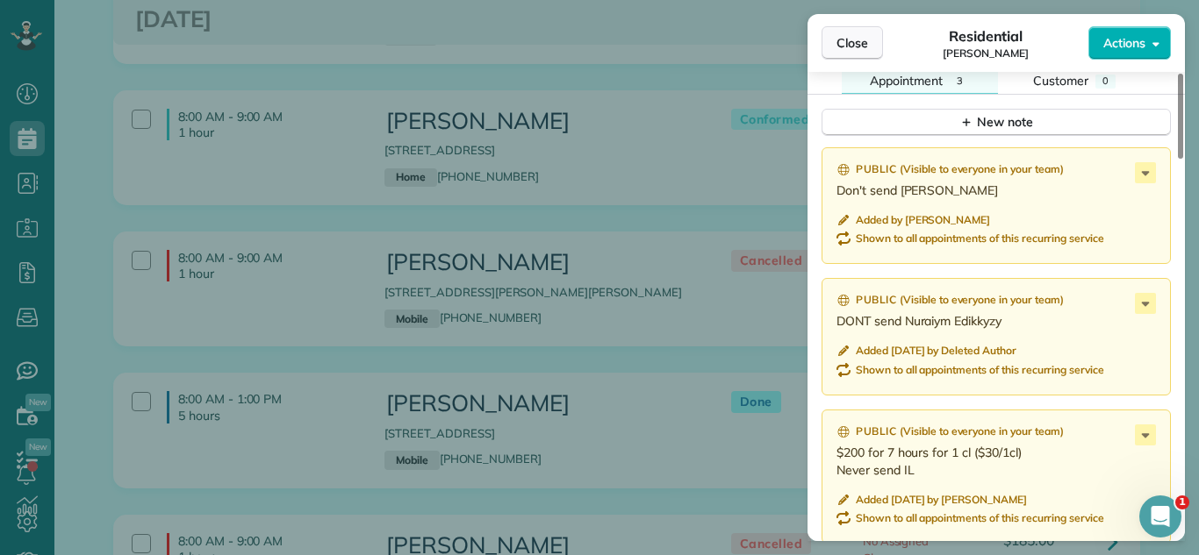
click at [864, 43] on span "Close" at bounding box center [852, 43] width 32 height 18
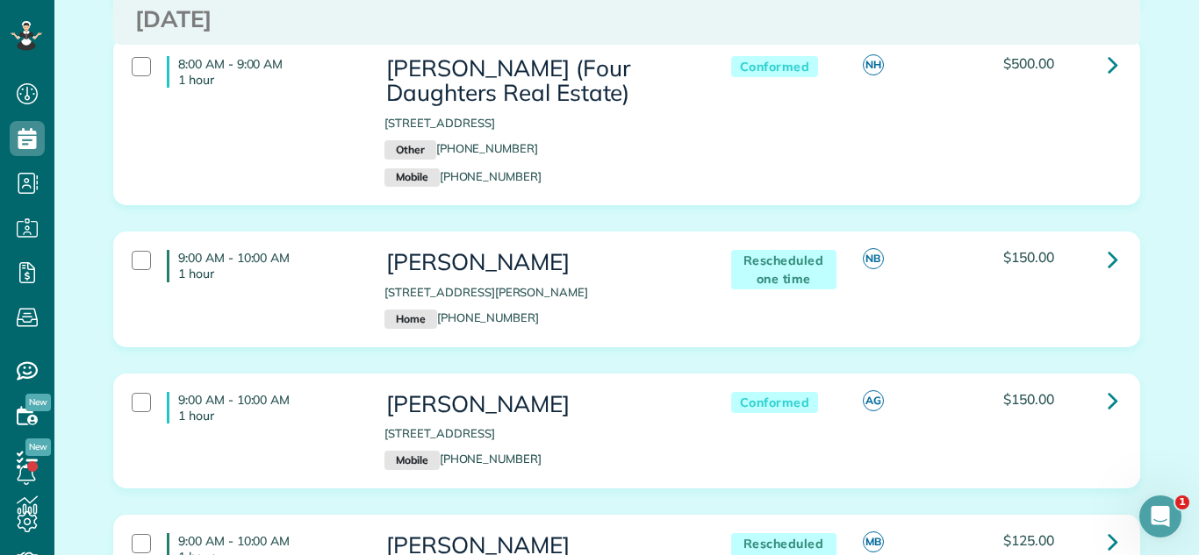
scroll to position [898, 0]
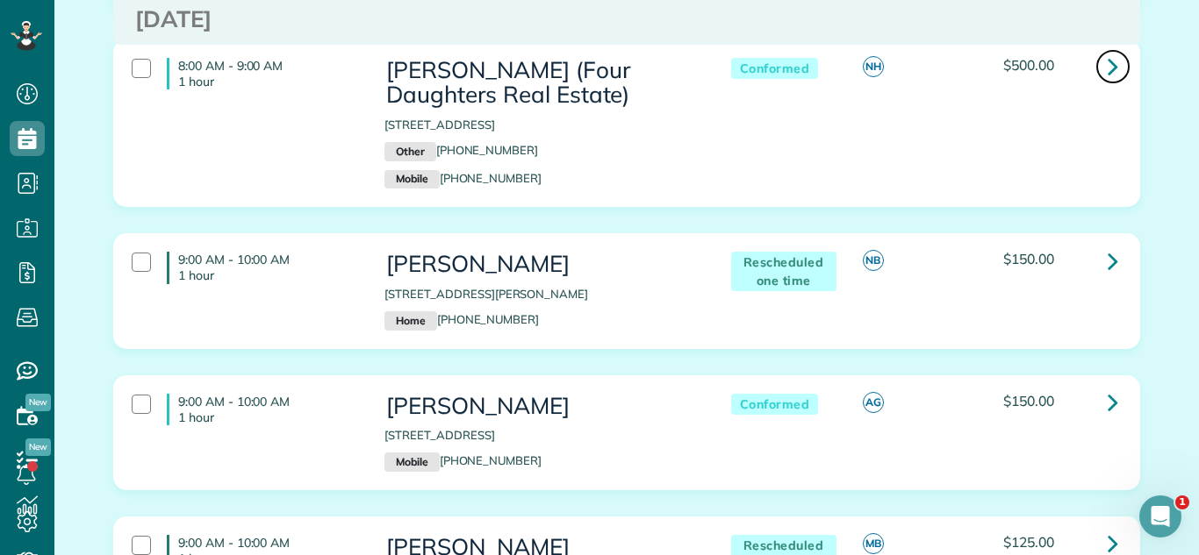
click at [1112, 82] on icon at bounding box center [1112, 66] width 11 height 31
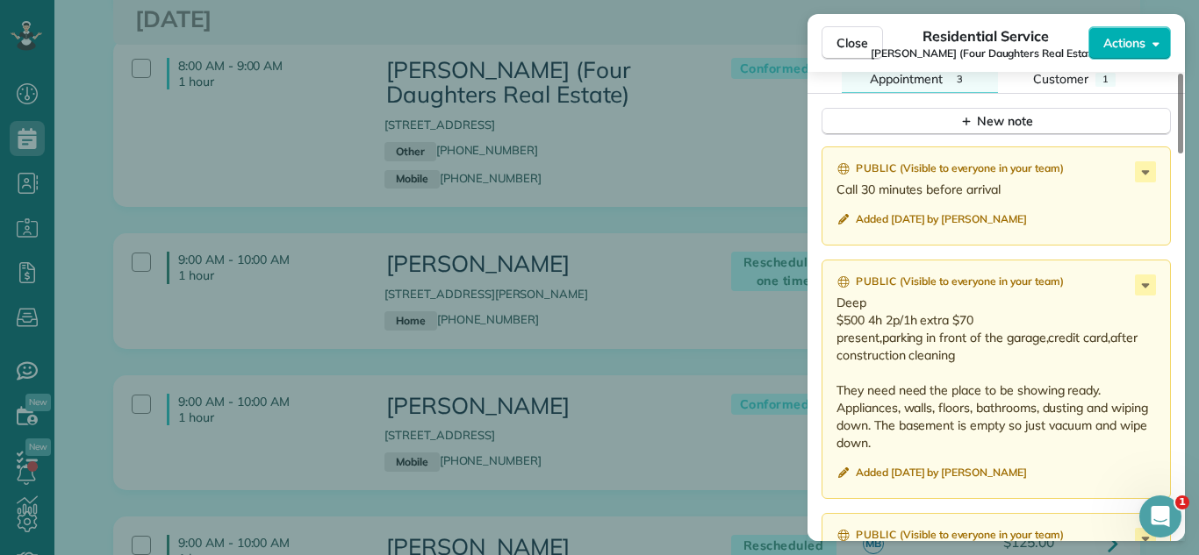
scroll to position [1625, 0]
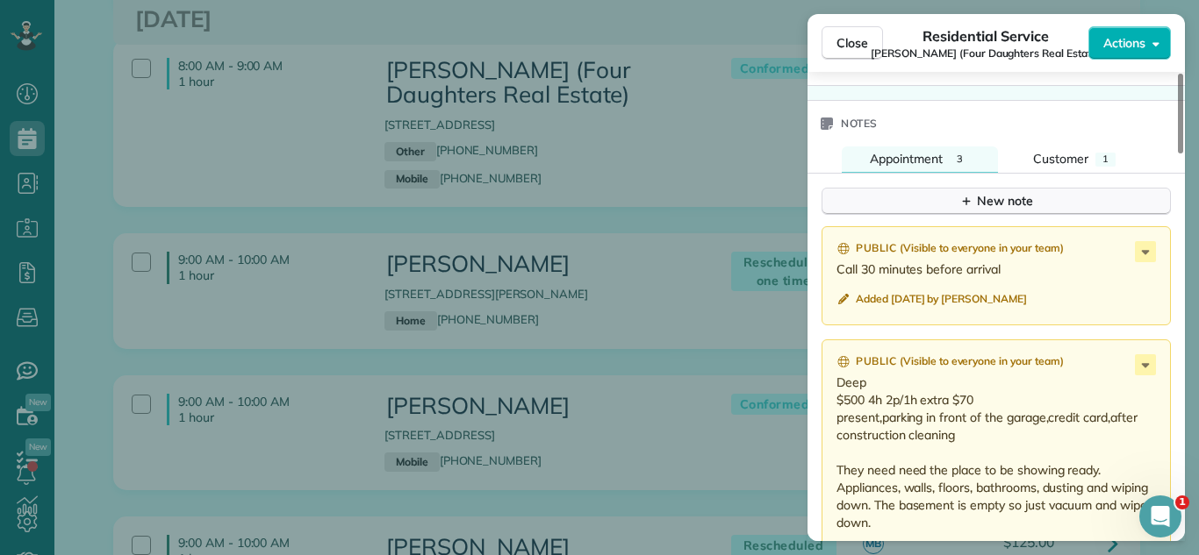
click at [968, 194] on icon "button" at bounding box center [966, 201] width 14 height 14
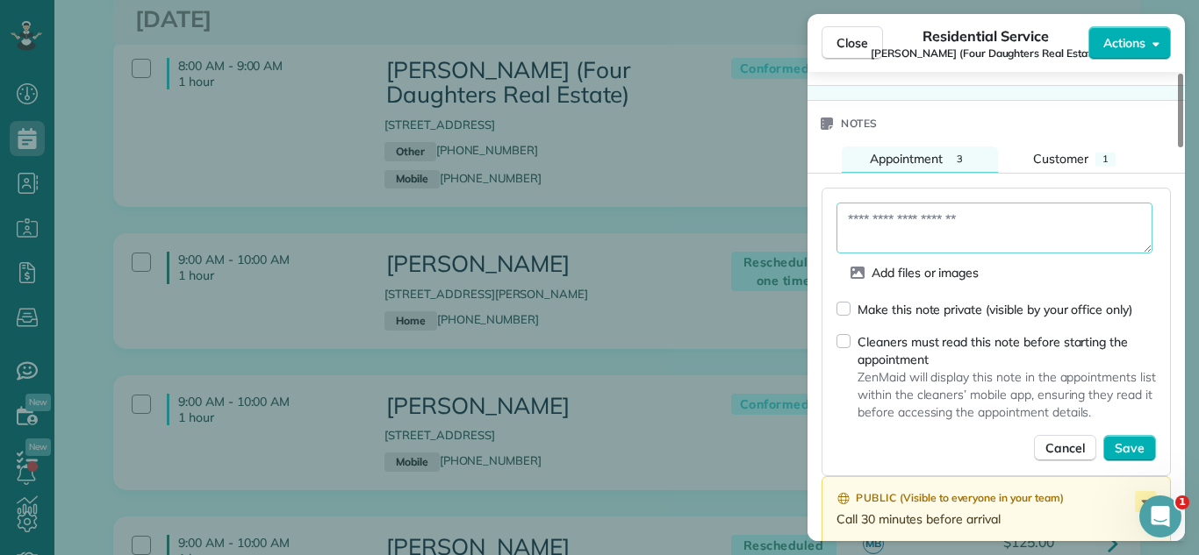
click at [944, 206] on textarea at bounding box center [994, 228] width 316 height 51
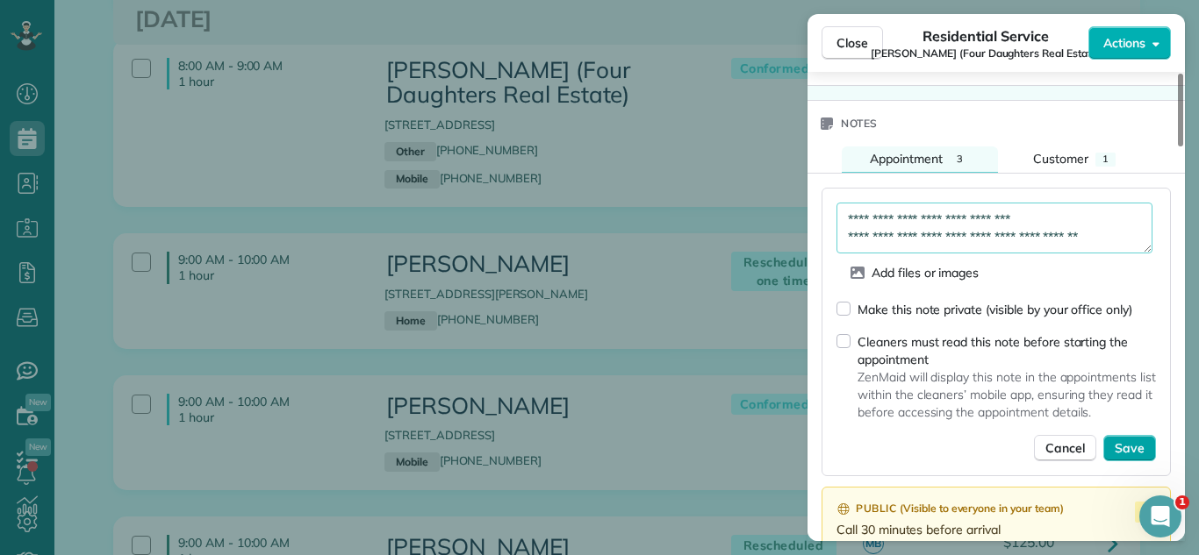
type textarea "**********"
click at [1121, 440] on span "Save" at bounding box center [1129, 449] width 30 height 18
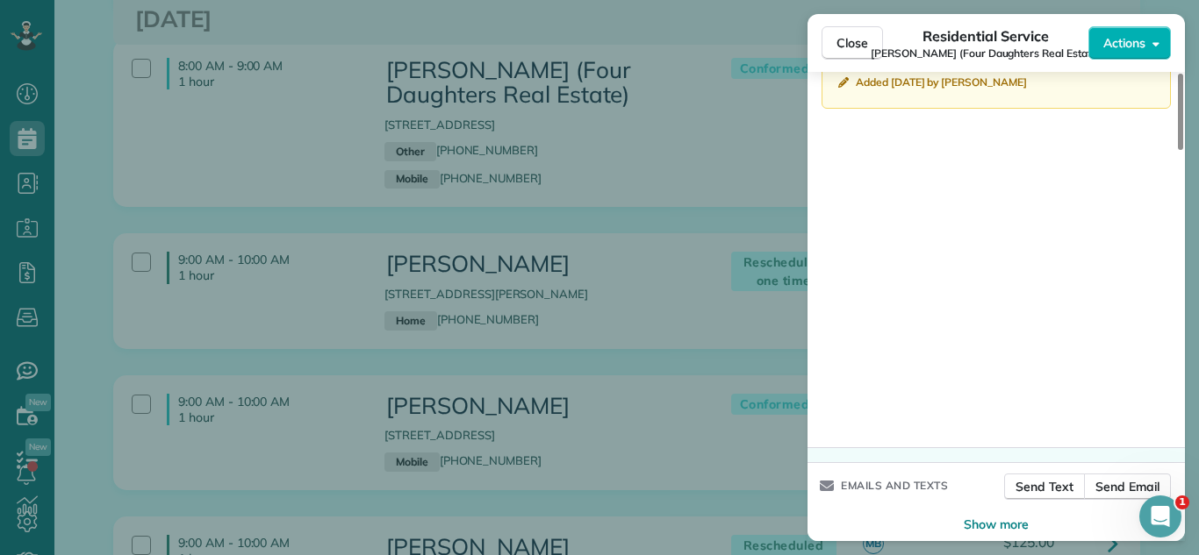
scroll to position [1369, 0]
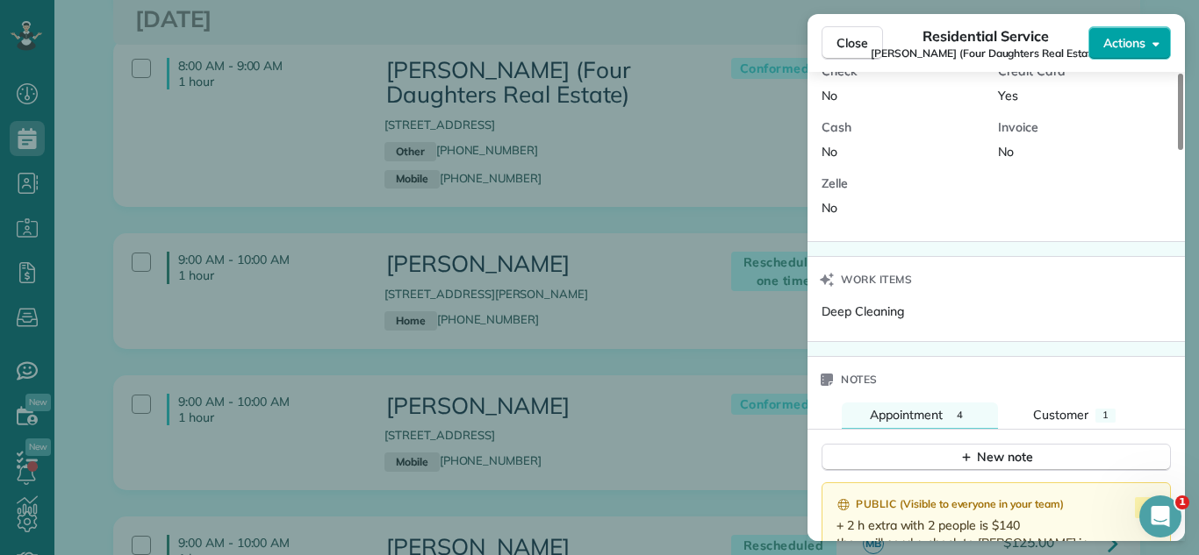
click at [1128, 45] on span "Actions" at bounding box center [1124, 43] width 42 height 18
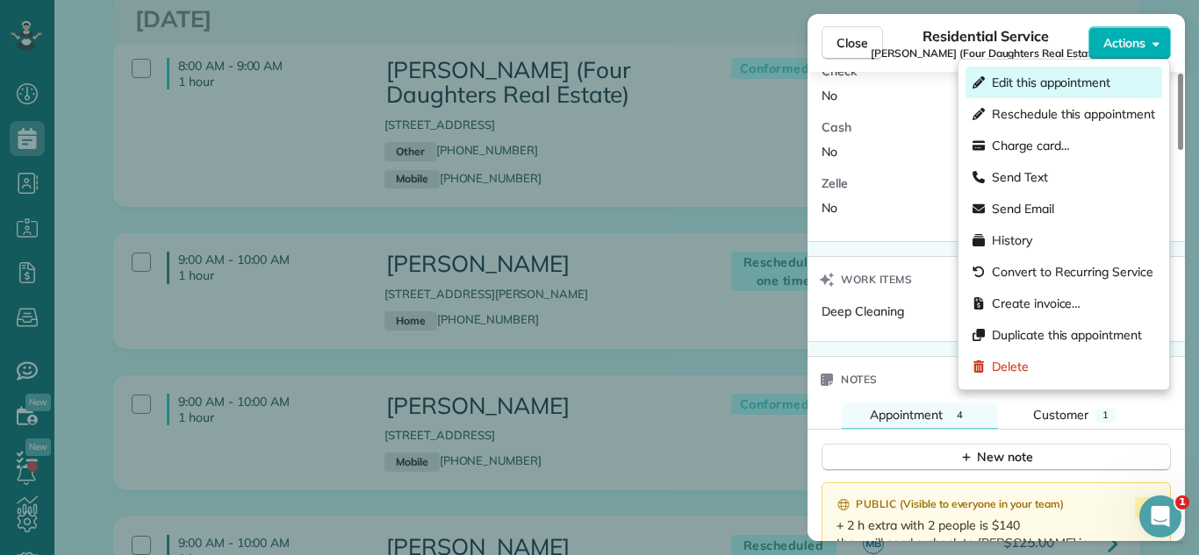
click at [1083, 79] on span "Edit this appointment" at bounding box center [1051, 83] width 118 height 18
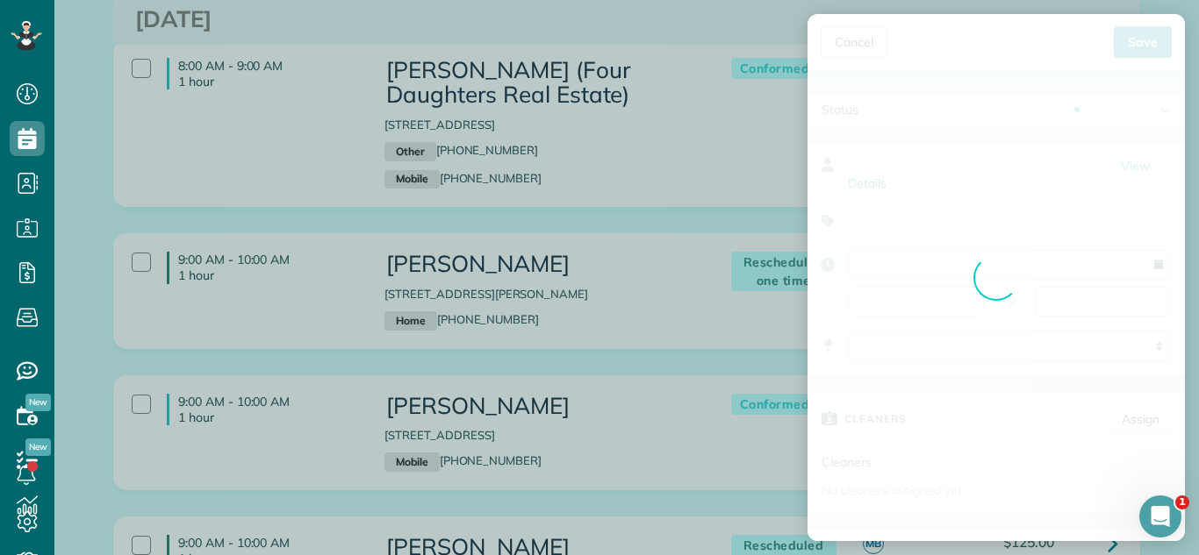
type input "**********"
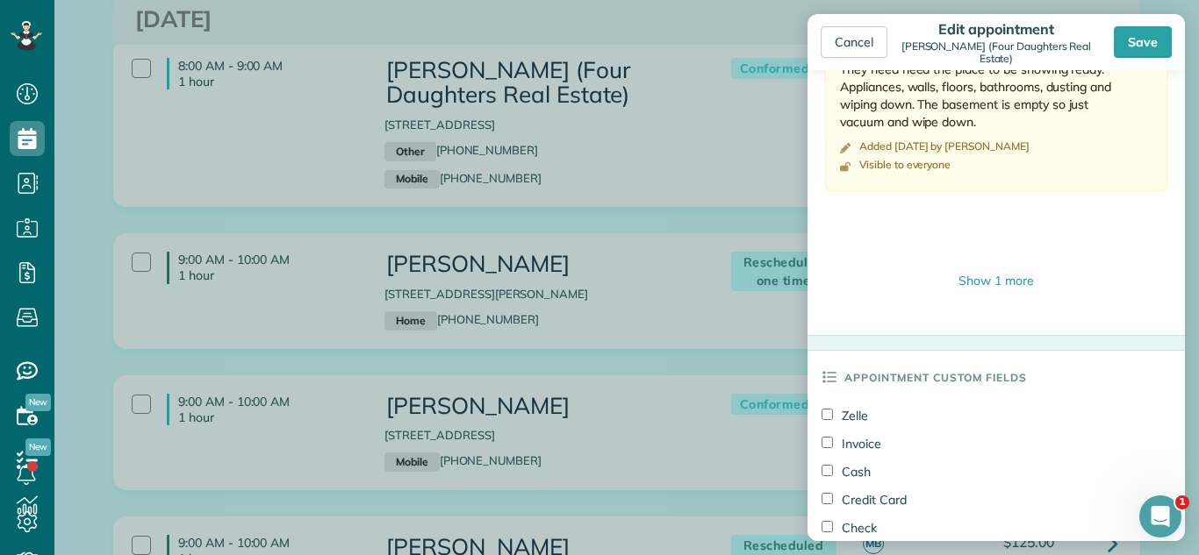
scroll to position [1256, 0]
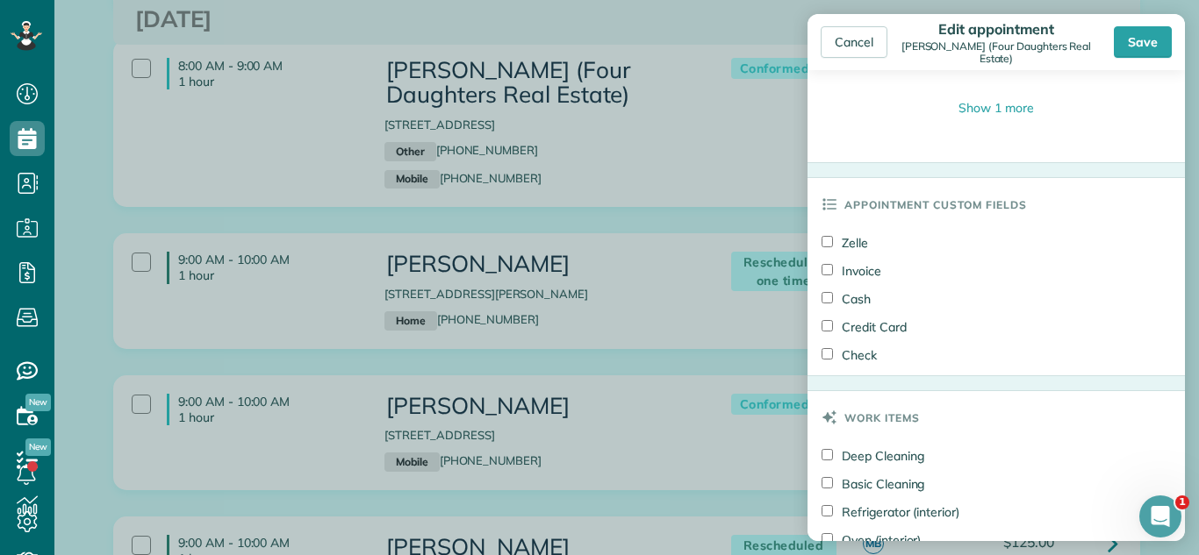
drag, startPoint x: 841, startPoint y: 337, endPoint x: 837, endPoint y: 349, distance: 12.8
click at [841, 347] on label "Check" at bounding box center [848, 356] width 55 height 18
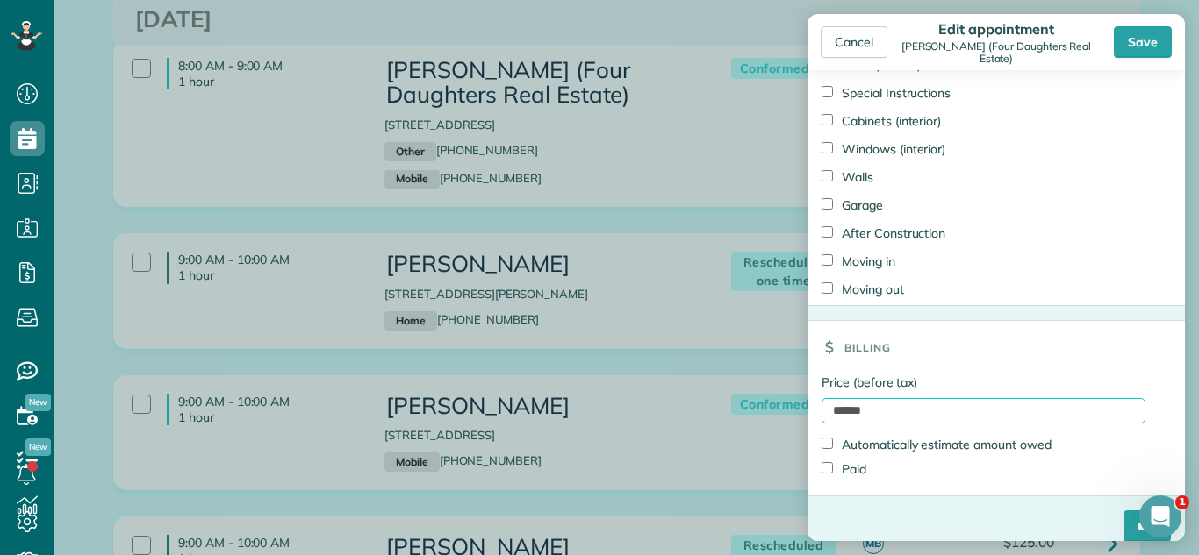
click at [854, 398] on input "******" at bounding box center [983, 410] width 324 height 25
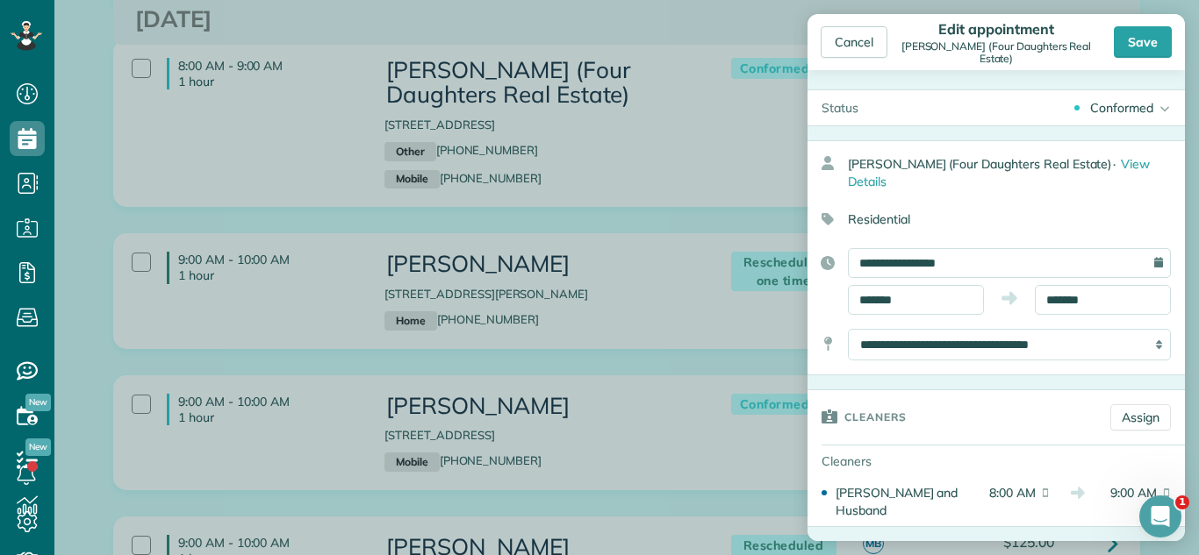
scroll to position [0, 0]
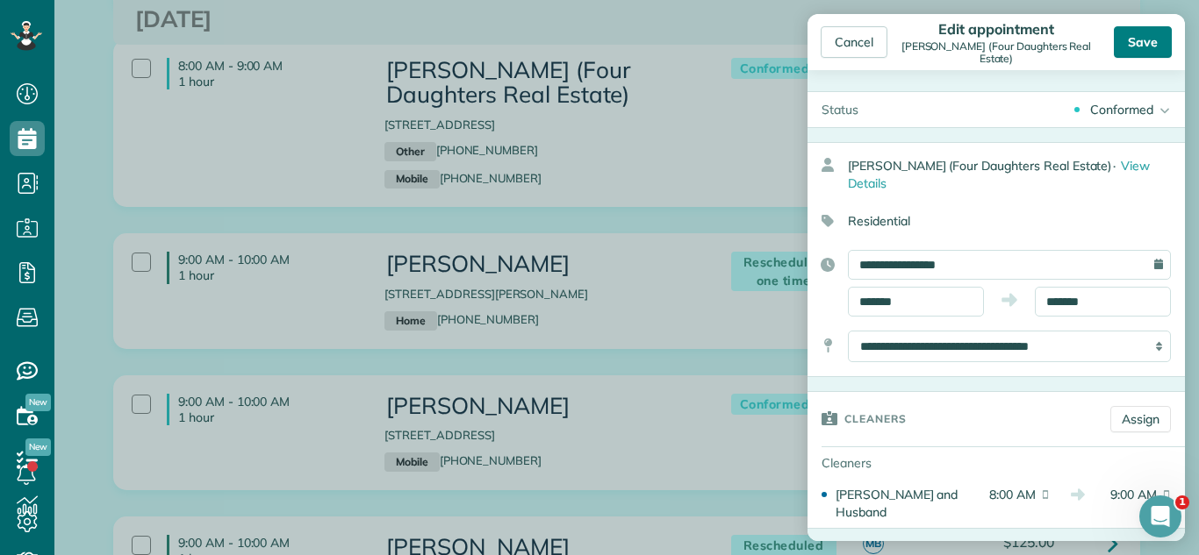
type input "******"
click at [1140, 48] on div "Save" at bounding box center [1143, 42] width 58 height 32
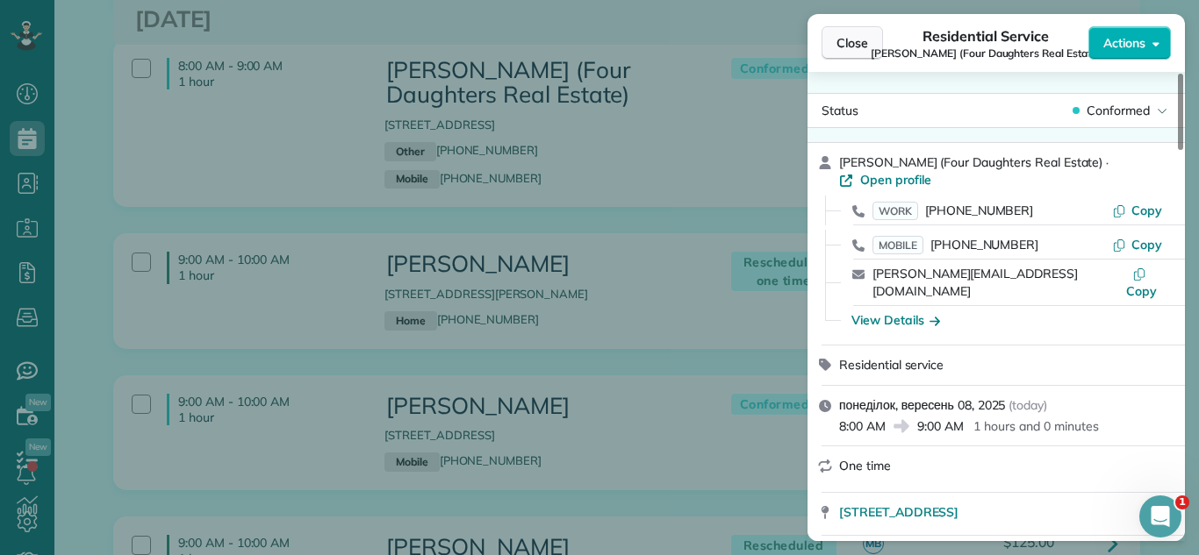
click at [856, 43] on span "Close" at bounding box center [852, 43] width 32 height 18
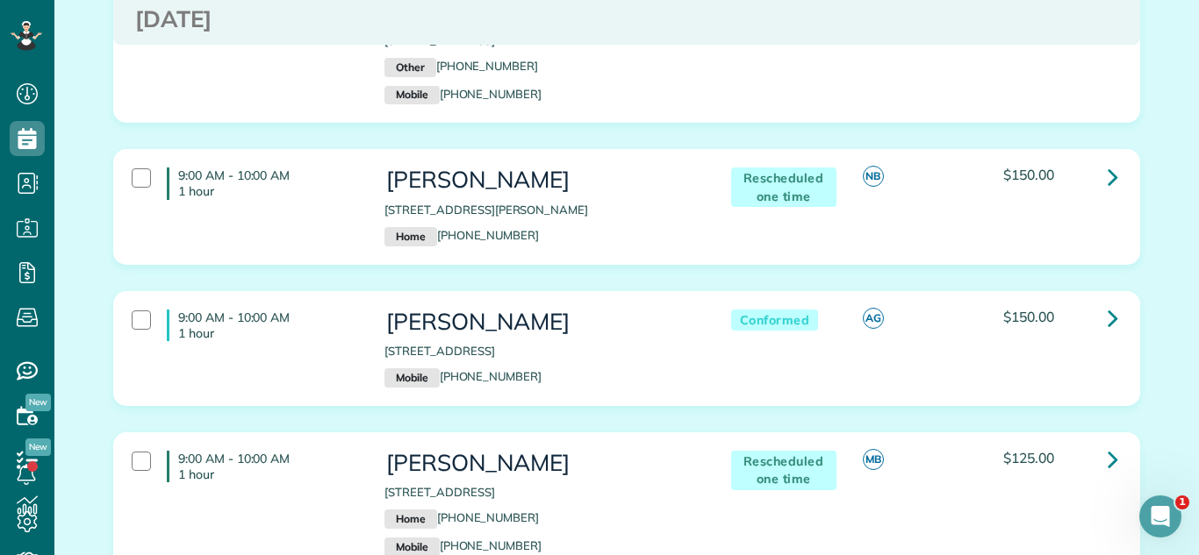
scroll to position [986, 0]
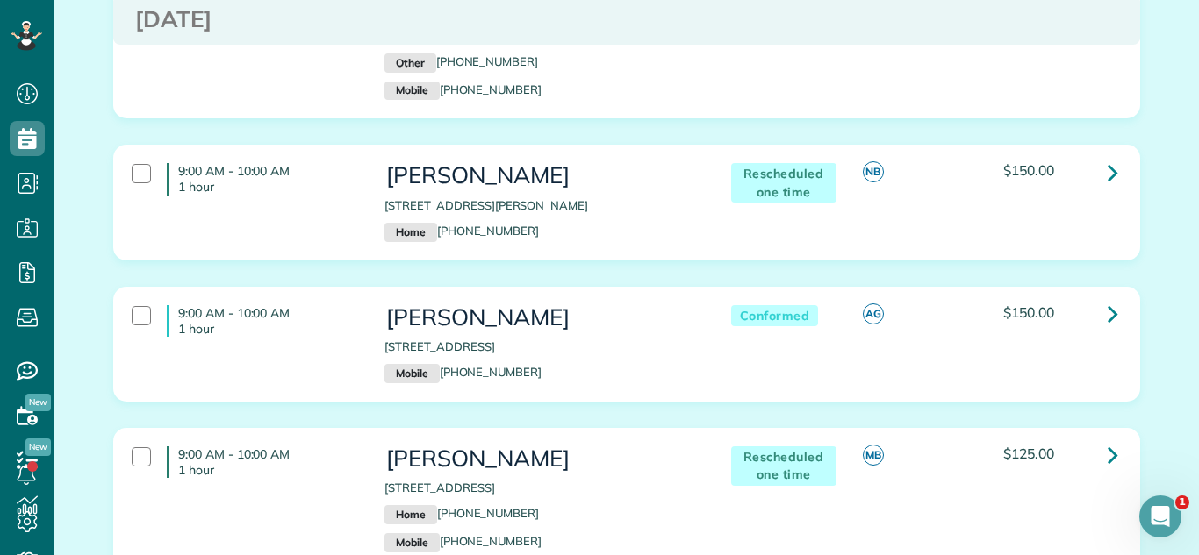
click at [587, 140] on div "8:00 AM - 9:00 AM 1 hour Mario Bilotas (Four Daughters Real Estate) 1833 Wildbe…" at bounding box center [626, 48] width 1053 height 194
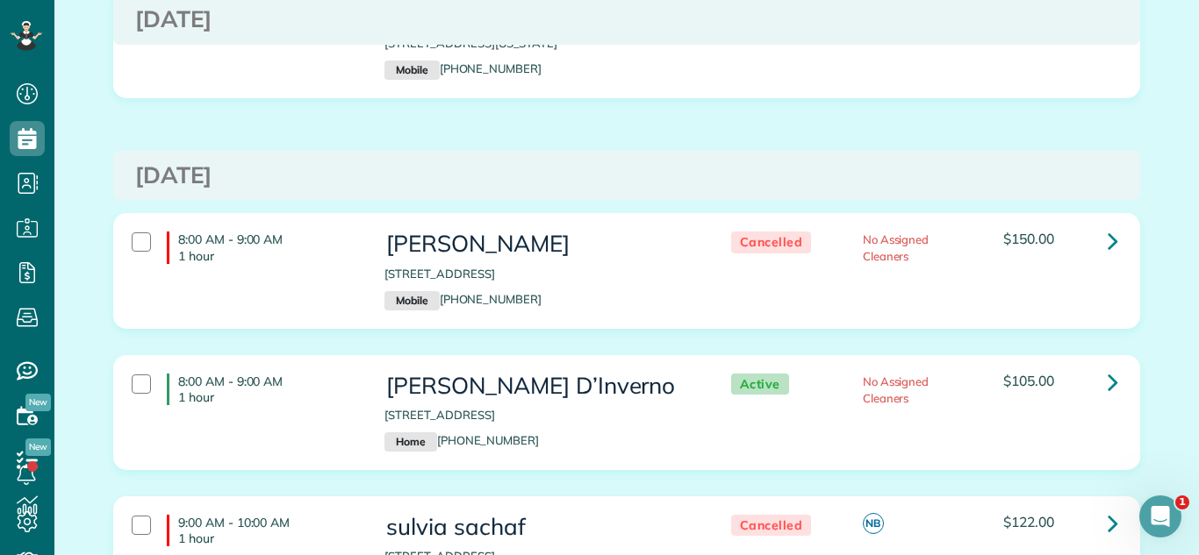
scroll to position [7990, 0]
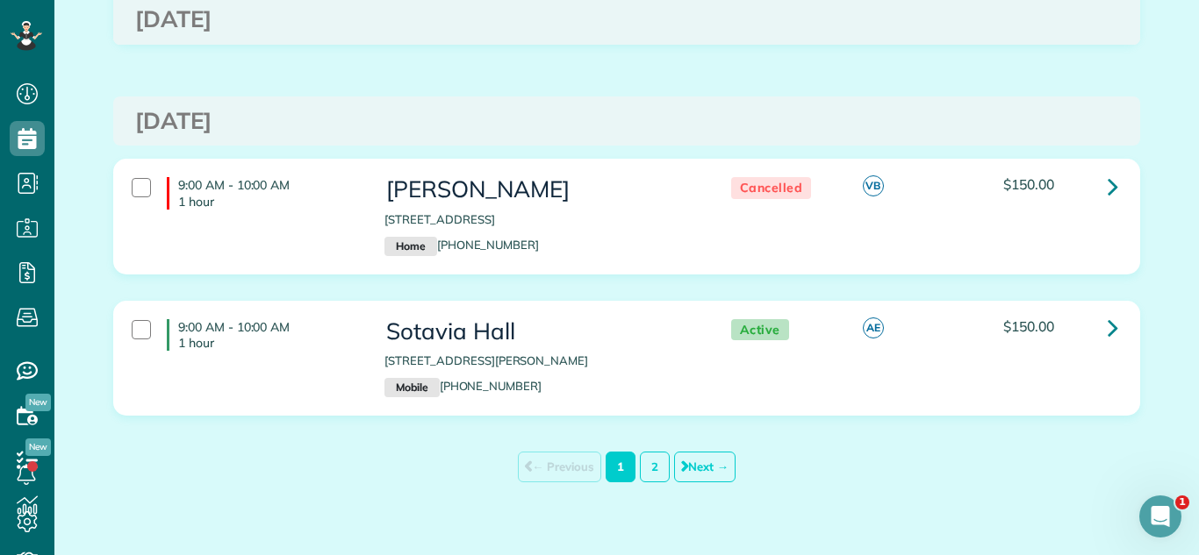
click at [763, 329] on div "9:00 AM - 10:00 AM 1 hour Sotavia Hall 15932 Minerva Avenue South Holland IL 60…" at bounding box center [624, 359] width 1012 height 96
click at [692, 452] on link "Next →" at bounding box center [704, 467] width 61 height 31
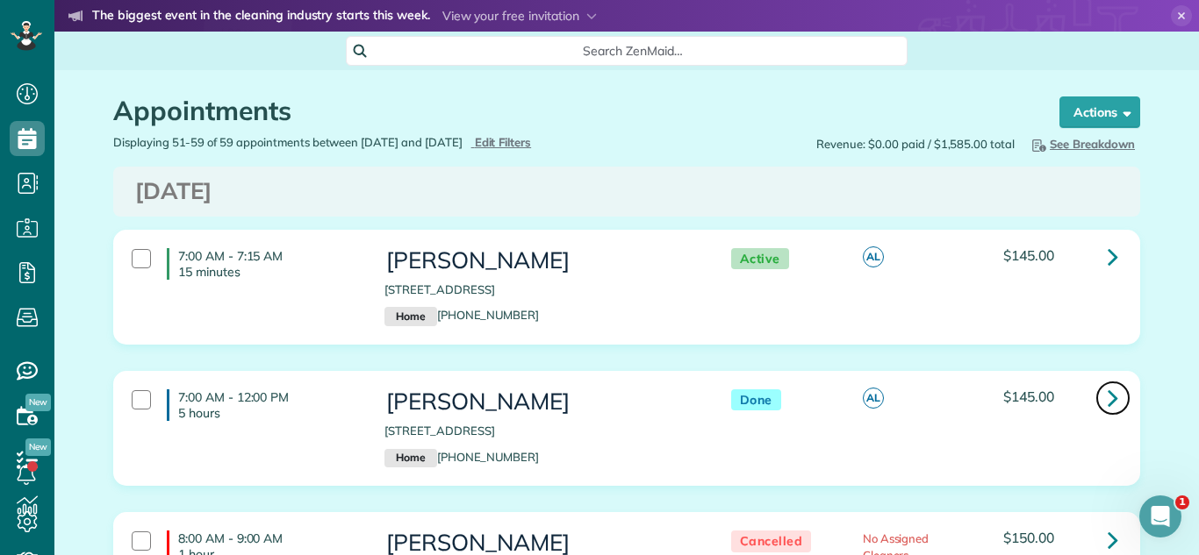
click at [1114, 395] on icon at bounding box center [1112, 398] width 11 height 31
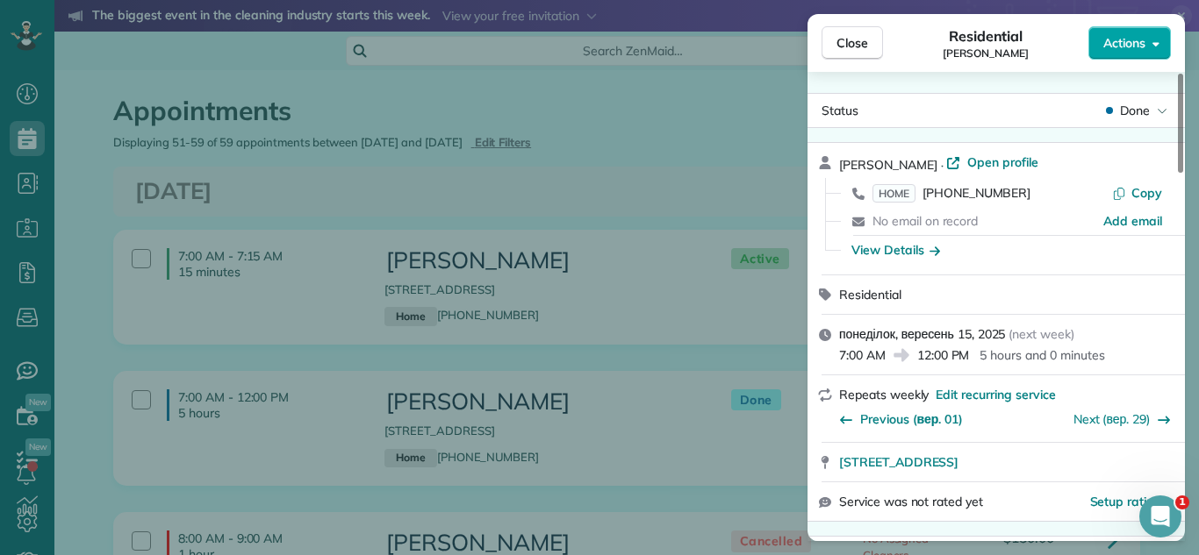
click at [1117, 40] on span "Actions" at bounding box center [1124, 43] width 42 height 18
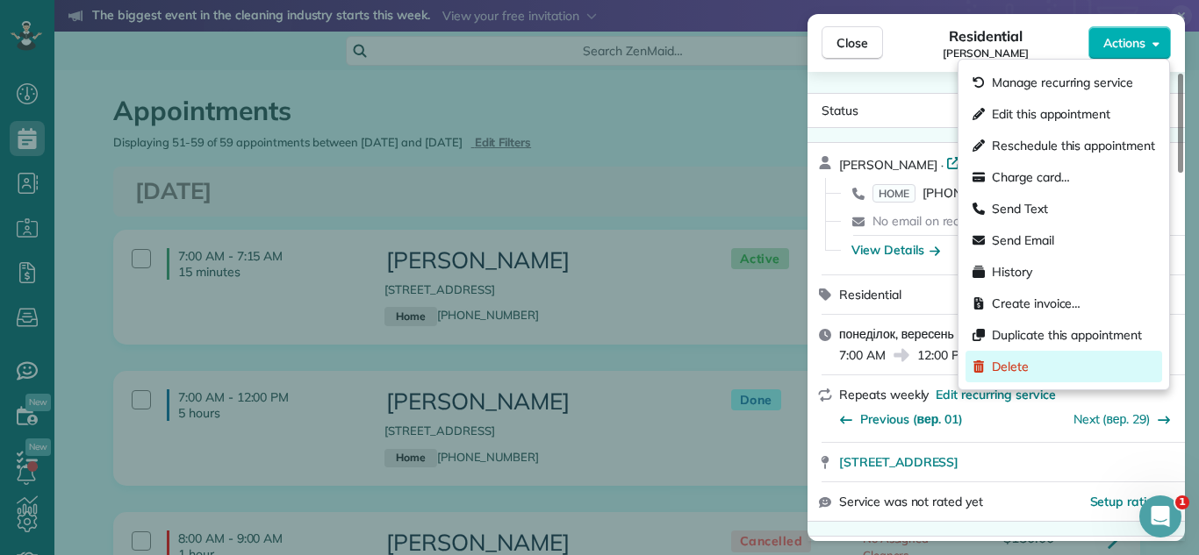
click at [1115, 358] on div "Delete" at bounding box center [1063, 367] width 197 height 32
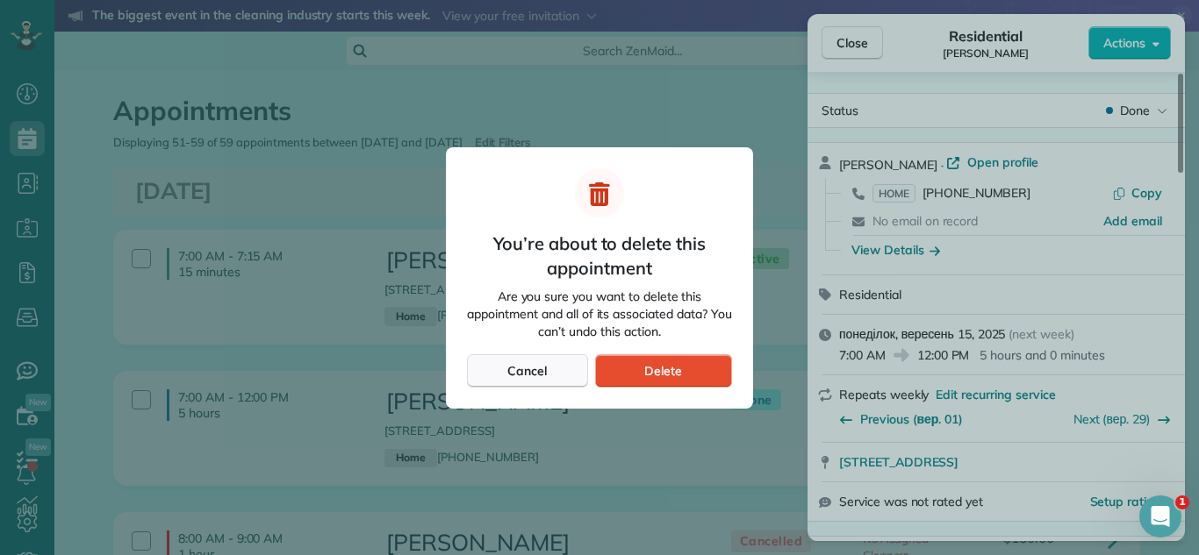
click at [532, 360] on button "Cancel" at bounding box center [527, 371] width 121 height 33
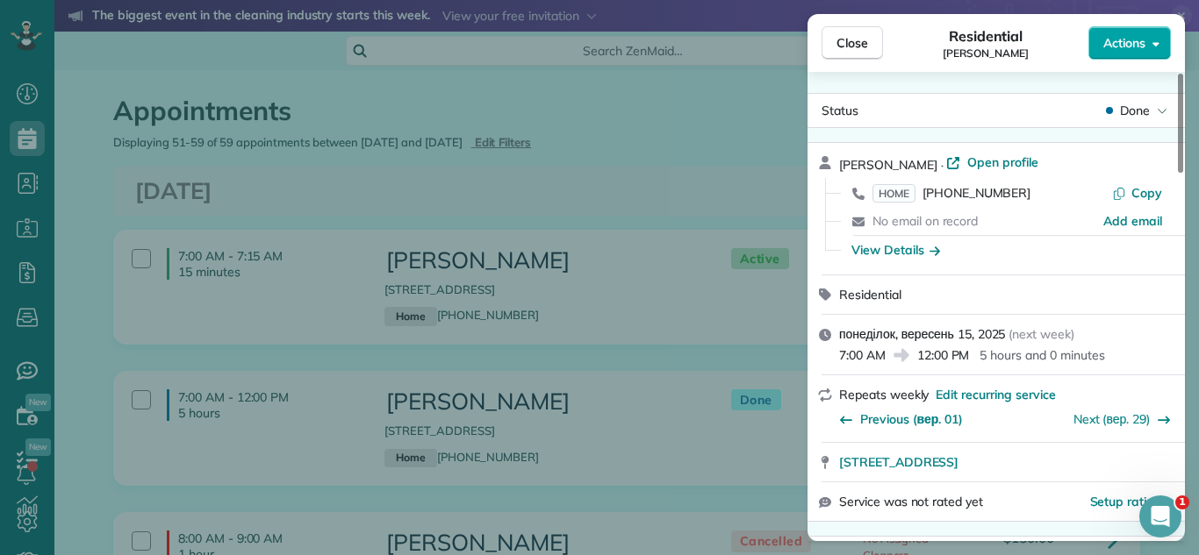
click at [1097, 45] on button "Actions" at bounding box center [1129, 42] width 82 height 33
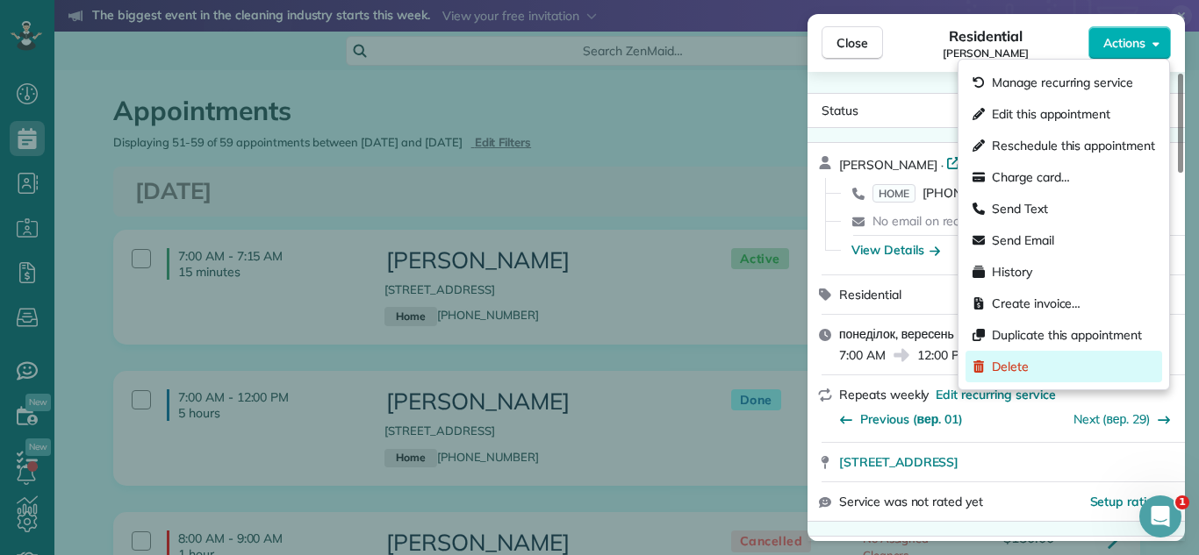
click at [1058, 366] on div "Delete" at bounding box center [1063, 367] width 197 height 32
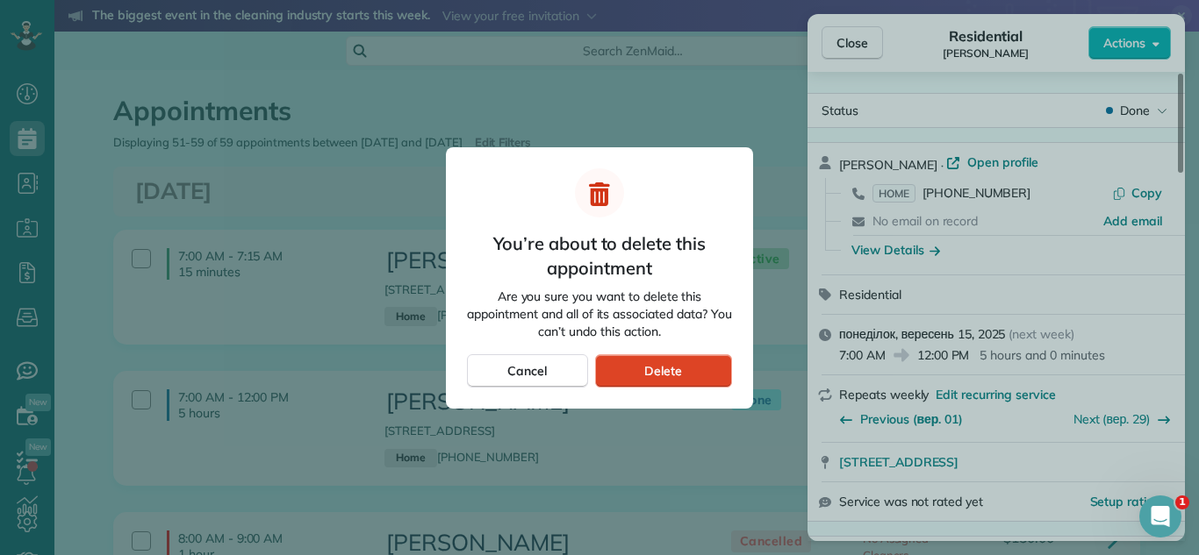
click at [663, 366] on span "Delete" at bounding box center [663, 371] width 38 height 18
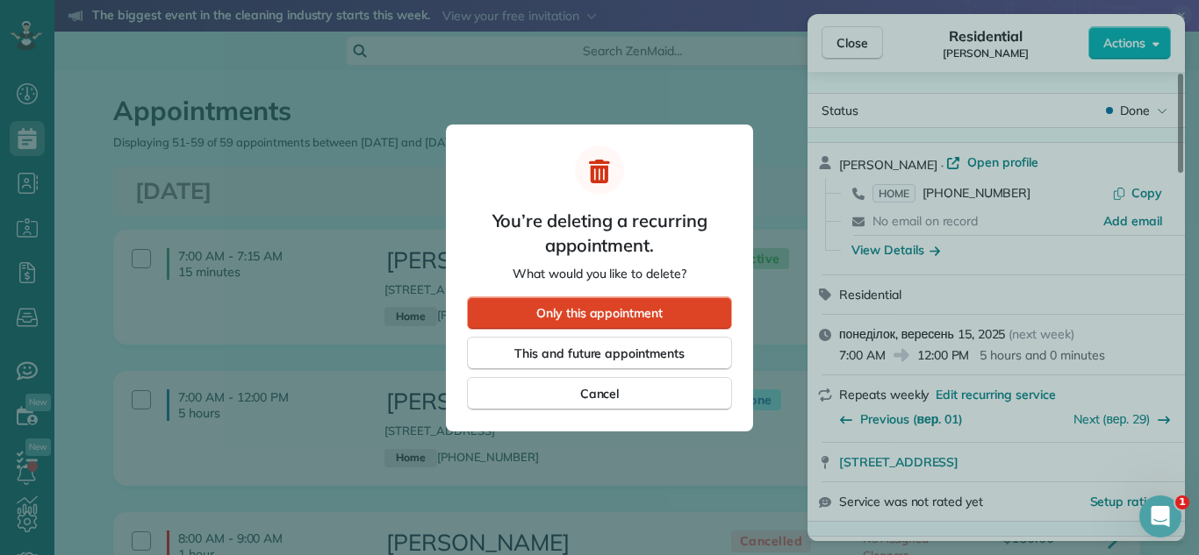
click at [654, 322] on div "Only this appointment" at bounding box center [599, 313] width 265 height 33
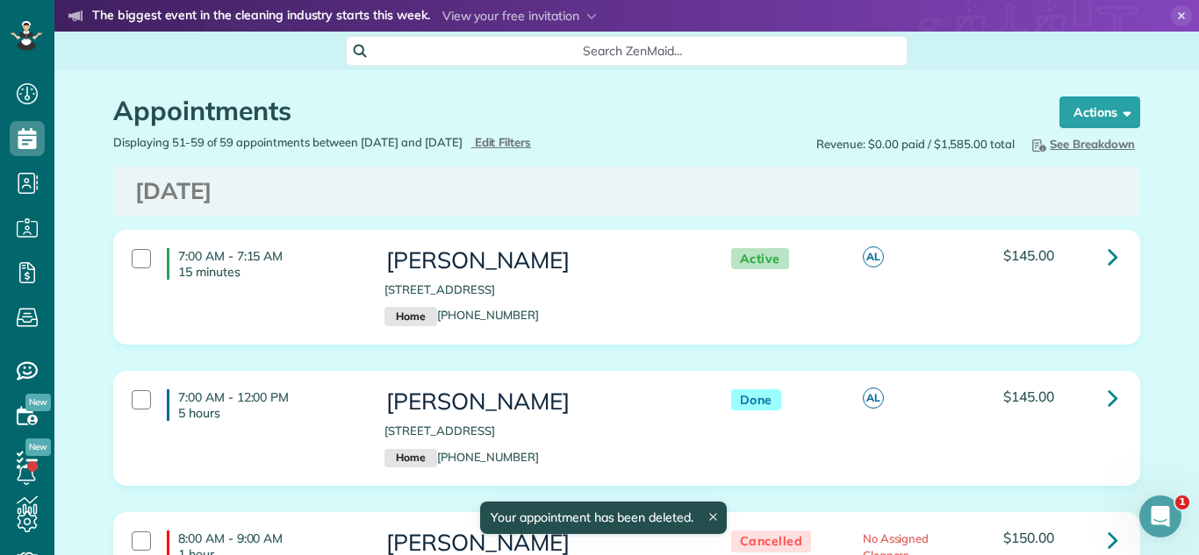
click at [745, 356] on div "7:00 AM - 7:15 AM 15 minutes [PERSON_NAME] [STREET_ADDRESS] Home [PHONE_NUMBER]…" at bounding box center [626, 300] width 1053 height 141
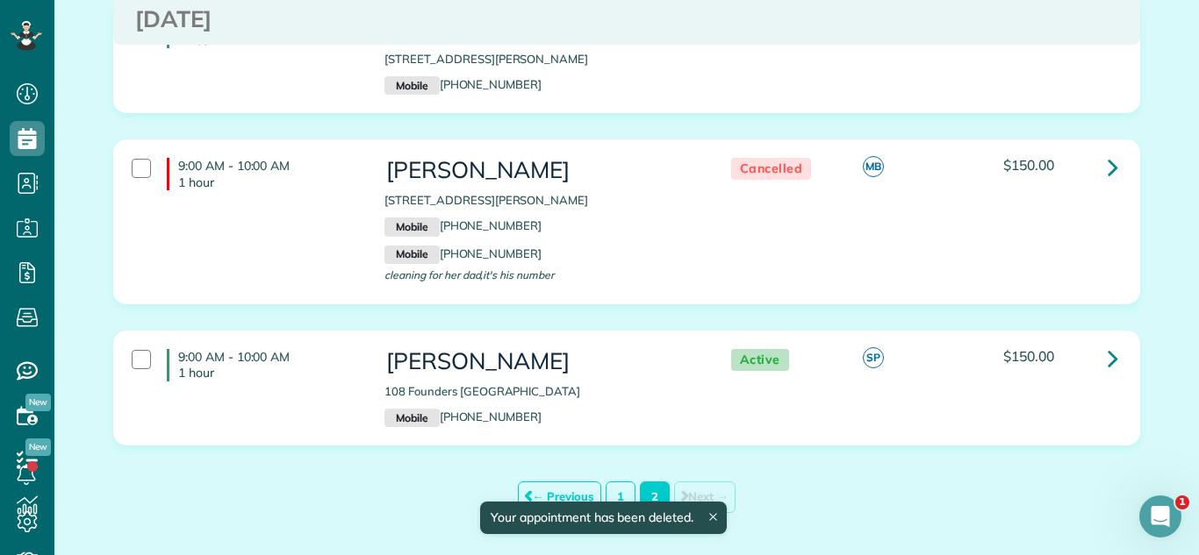
scroll to position [1161, 0]
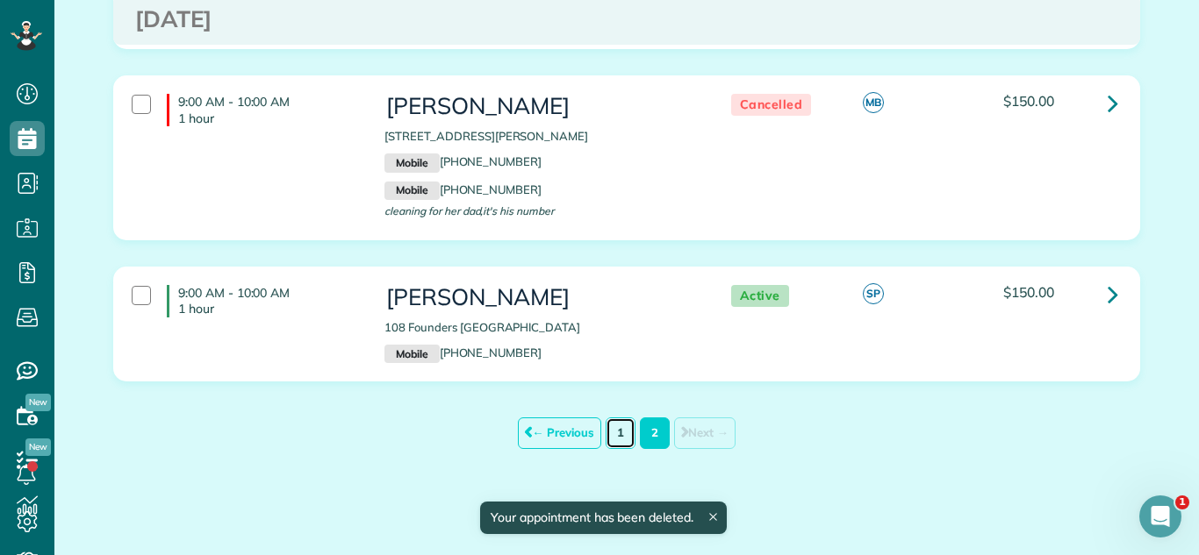
click at [619, 434] on link "1" at bounding box center [620, 433] width 30 height 31
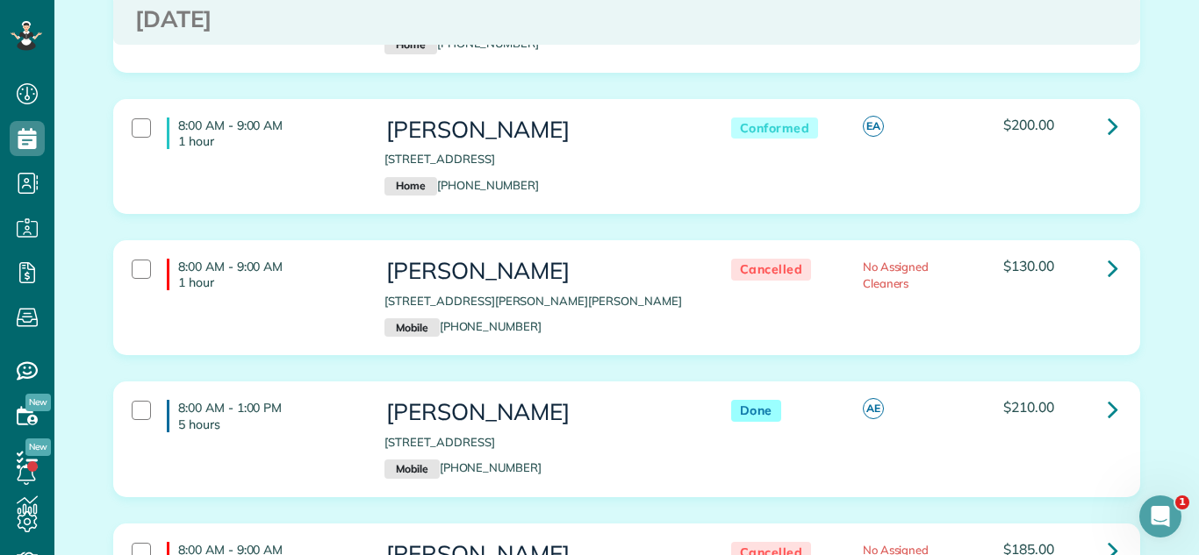
scroll to position [267, 0]
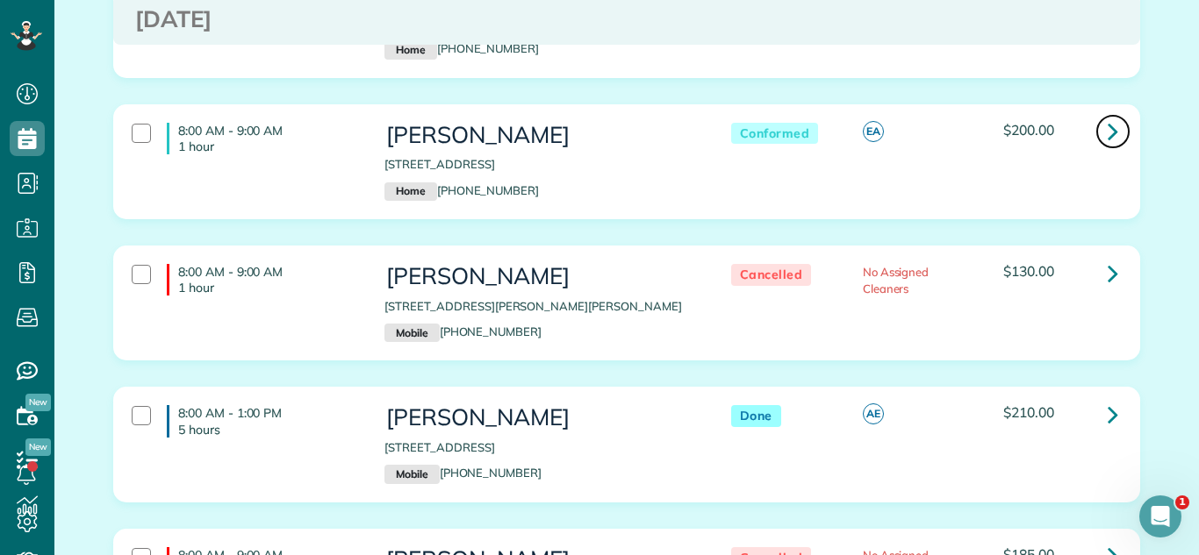
click at [1111, 122] on icon at bounding box center [1112, 131] width 11 height 31
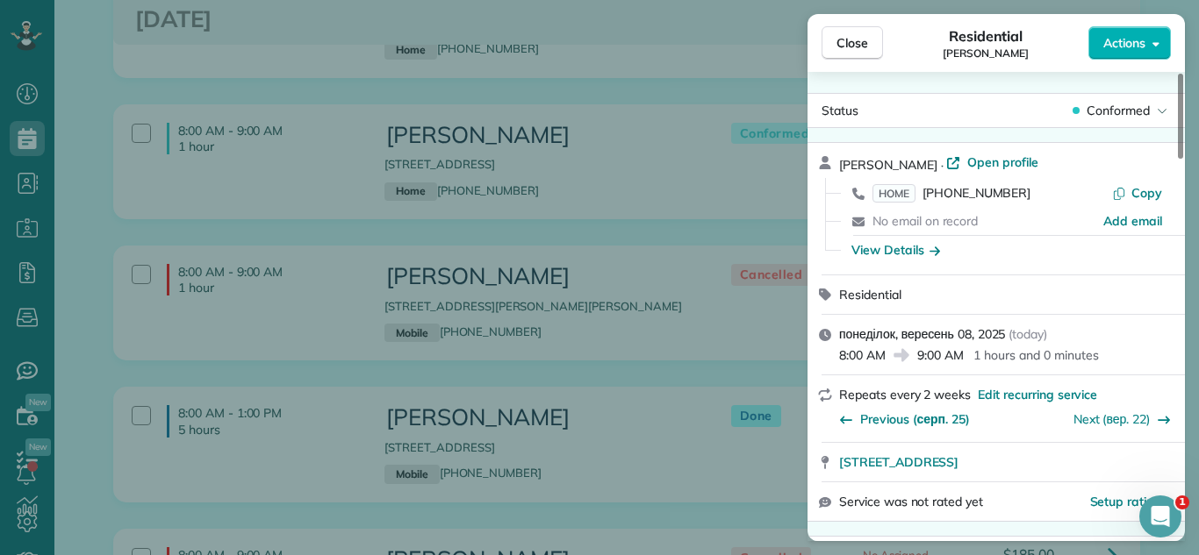
scroll to position [153, 0]
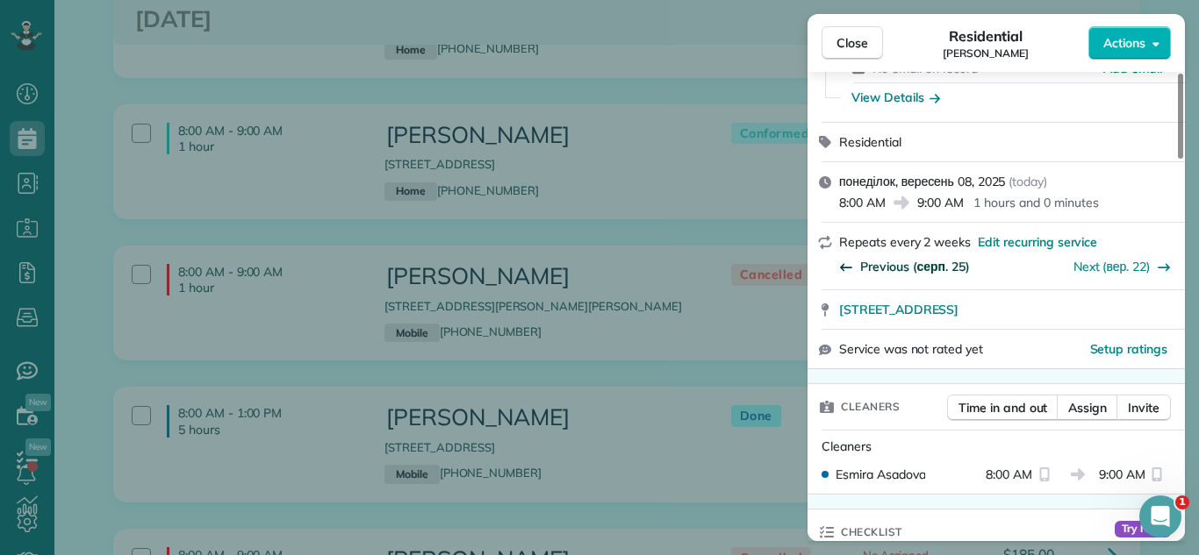
click at [938, 267] on span "Previous (серп. 25)" at bounding box center [915, 267] width 110 height 18
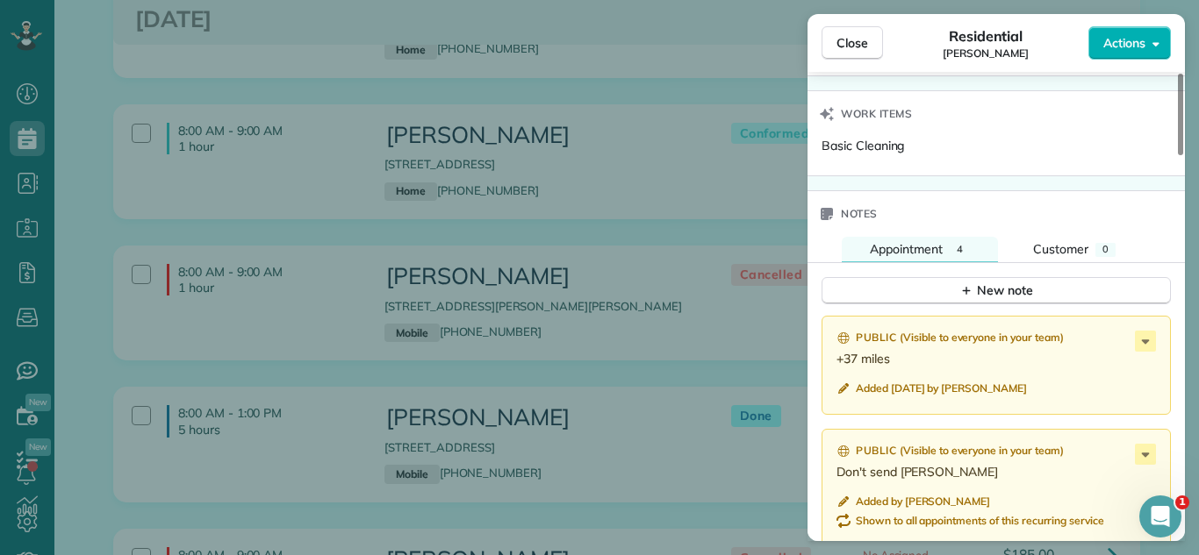
scroll to position [1640, 0]
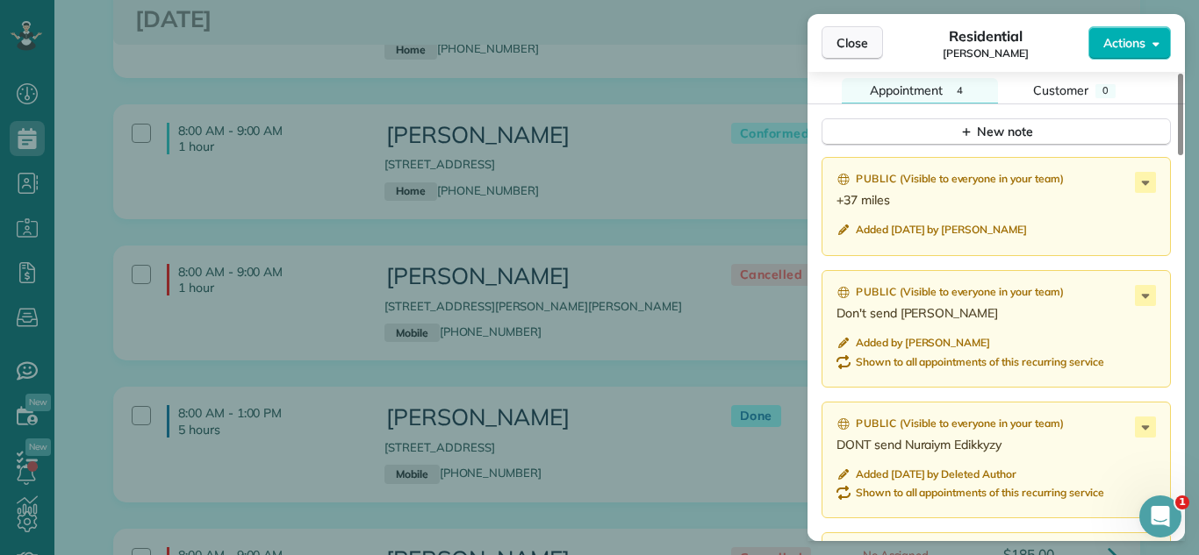
click at [835, 54] on button "Close" at bounding box center [851, 42] width 61 height 33
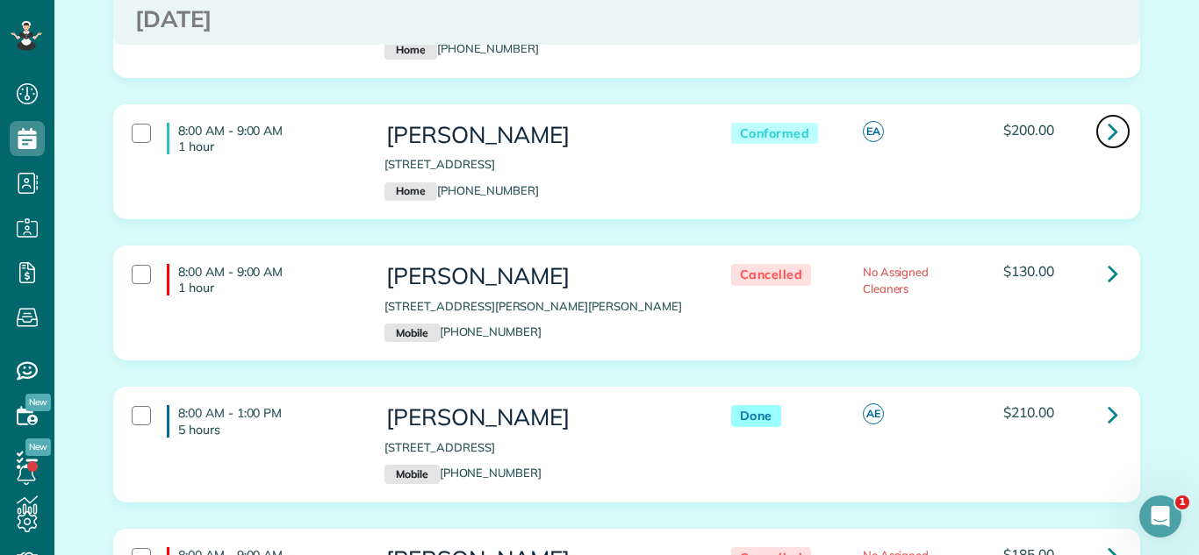
click at [1108, 130] on icon at bounding box center [1112, 131] width 11 height 31
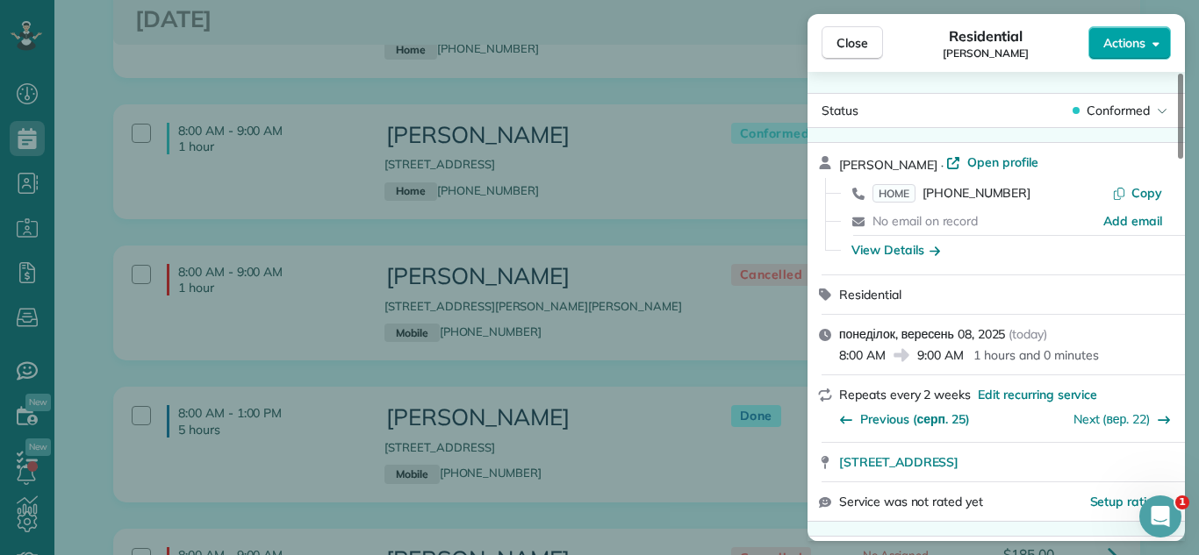
click at [1128, 28] on button "Actions" at bounding box center [1129, 42] width 82 height 33
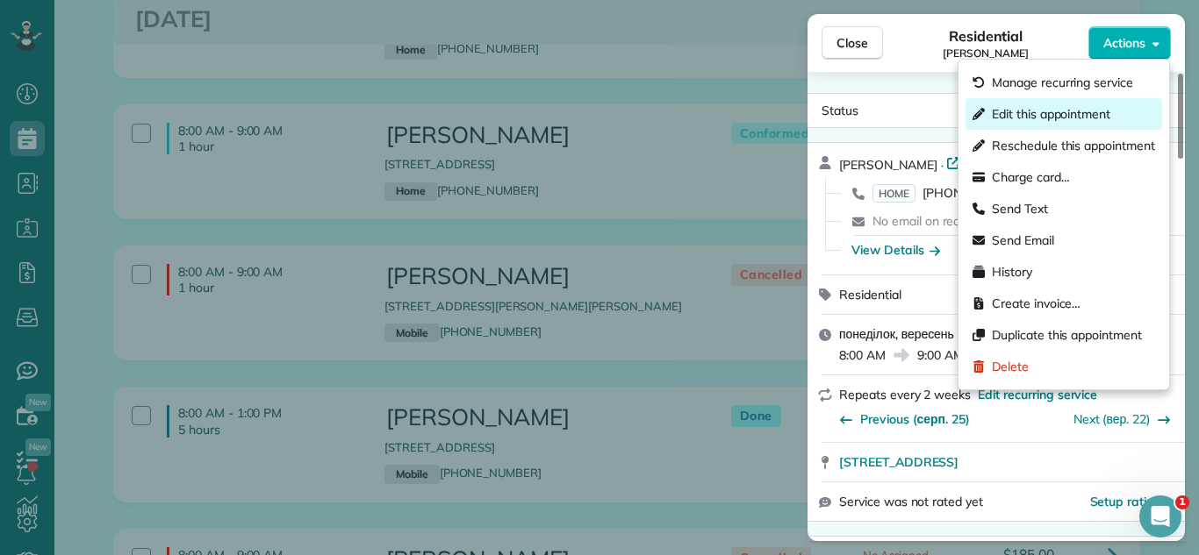
click at [1081, 114] on span "Edit this appointment" at bounding box center [1051, 114] width 118 height 18
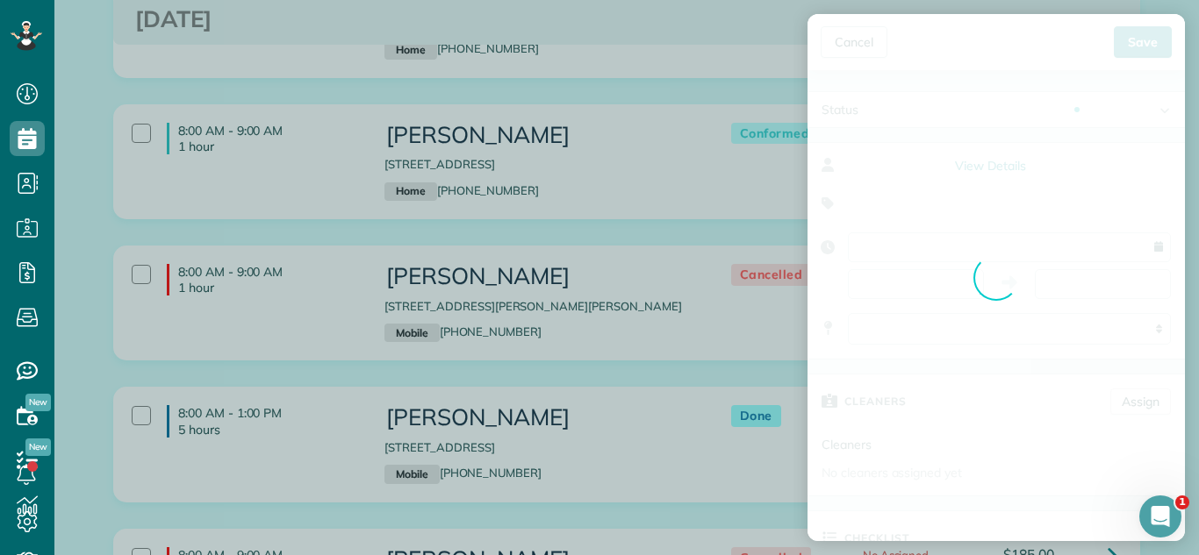
type input "**********"
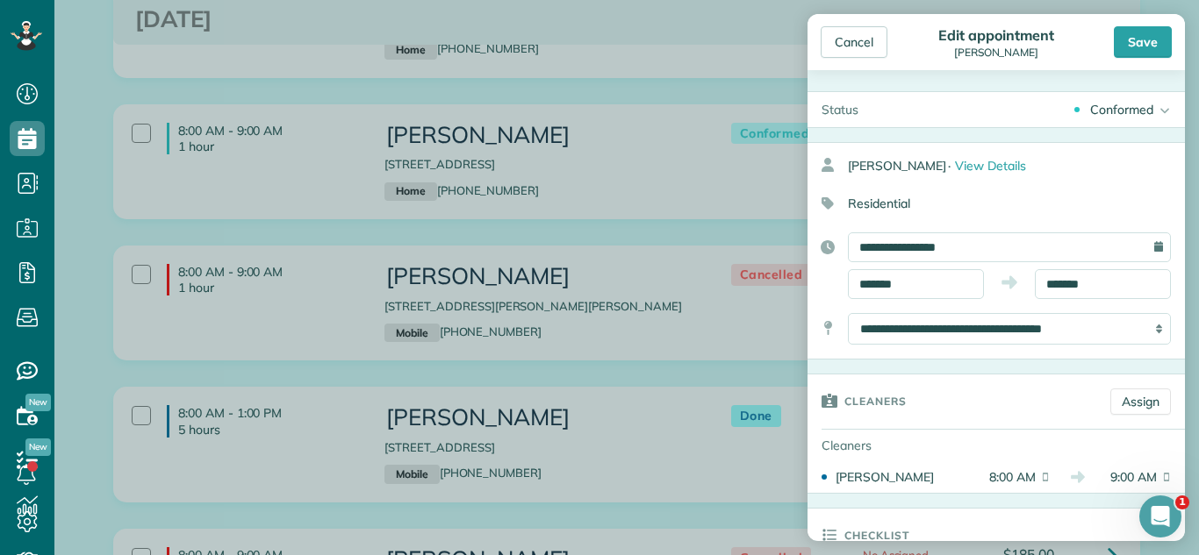
click at [1082, 125] on div "Conformed Active Conformed Cancelled Done Booked one day before" at bounding box center [1028, 109] width 312 height 35
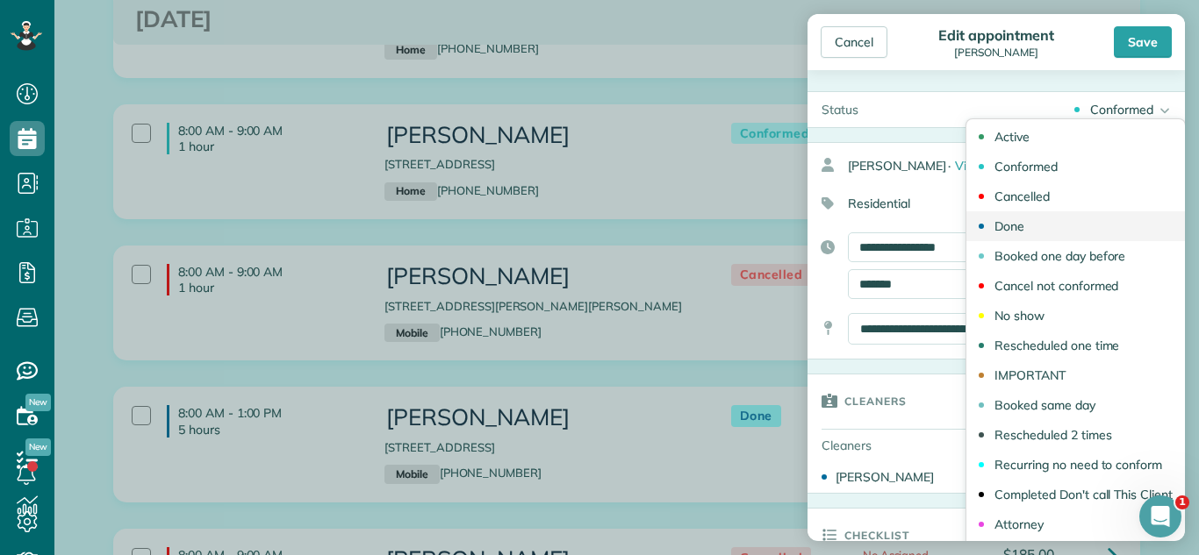
click at [1012, 233] on div "Done" at bounding box center [1009, 226] width 30 height 12
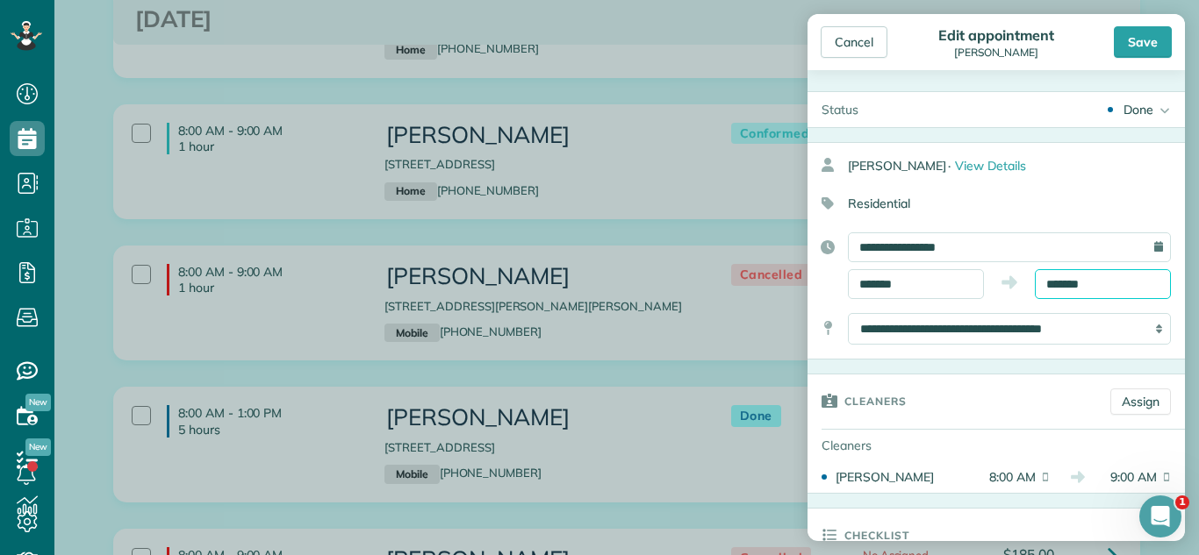
click at [1094, 289] on input "*******" at bounding box center [1103, 284] width 136 height 30
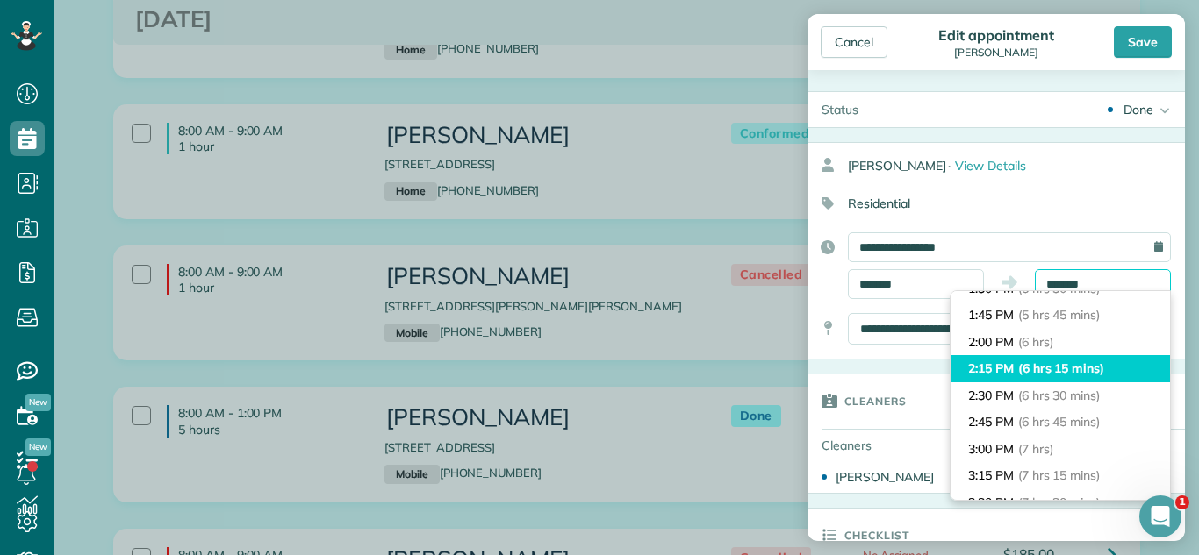
scroll to position [662, 0]
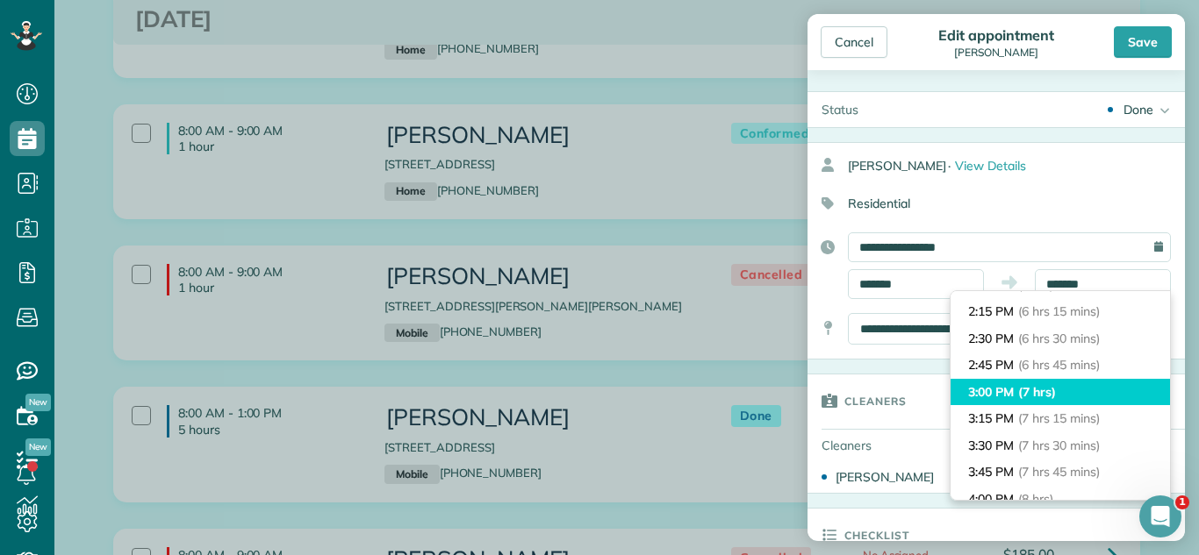
type input "*******"
click at [1080, 382] on li "3:00 PM (7 hrs)" at bounding box center [1059, 392] width 219 height 27
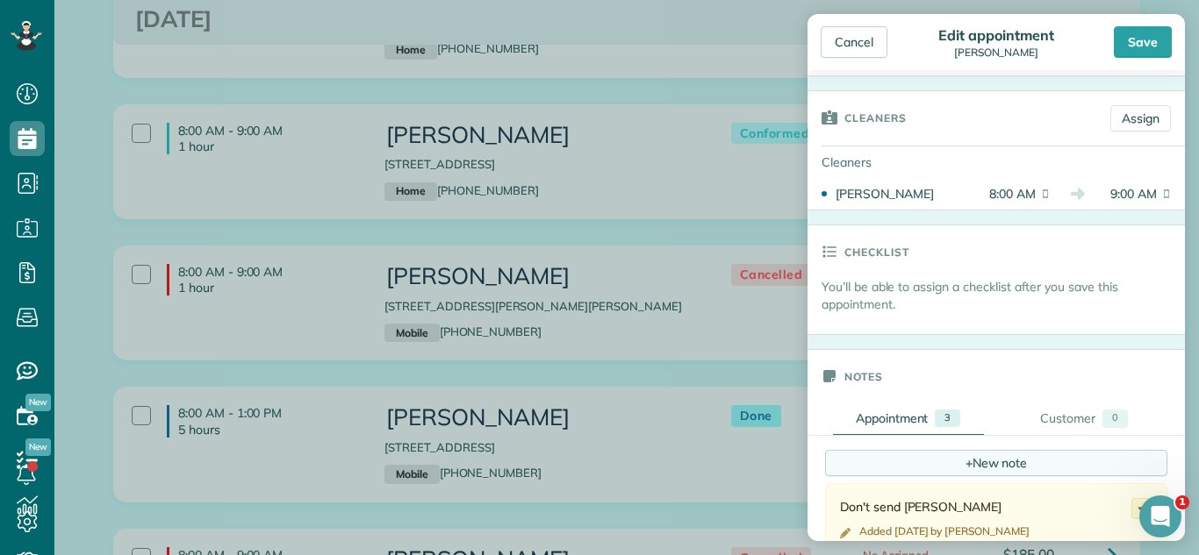
scroll to position [301, 0]
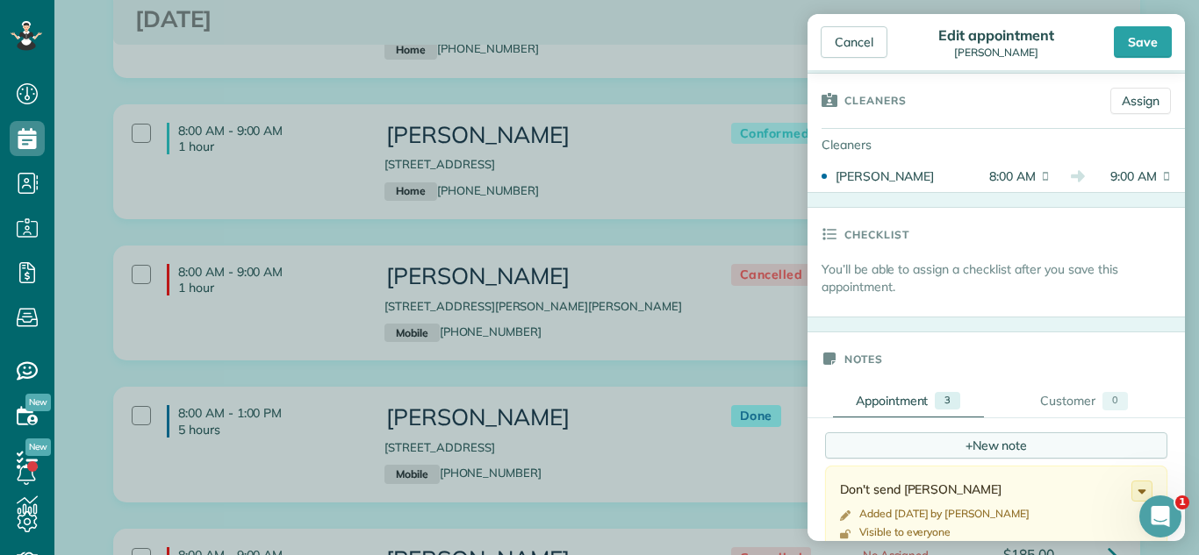
click at [995, 446] on div "+ New note" at bounding box center [996, 446] width 342 height 26
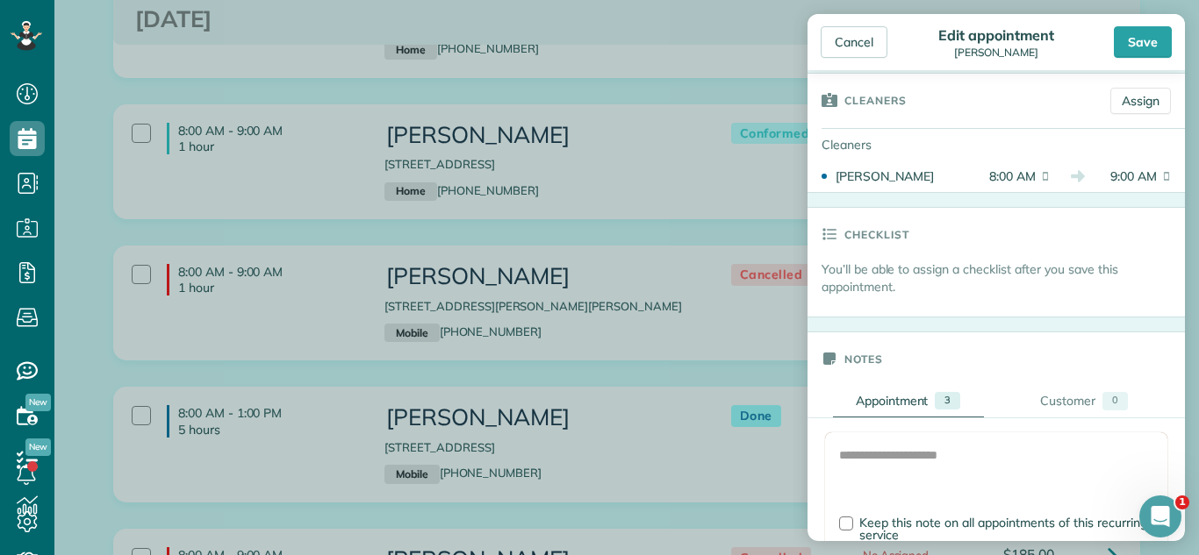
click at [1078, 463] on div at bounding box center [996, 525] width 342 height 184
click at [1062, 462] on textarea at bounding box center [996, 477] width 314 height 61
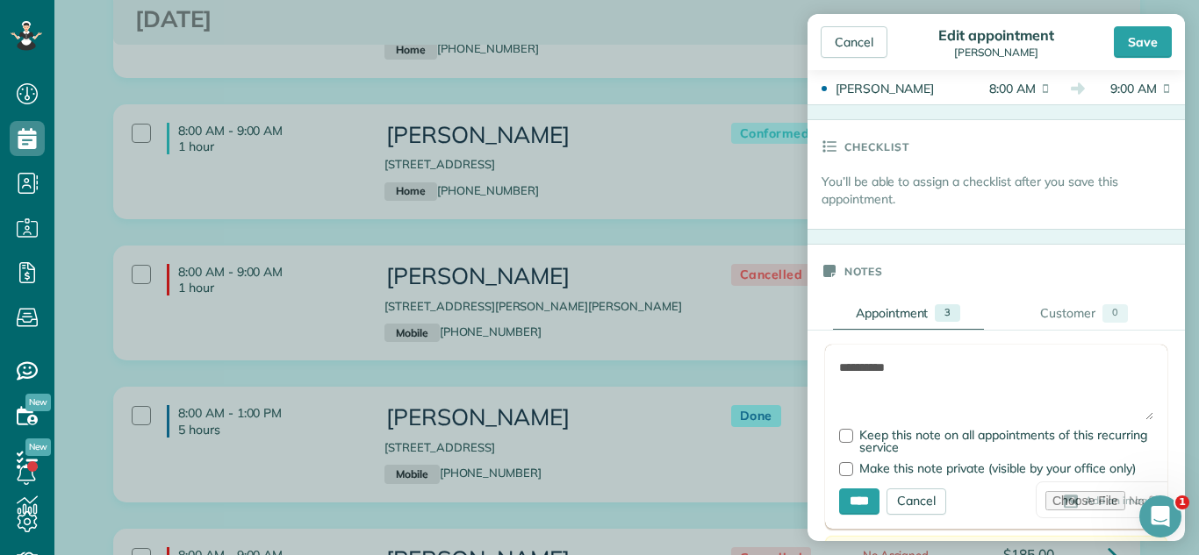
scroll to position [498, 0]
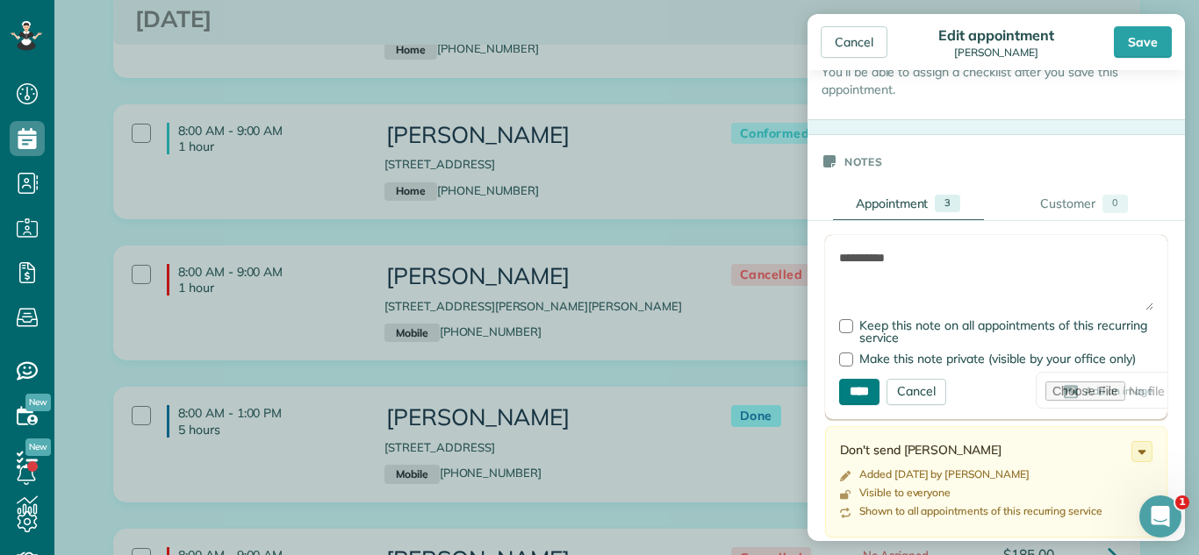
type textarea "**********"
click at [844, 396] on input "****" at bounding box center [859, 392] width 40 height 26
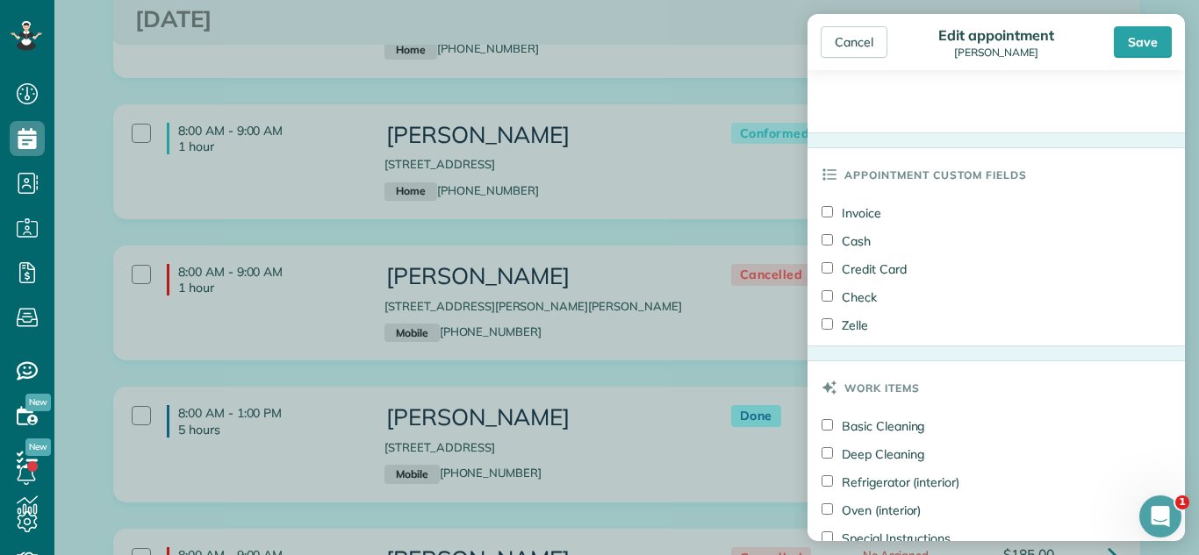
scroll to position [1280, 0]
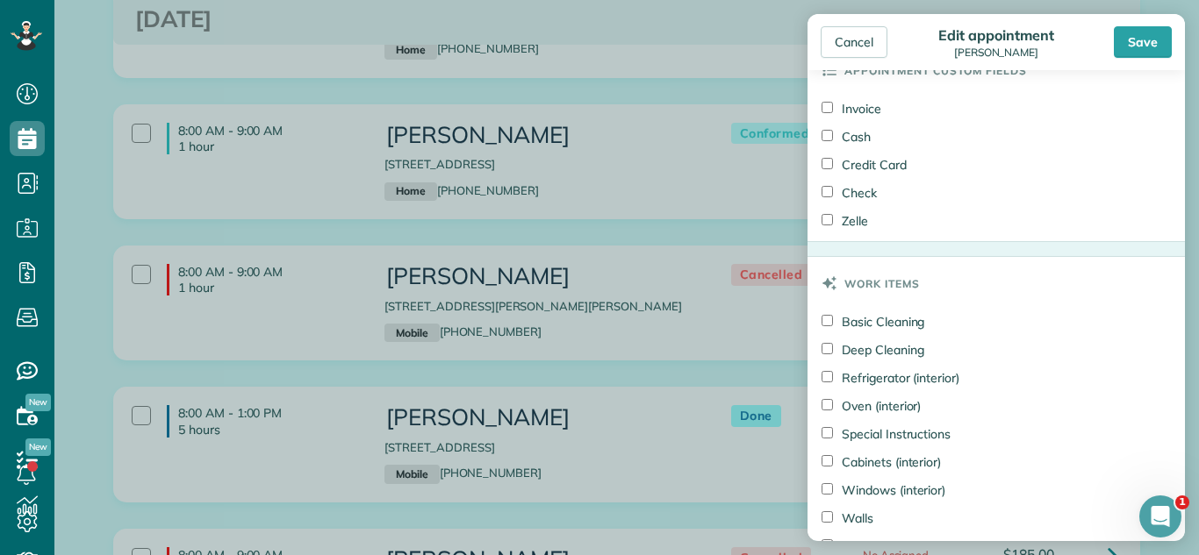
click at [841, 141] on label "Cash" at bounding box center [845, 137] width 49 height 18
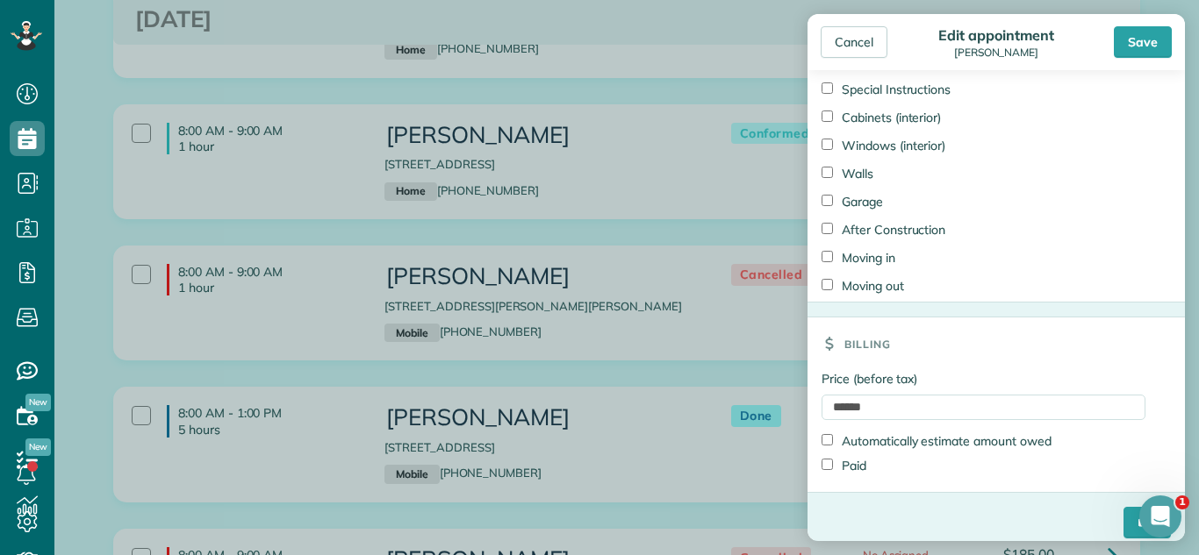
scroll to position [1639, 0]
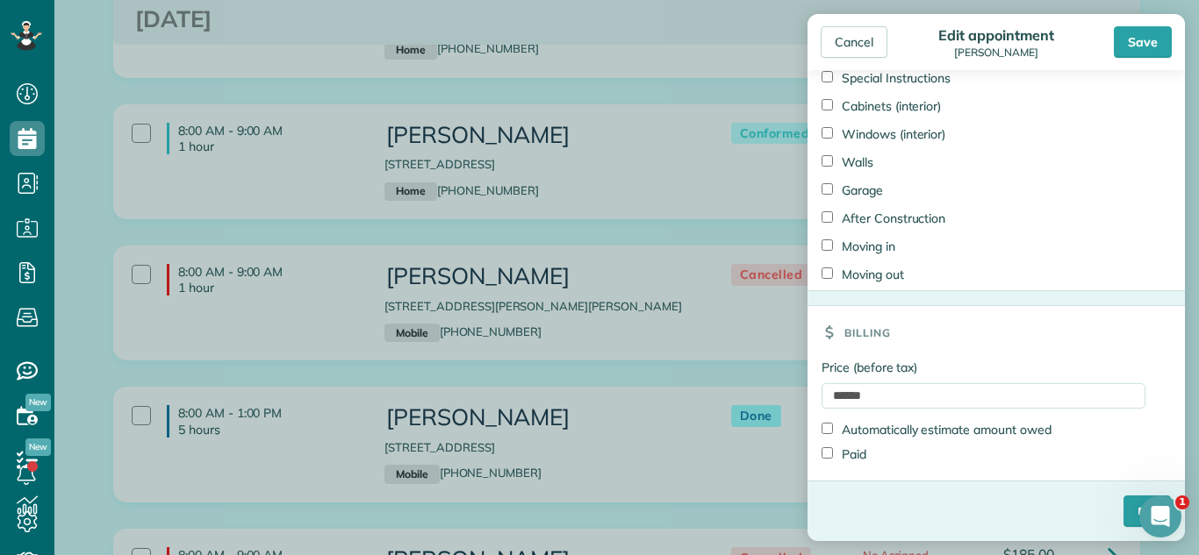
click at [821, 460] on label "Paid" at bounding box center [843, 455] width 45 height 18
click at [1123, 510] on input "****" at bounding box center [1146, 512] width 47 height 32
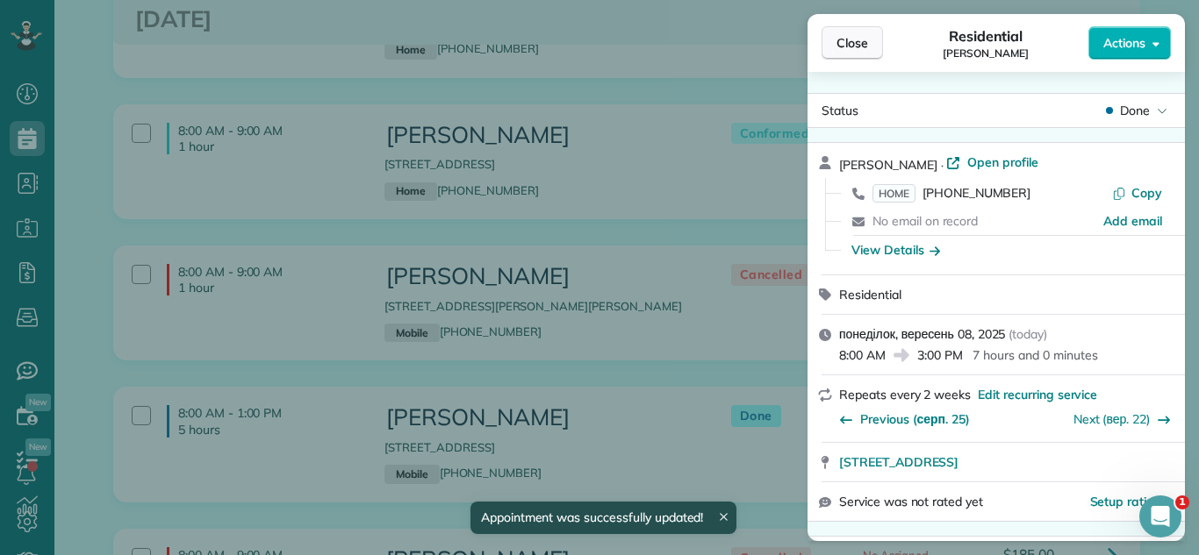
click at [837, 37] on span "Close" at bounding box center [852, 43] width 32 height 18
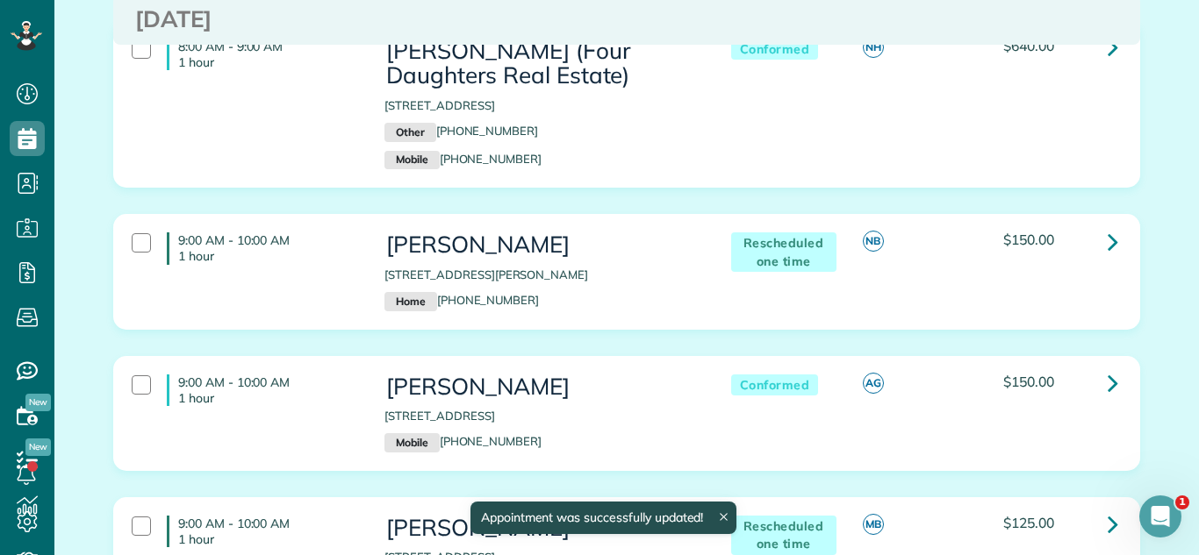
scroll to position [869, 0]
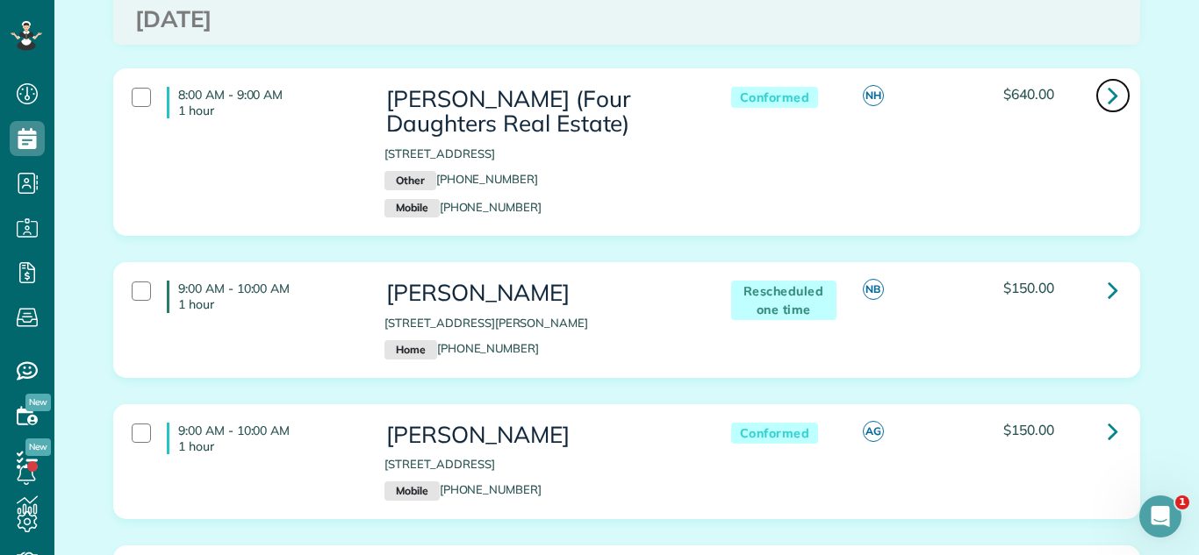
click at [1109, 106] on icon at bounding box center [1112, 95] width 11 height 31
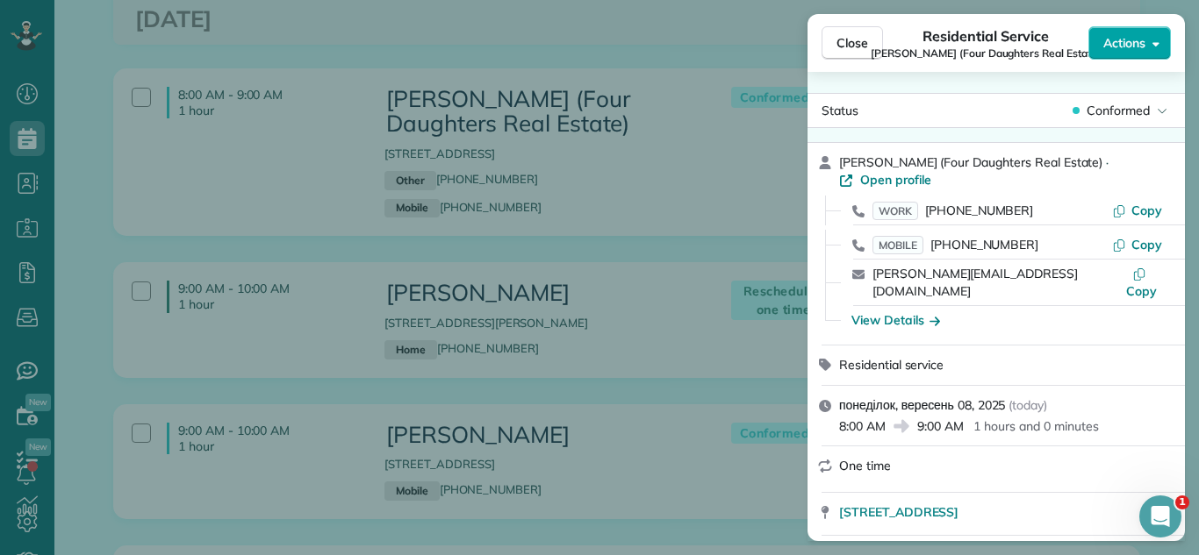
click at [1113, 37] on span "Actions" at bounding box center [1124, 43] width 42 height 18
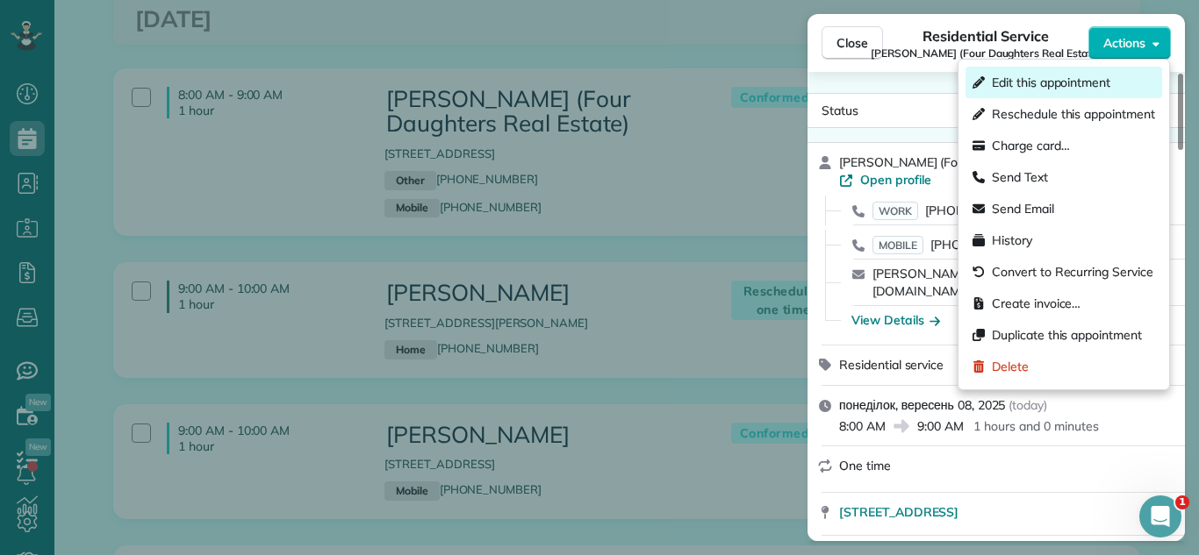
click at [1050, 72] on div "Edit this appointment" at bounding box center [1063, 83] width 197 height 32
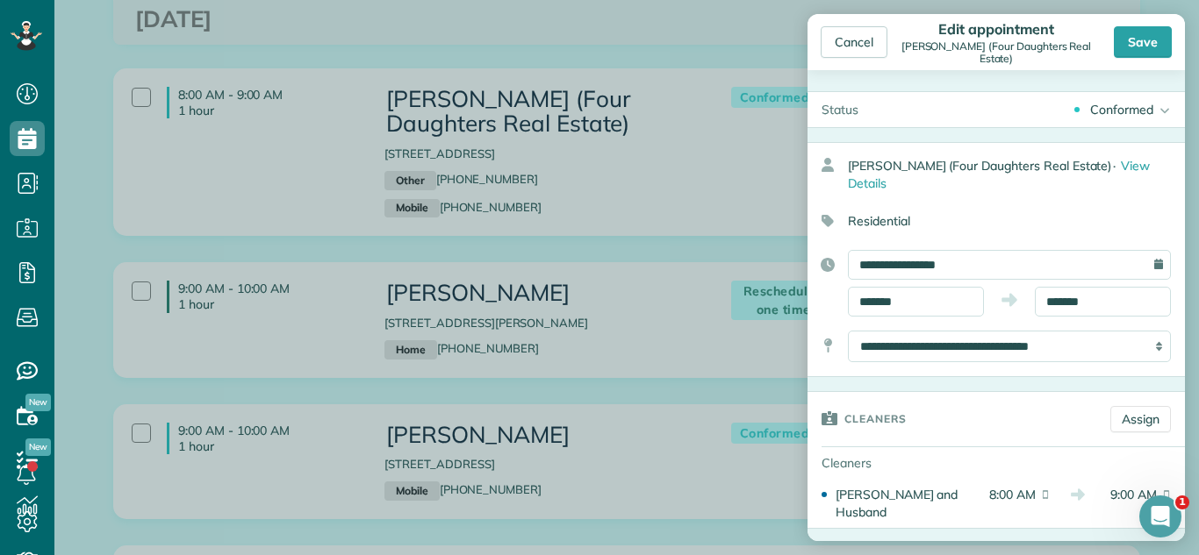
click at [1131, 115] on div "Conformed" at bounding box center [1121, 110] width 63 height 18
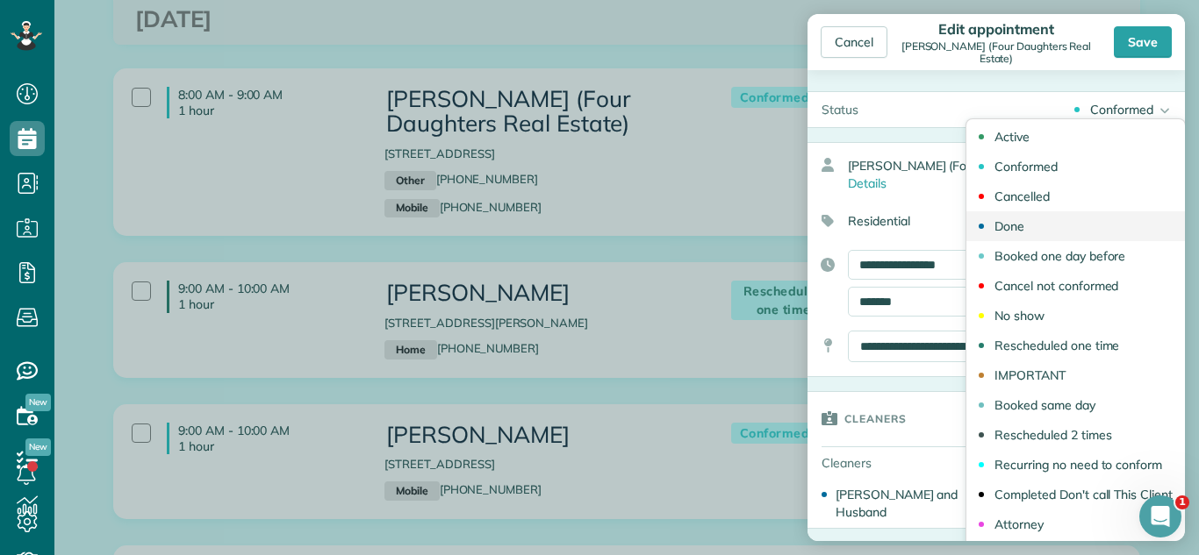
click at [1054, 233] on link "Done" at bounding box center [1075, 226] width 218 height 30
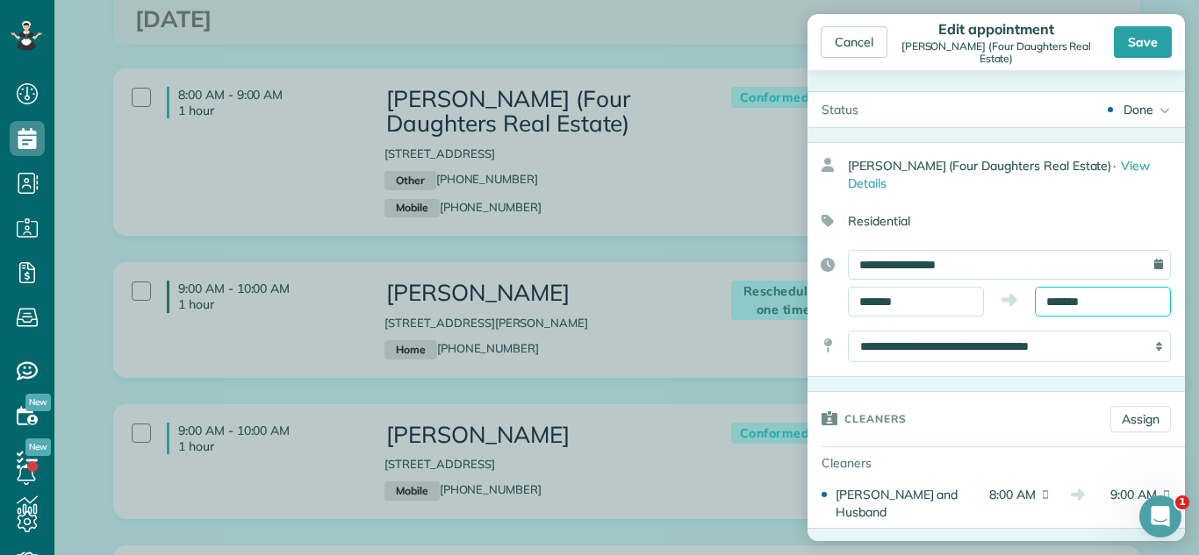
click at [1089, 287] on input "*******" at bounding box center [1103, 302] width 136 height 30
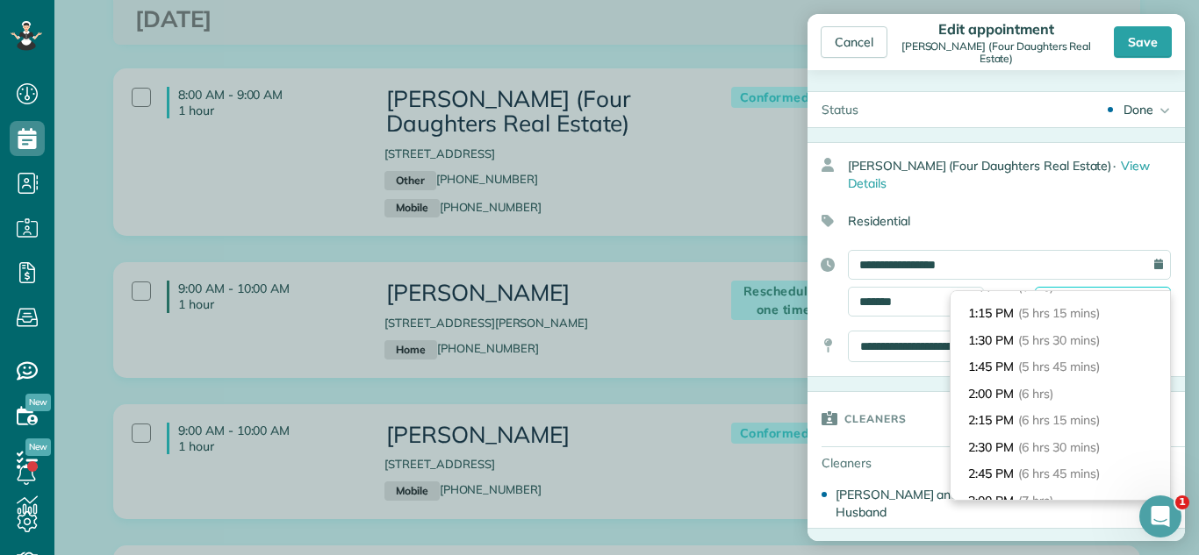
scroll to position [562, 0]
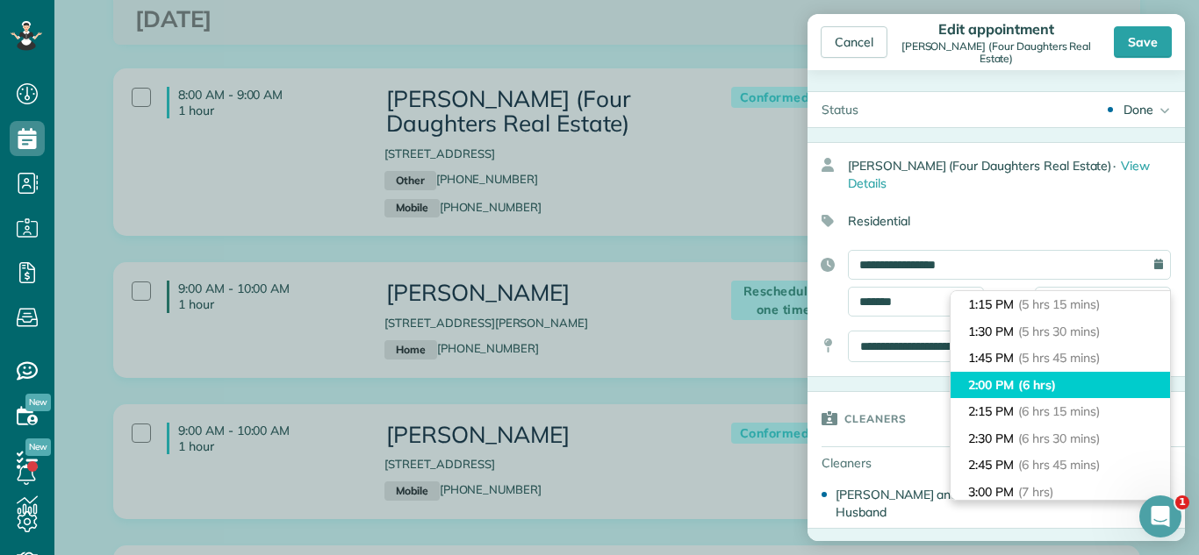
type input "*******"
click at [1099, 394] on li "2:00 PM (6 hrs)" at bounding box center [1059, 385] width 219 height 27
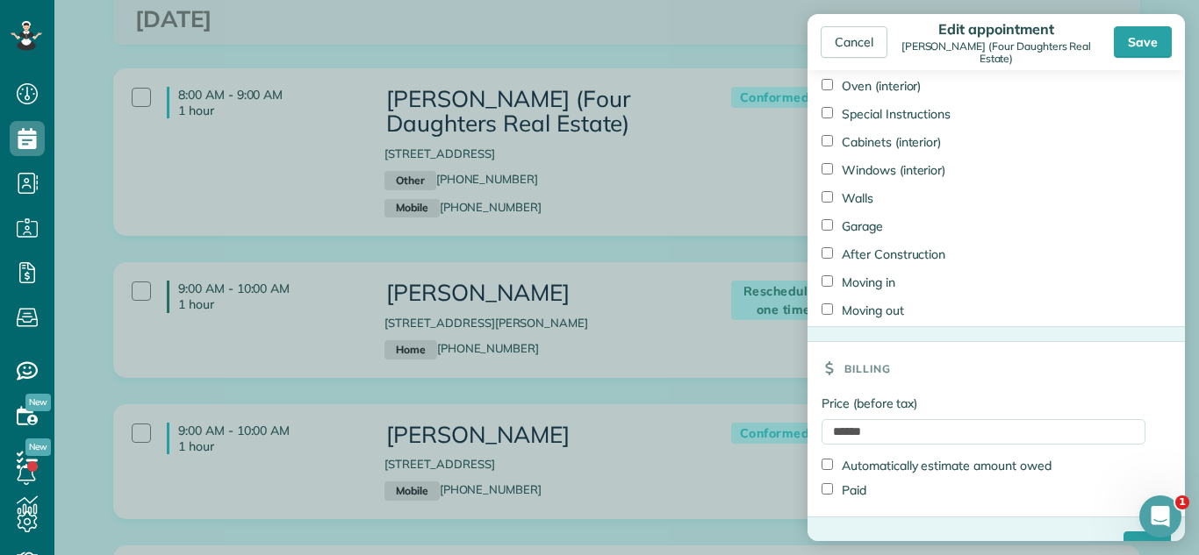
scroll to position [1731, 0]
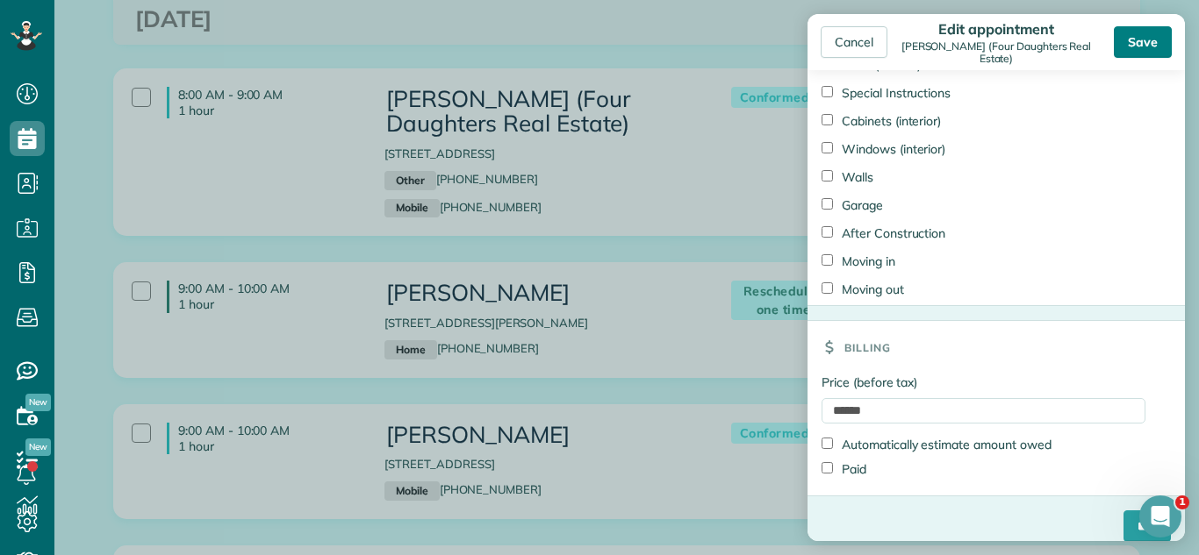
click at [1158, 49] on div "Save" at bounding box center [1143, 42] width 58 height 32
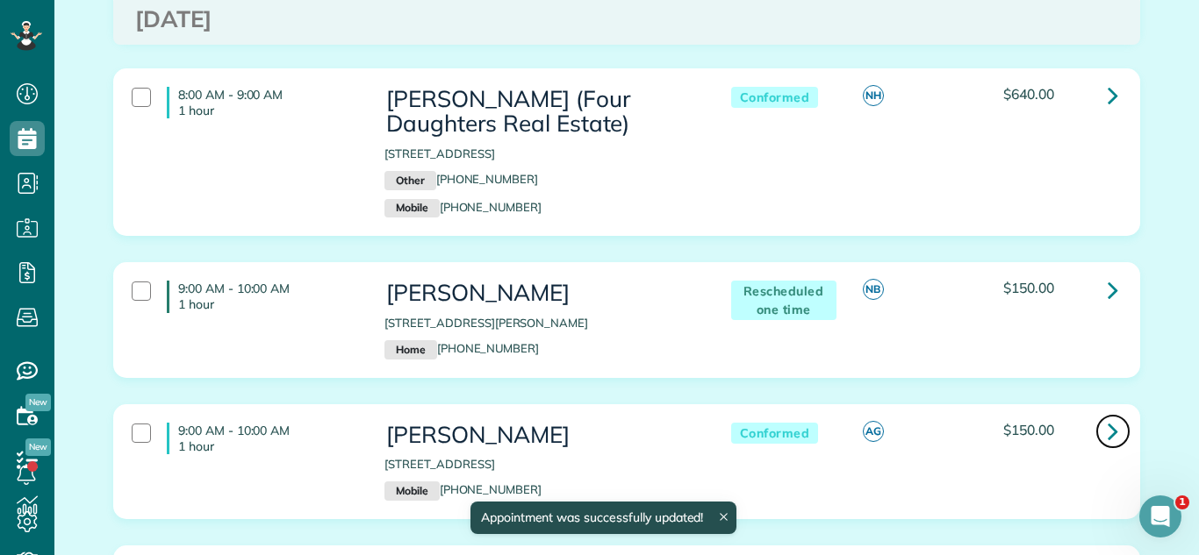
click at [1124, 449] on link at bounding box center [1112, 431] width 35 height 35
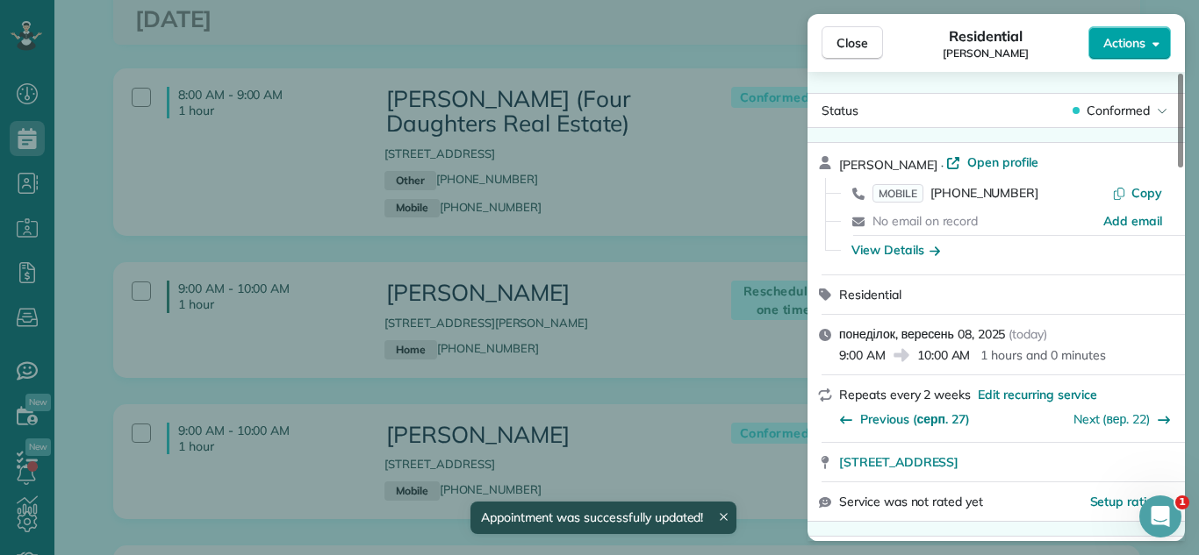
click at [1122, 38] on span "Actions" at bounding box center [1124, 43] width 42 height 18
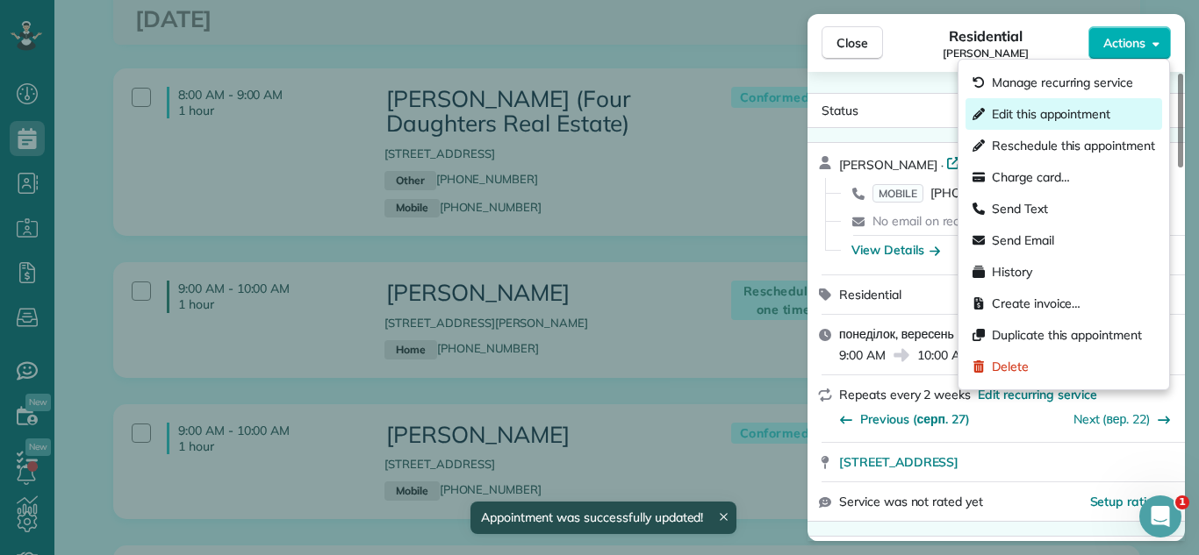
click at [1067, 116] on span "Edit this appointment" at bounding box center [1051, 114] width 118 height 18
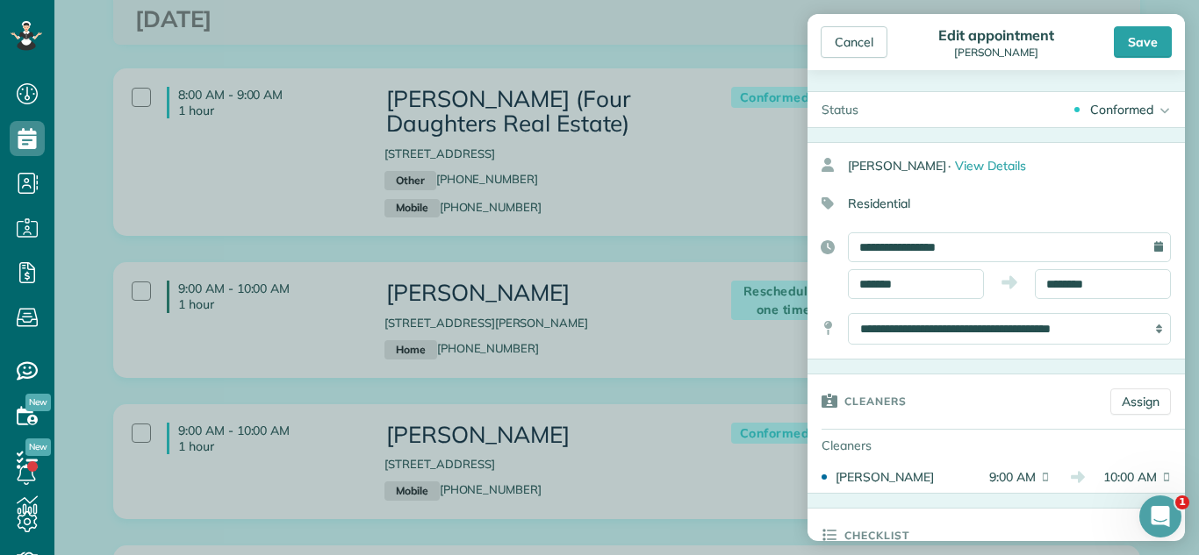
click at [1070, 112] on div "Conformed Active Conformed Cancelled Done Booked one day before" at bounding box center [1028, 109] width 312 height 35
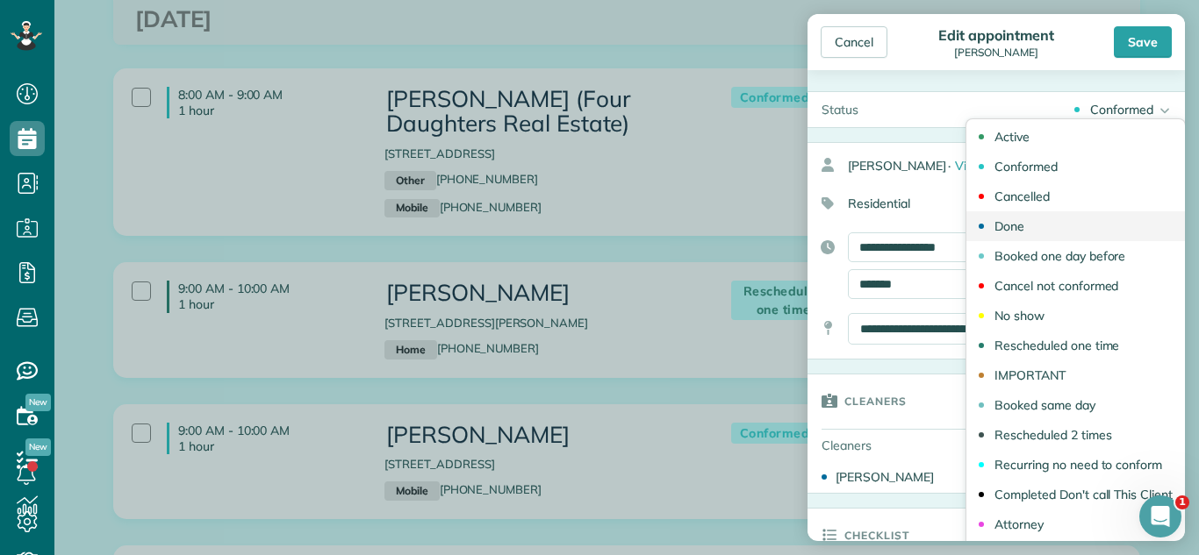
click at [1056, 219] on link "Done" at bounding box center [1075, 226] width 218 height 30
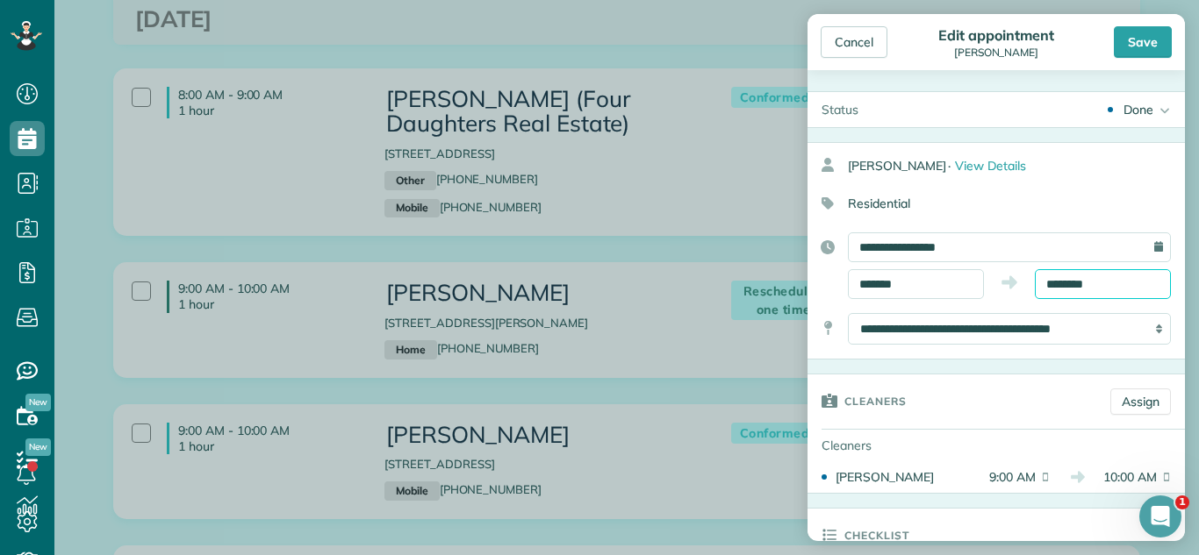
click at [1083, 283] on input "********" at bounding box center [1103, 284] width 136 height 30
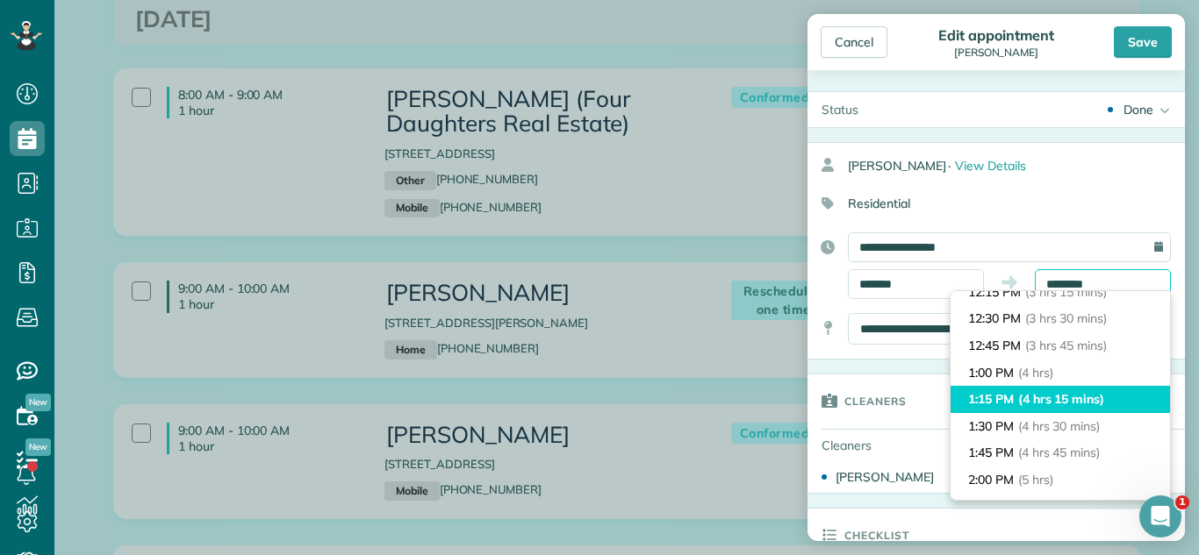
scroll to position [362, 0]
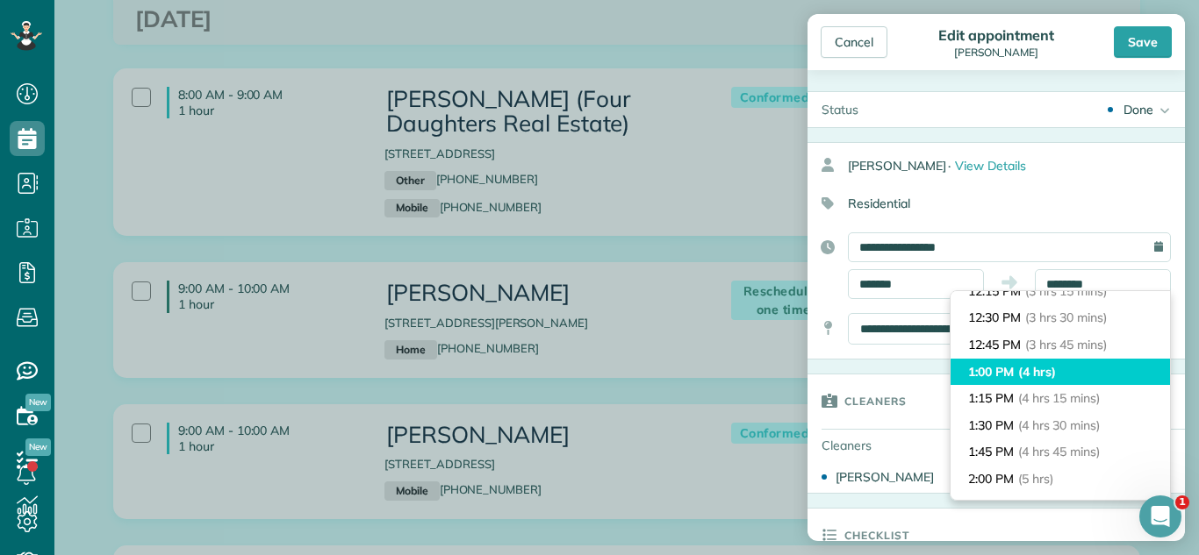
type input "*******"
click at [1089, 370] on li "1:00 PM (4 hrs)" at bounding box center [1059, 372] width 219 height 27
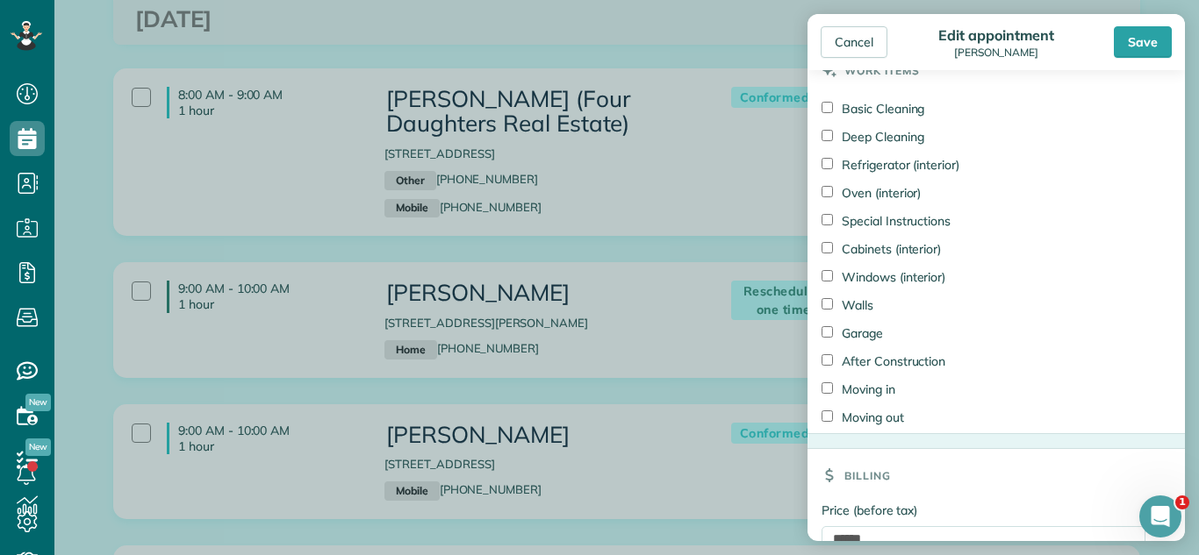
scroll to position [1332, 0]
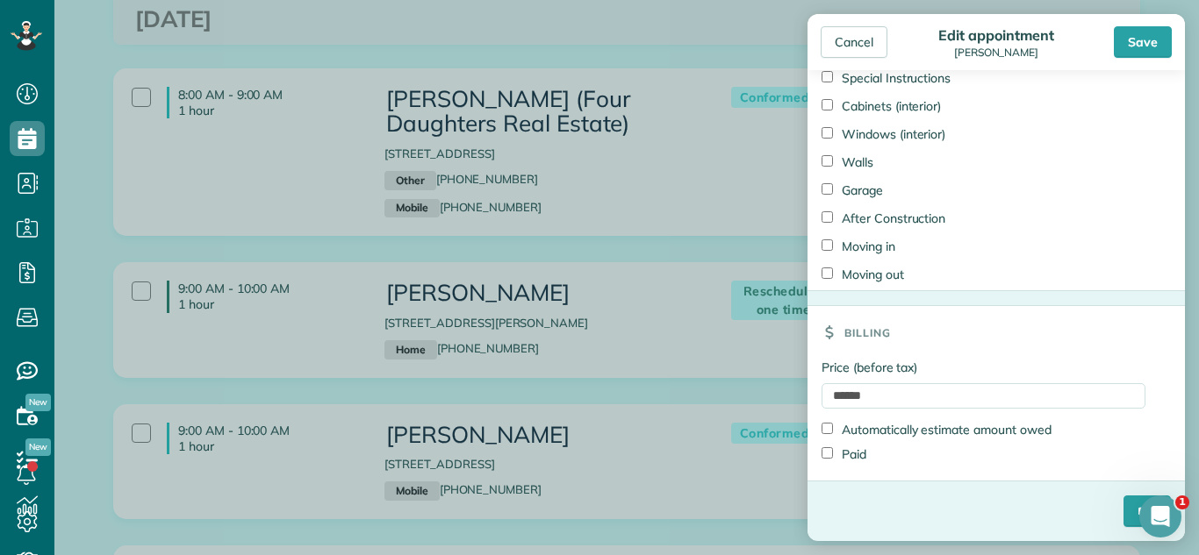
click at [862, 455] on label "Paid" at bounding box center [843, 455] width 45 height 18
click at [1123, 509] on input "****" at bounding box center [1146, 512] width 47 height 32
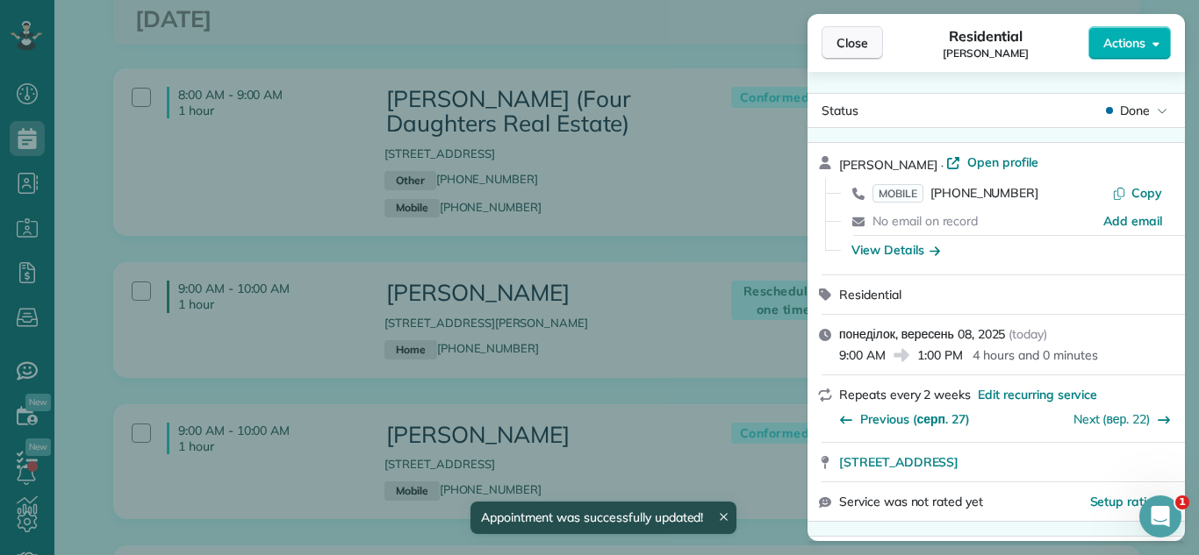
click at [842, 47] on span "Close" at bounding box center [852, 43] width 32 height 18
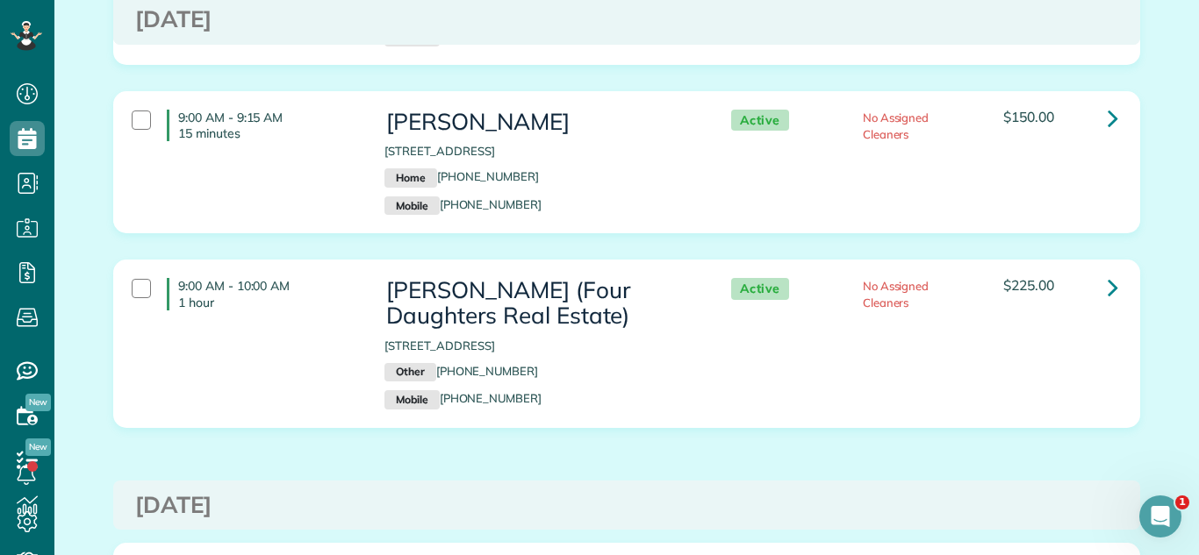
scroll to position [3230, 0]
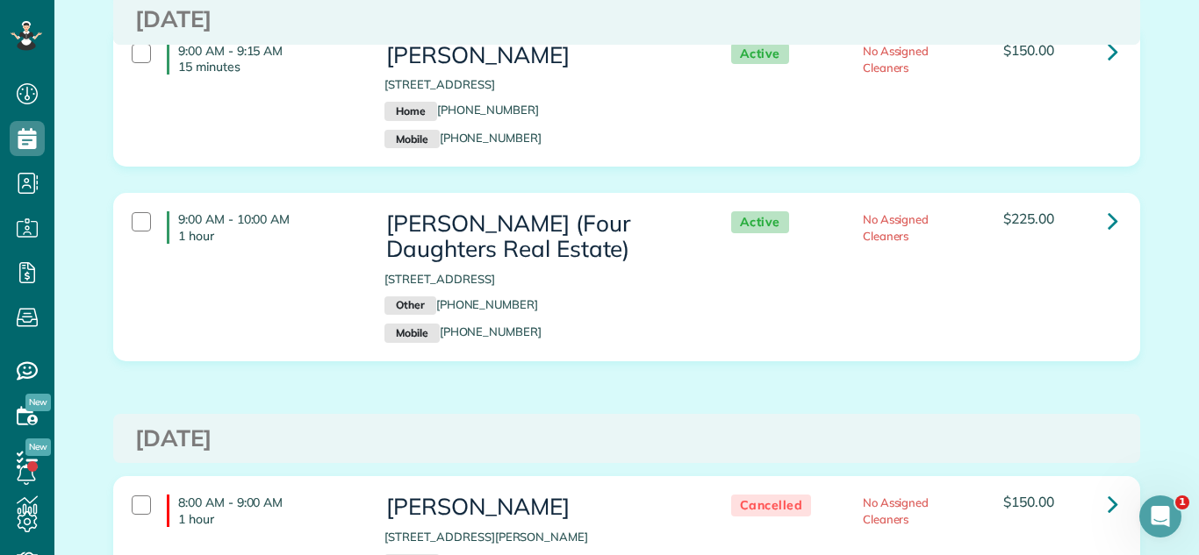
click at [655, 337] on div "[PERSON_NAME] (Four Daughters Real Estate) [STREET_ADDRESS] Other [PHONE_NUMBER…" at bounding box center [539, 276] width 311 height 131
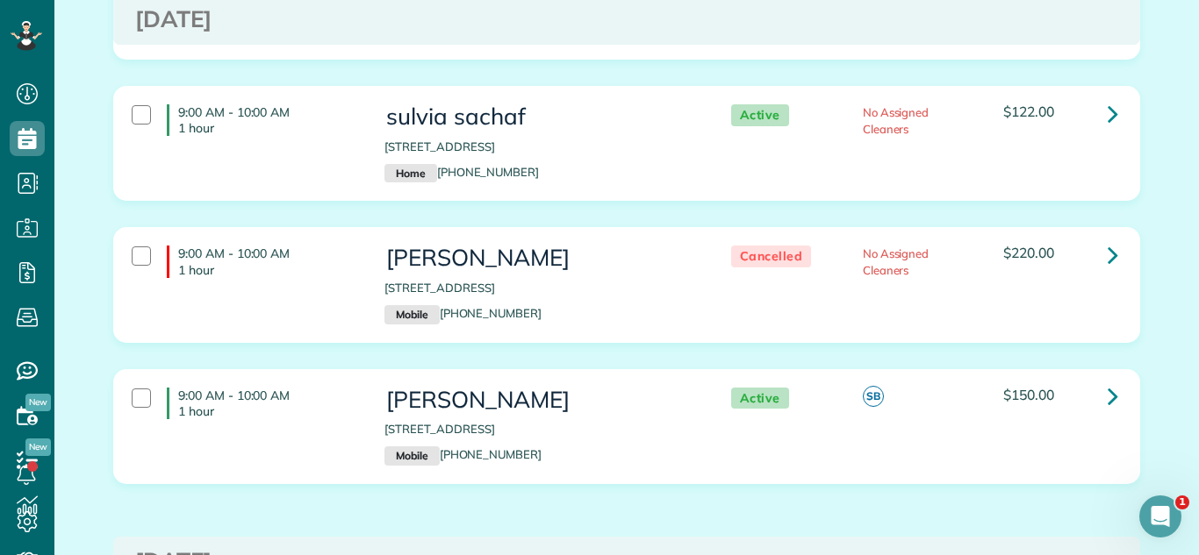
scroll to position [7574, 0]
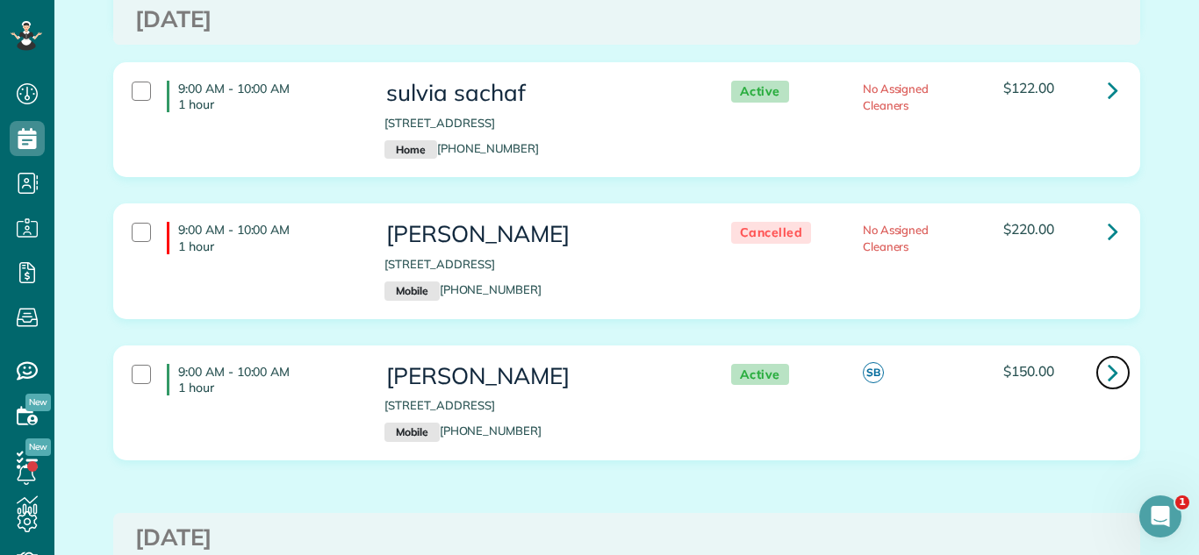
click at [1114, 357] on icon at bounding box center [1112, 372] width 11 height 31
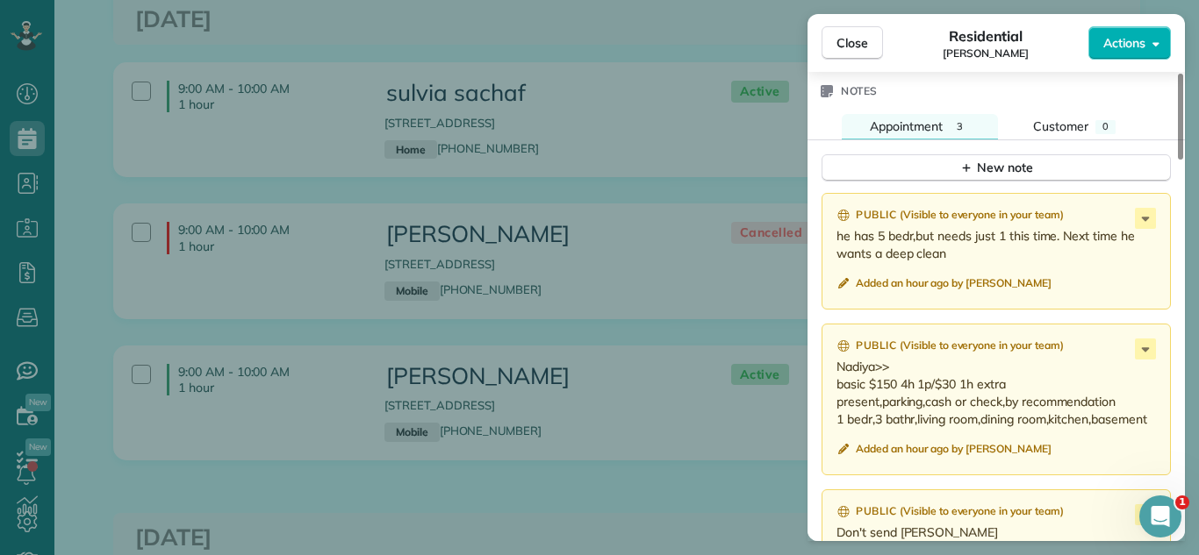
scroll to position [1462, 0]
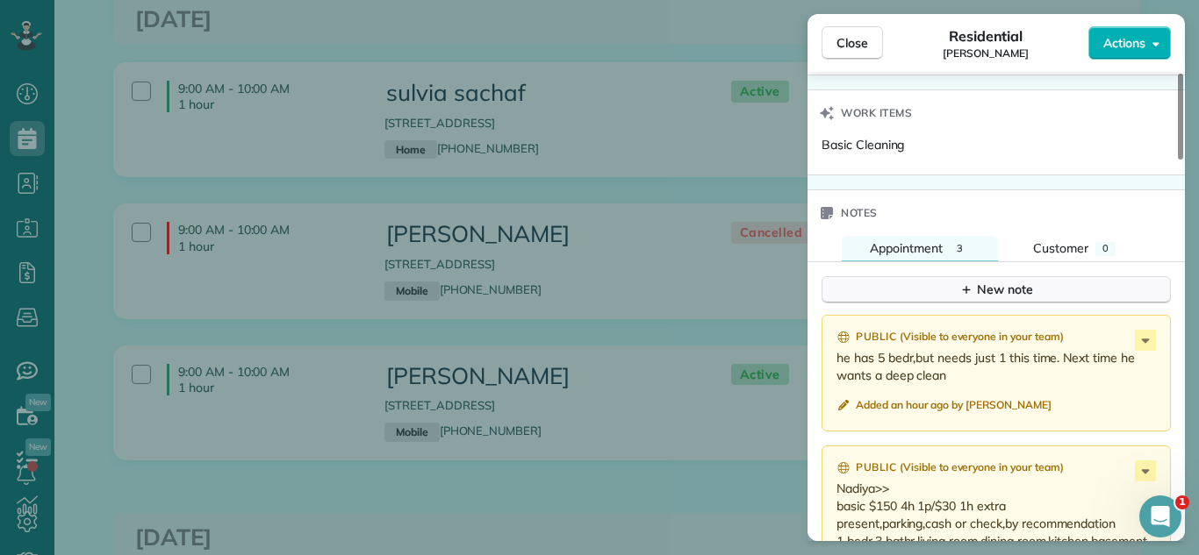
click at [932, 287] on button "New note" at bounding box center [995, 289] width 349 height 27
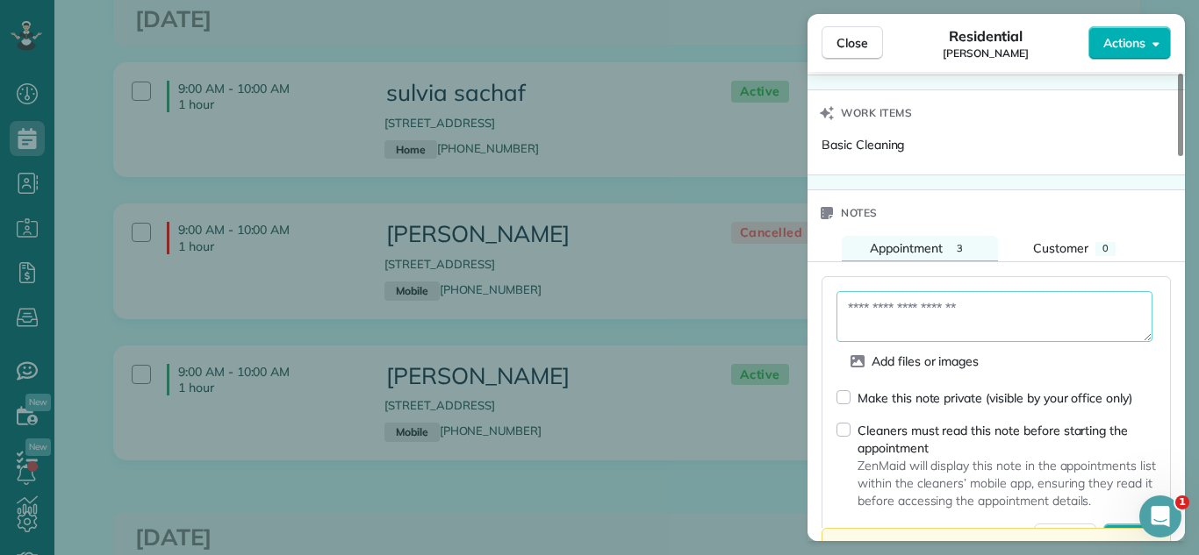
click at [912, 323] on textarea at bounding box center [994, 316] width 316 height 51
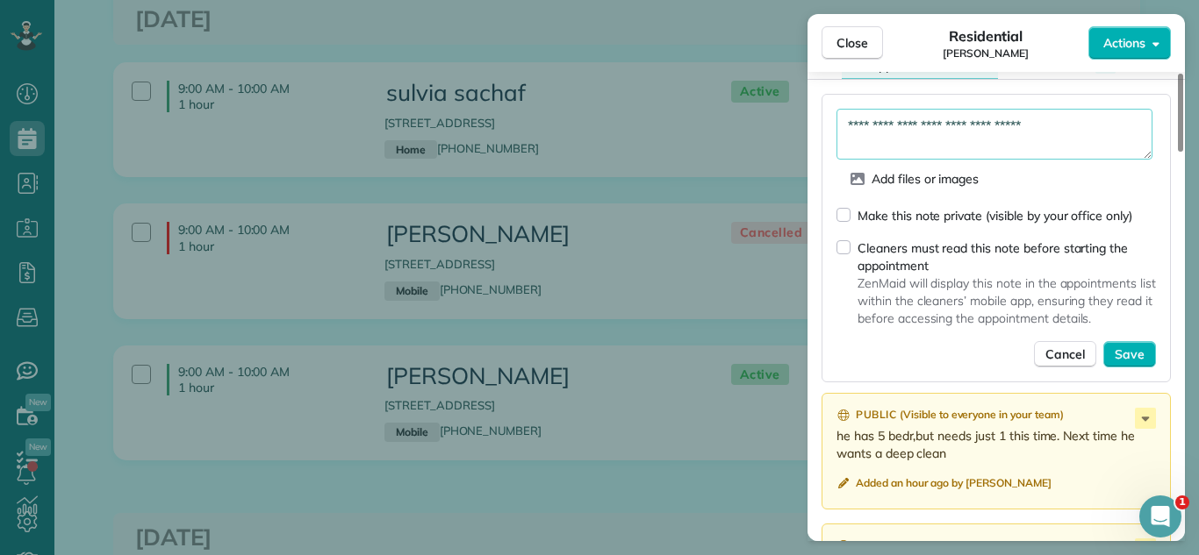
scroll to position [1661, 0]
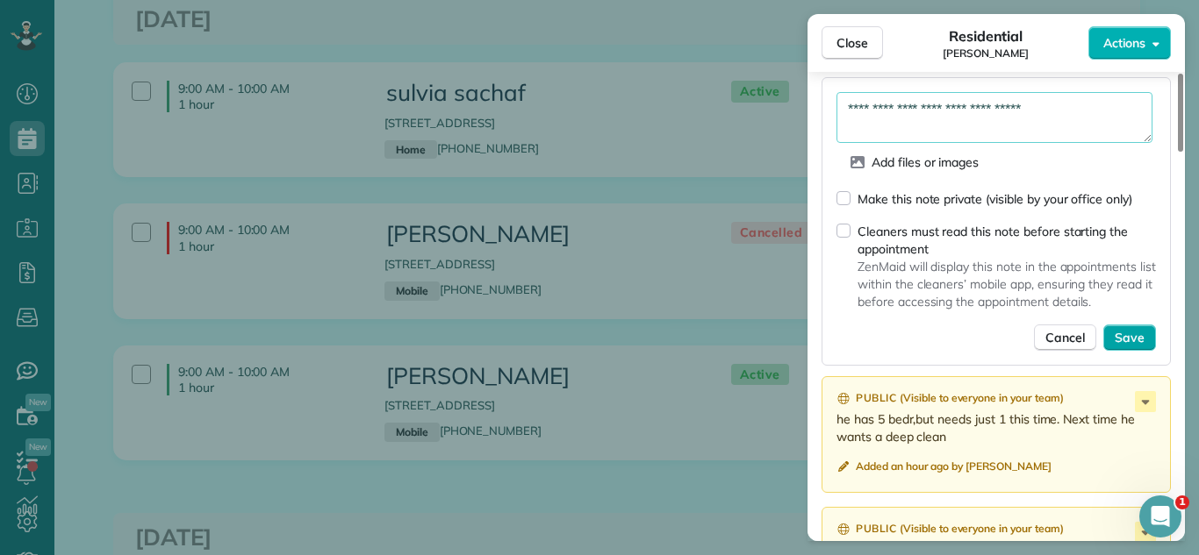
type textarea "**********"
click at [1150, 338] on button "Save" at bounding box center [1129, 338] width 53 height 26
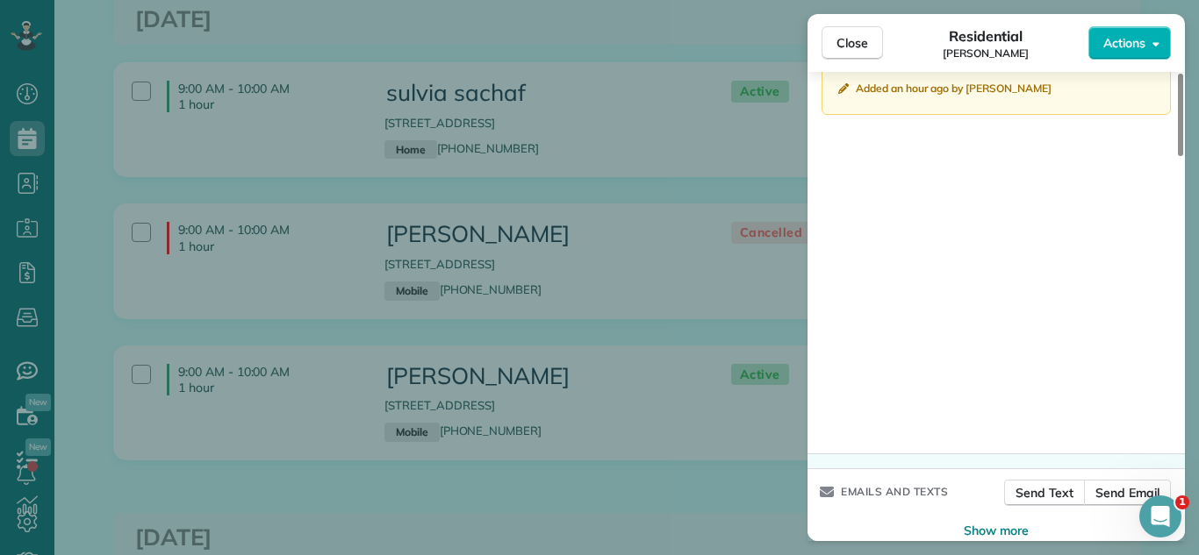
scroll to position [2195, 0]
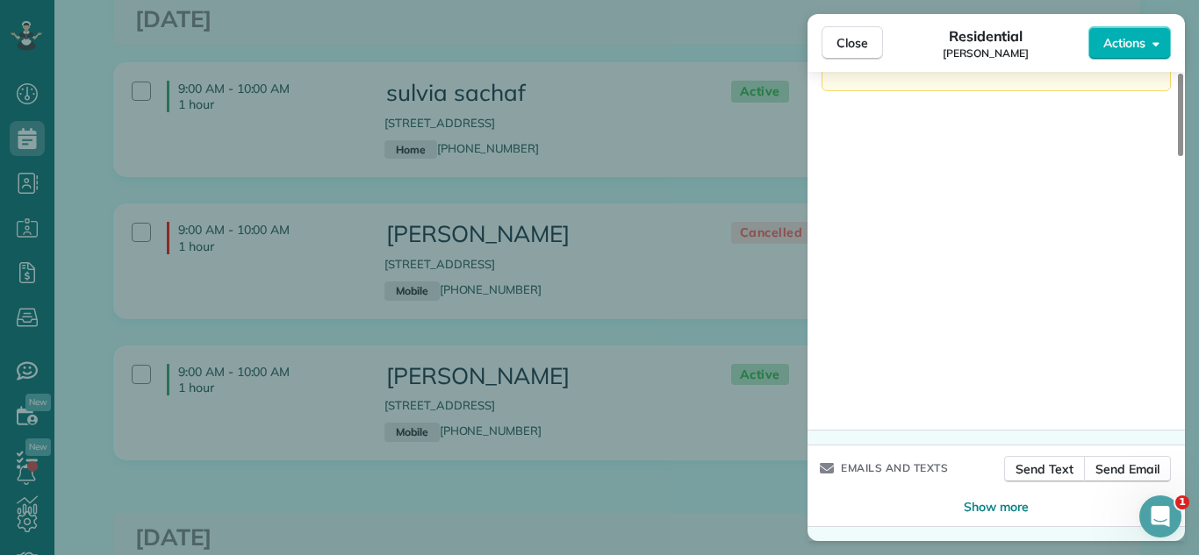
drag, startPoint x: 1150, startPoint y: 338, endPoint x: 1065, endPoint y: 548, distance: 226.3
click at [1185, 466] on div "Close Residential [PERSON_NAME] Actions Status Active [PERSON_NAME] · Open prof…" at bounding box center [599, 277] width 1199 height 555
